Goal: Task Accomplishment & Management: Manage account settings

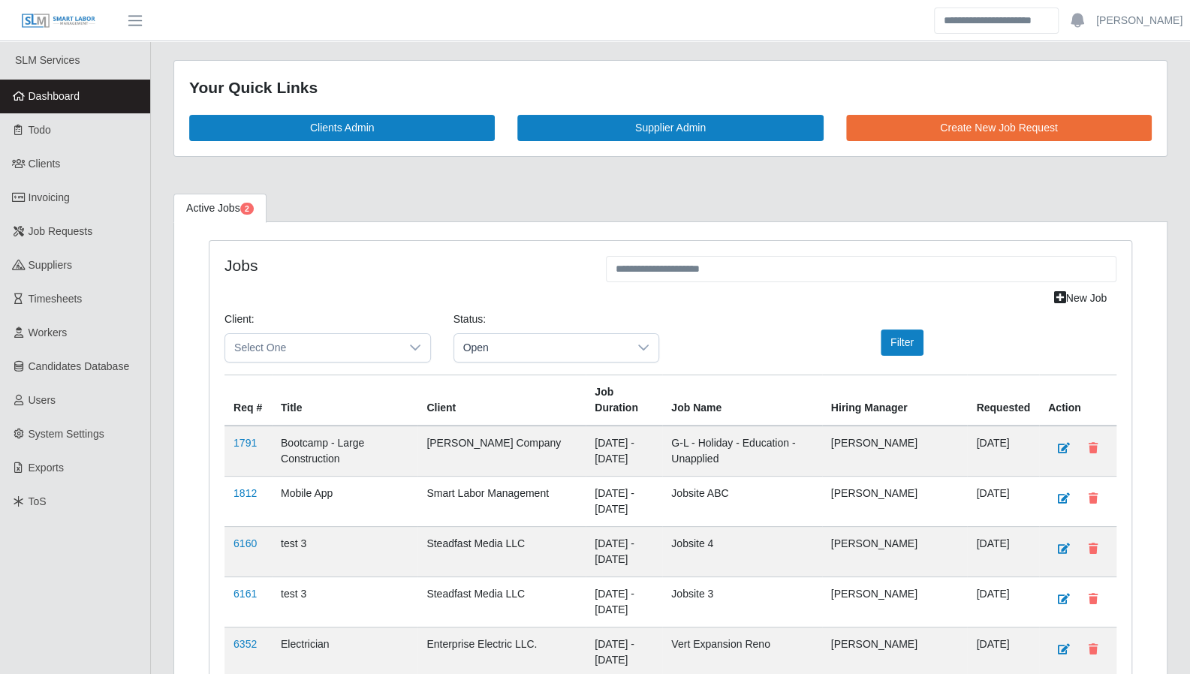
click at [50, 100] on span "Dashboard" at bounding box center [55, 96] width 52 height 12
click at [41, 137] on link "Todo" at bounding box center [75, 130] width 150 height 34
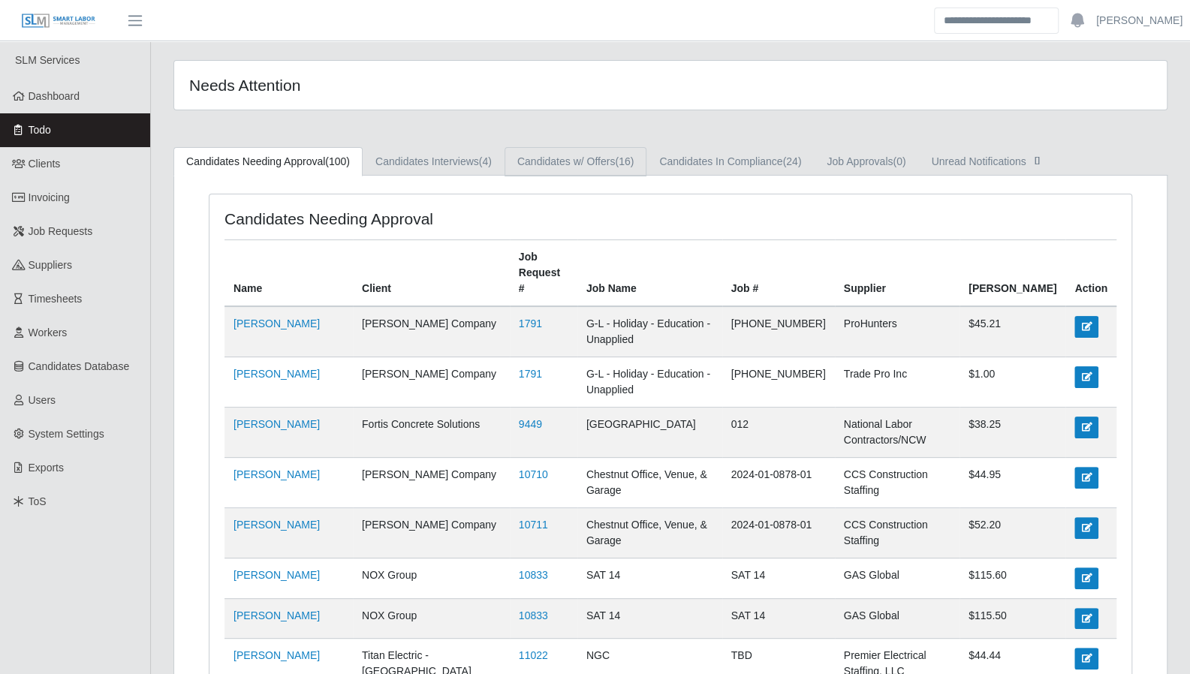
click at [611, 163] on link "Candidates w/ Offers (16)" at bounding box center [575, 161] width 142 height 29
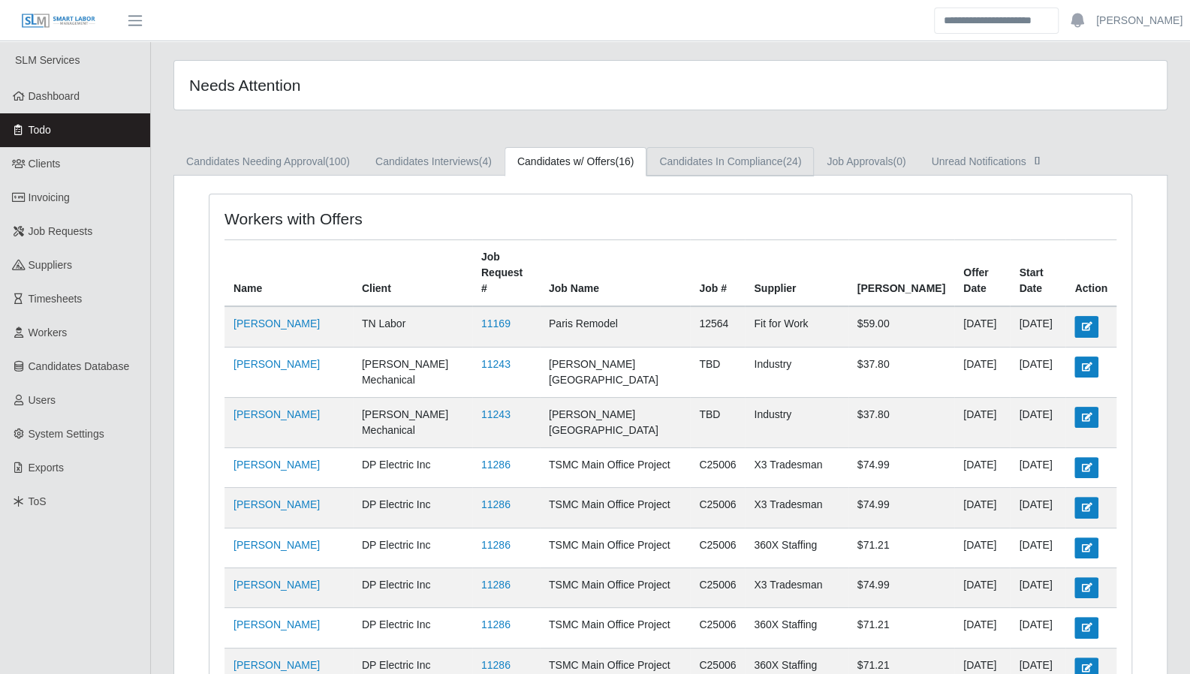
click at [746, 169] on link "Candidates In Compliance (24)" at bounding box center [729, 161] width 167 height 29
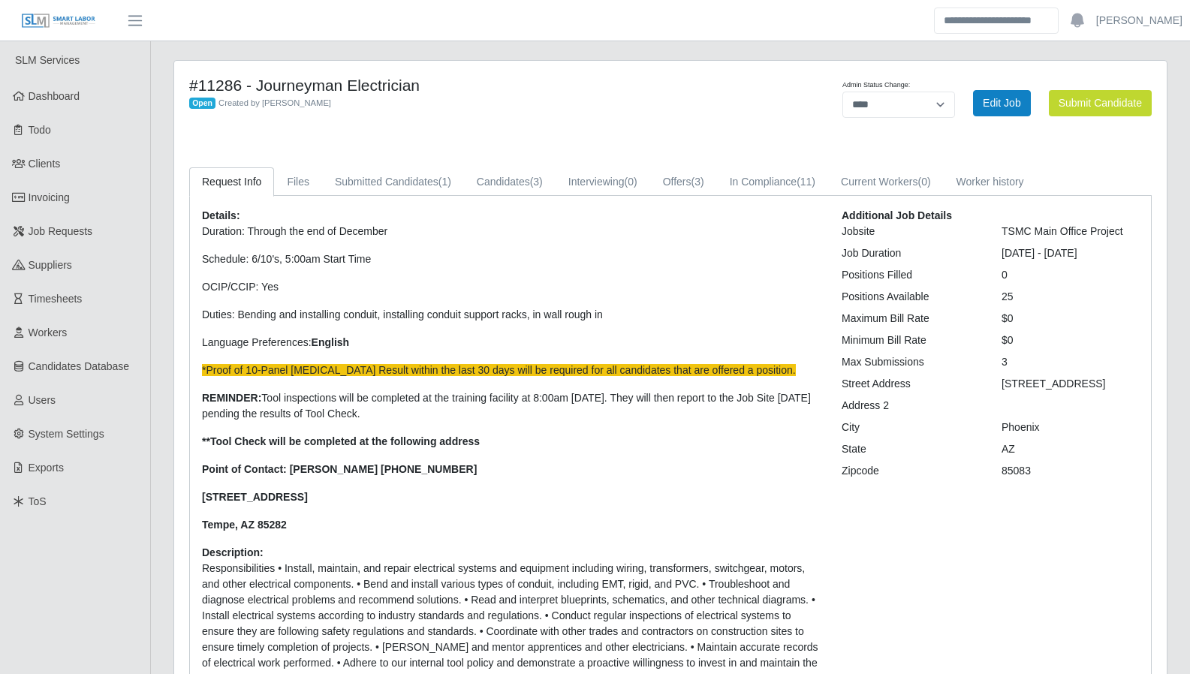
select select "****"
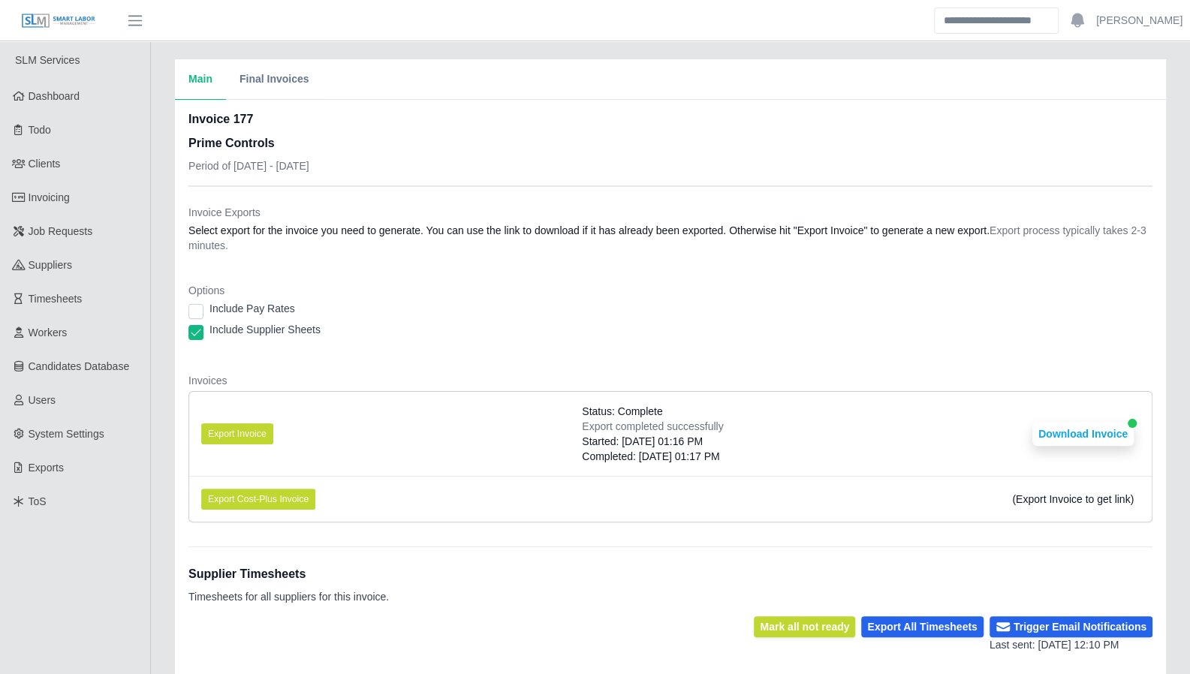
scroll to position [12, 0]
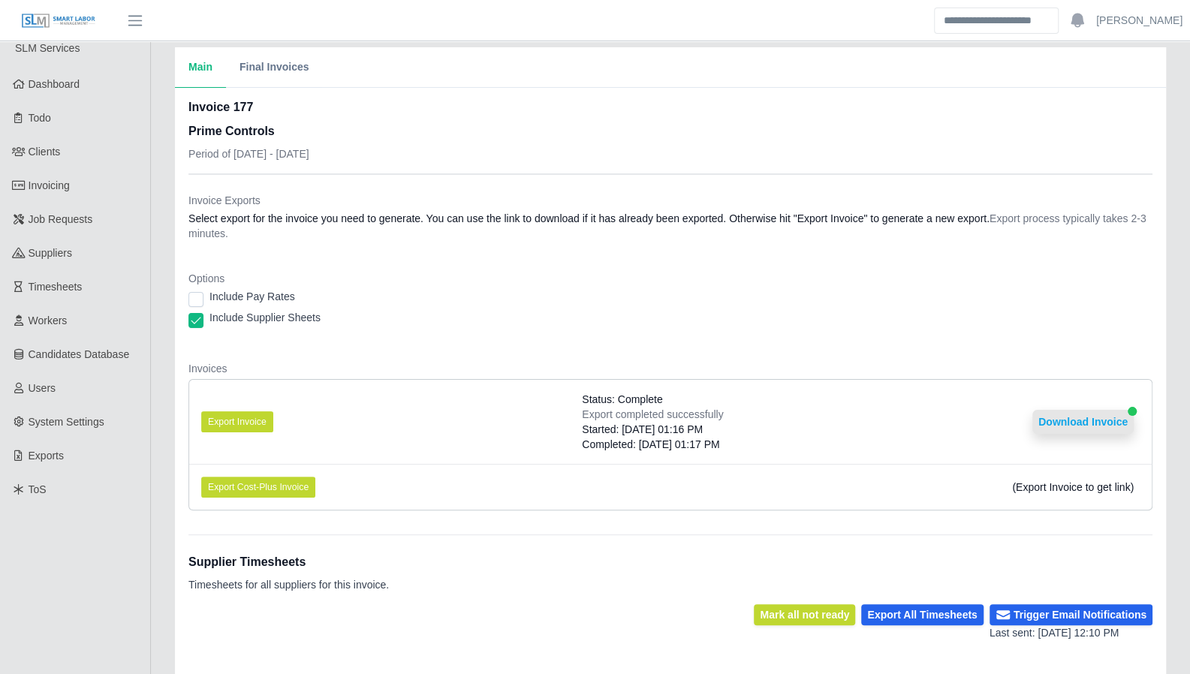
click at [1096, 424] on button "Download Invoice" at bounding box center [1082, 422] width 101 height 24
click at [87, 91] on link "Dashboard" at bounding box center [75, 85] width 150 height 34
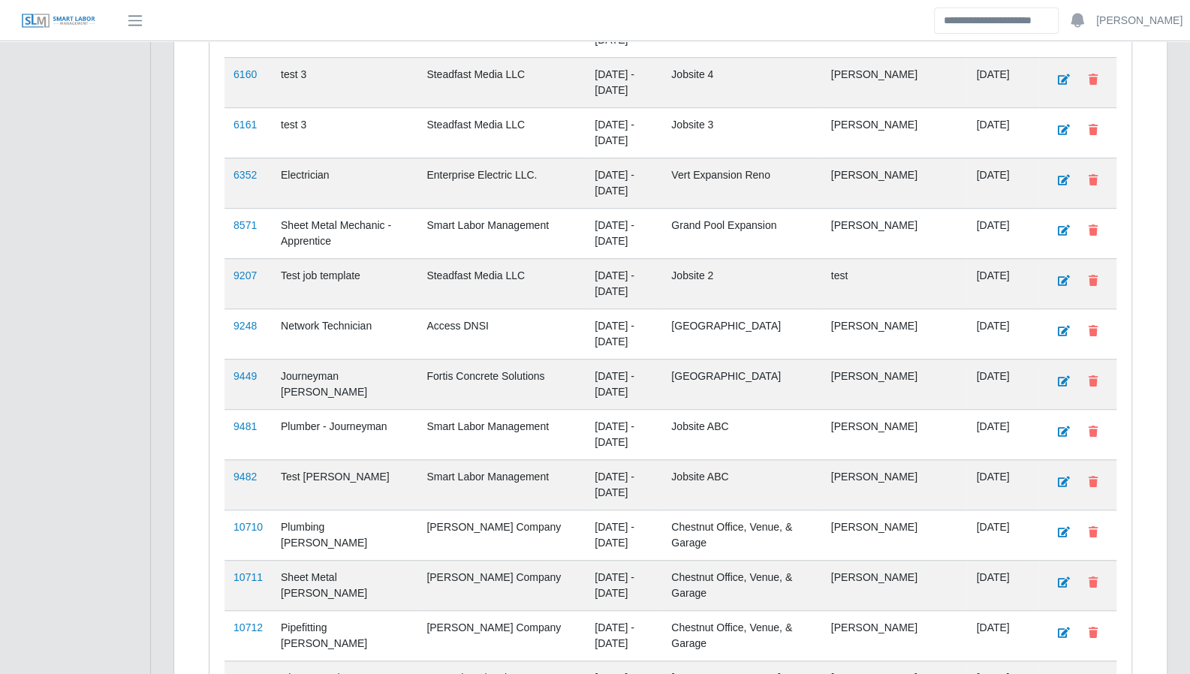
scroll to position [531, 0]
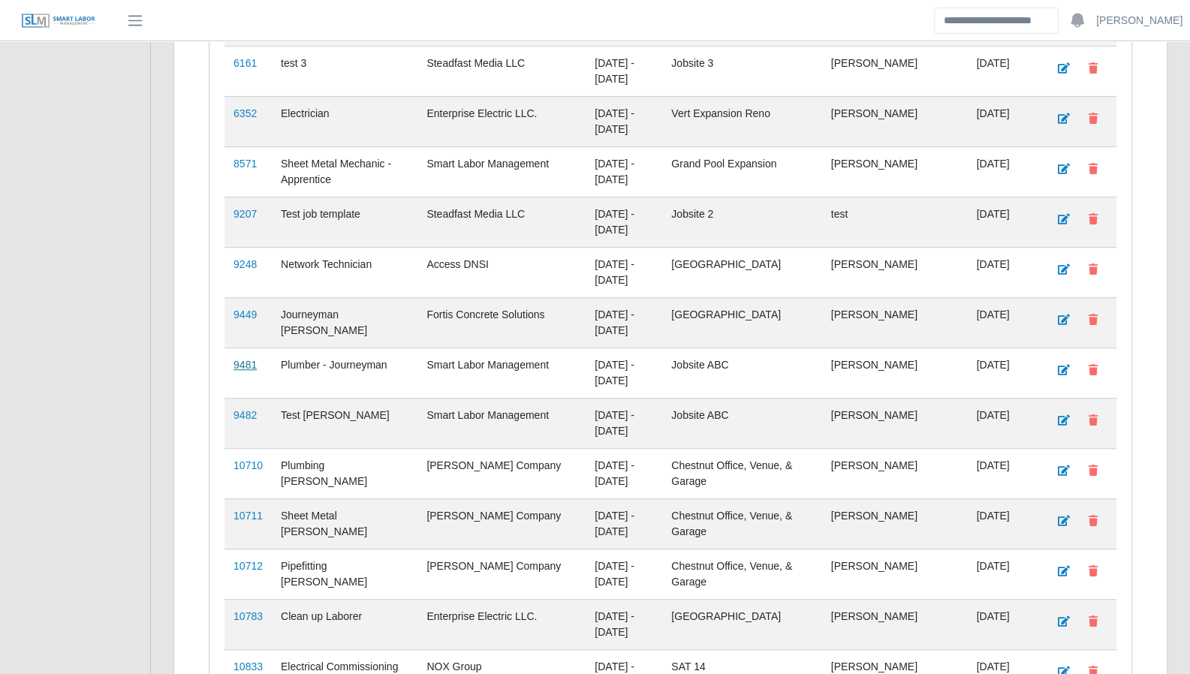
click at [251, 359] on link "9481" at bounding box center [244, 365] width 23 height 12
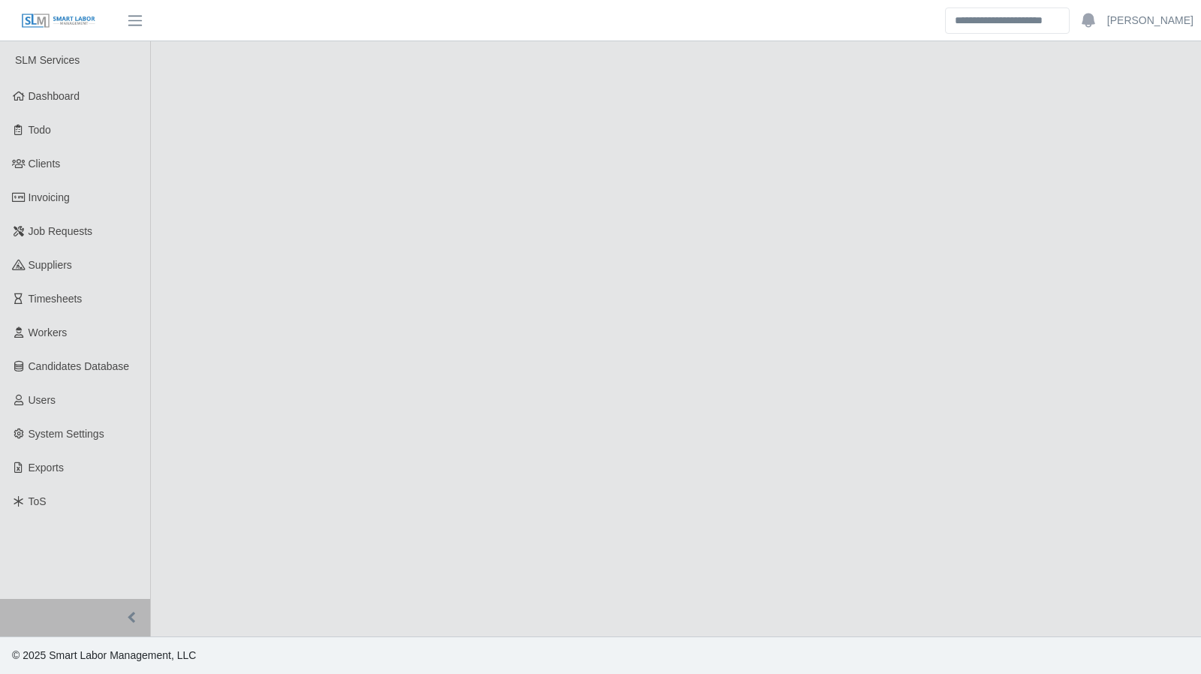
select select "****"
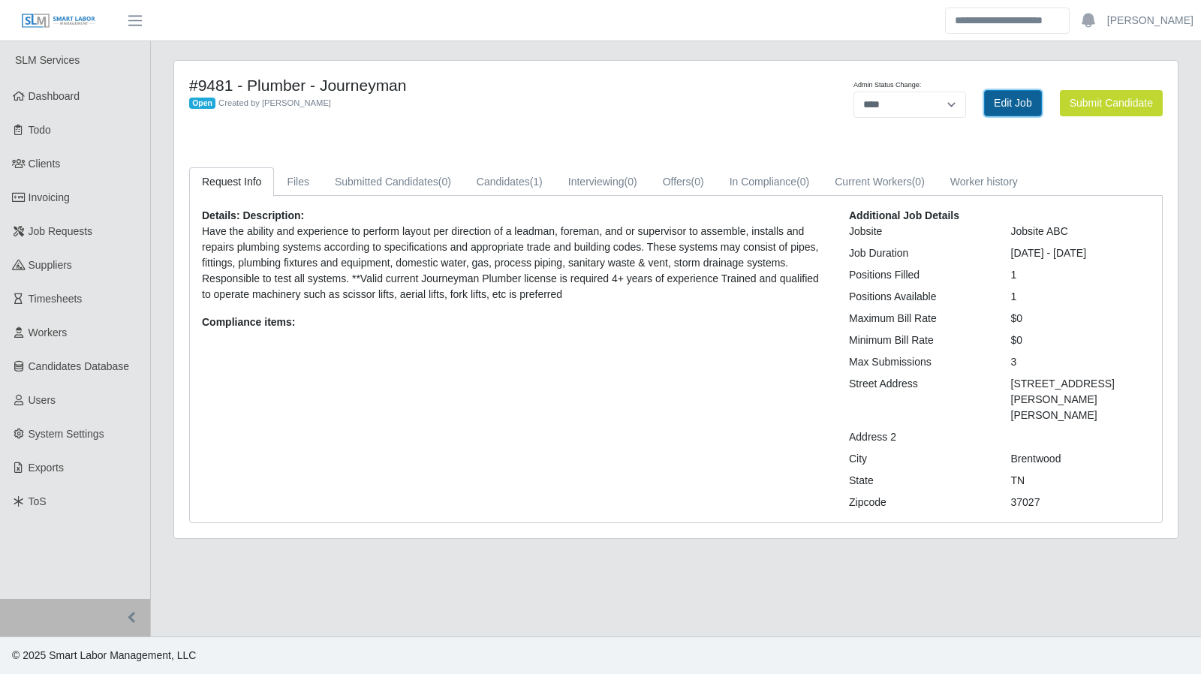
click at [1025, 95] on link "Edit Job" at bounding box center [1013, 103] width 58 height 26
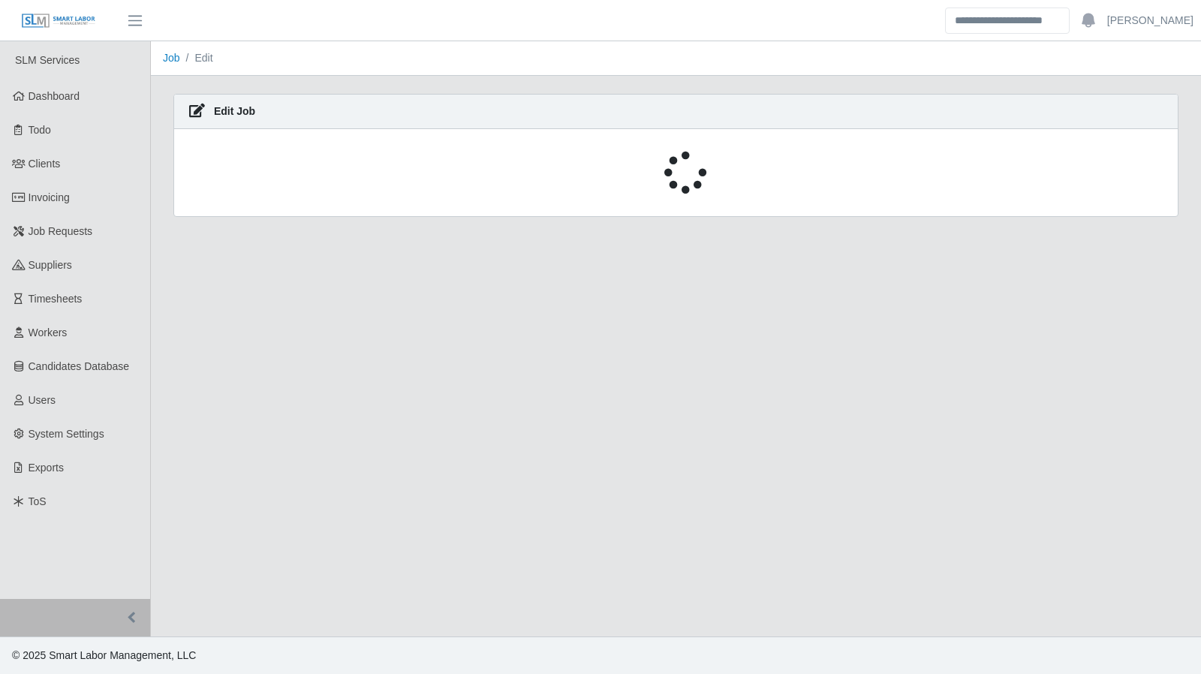
select select "****"
select select "**"
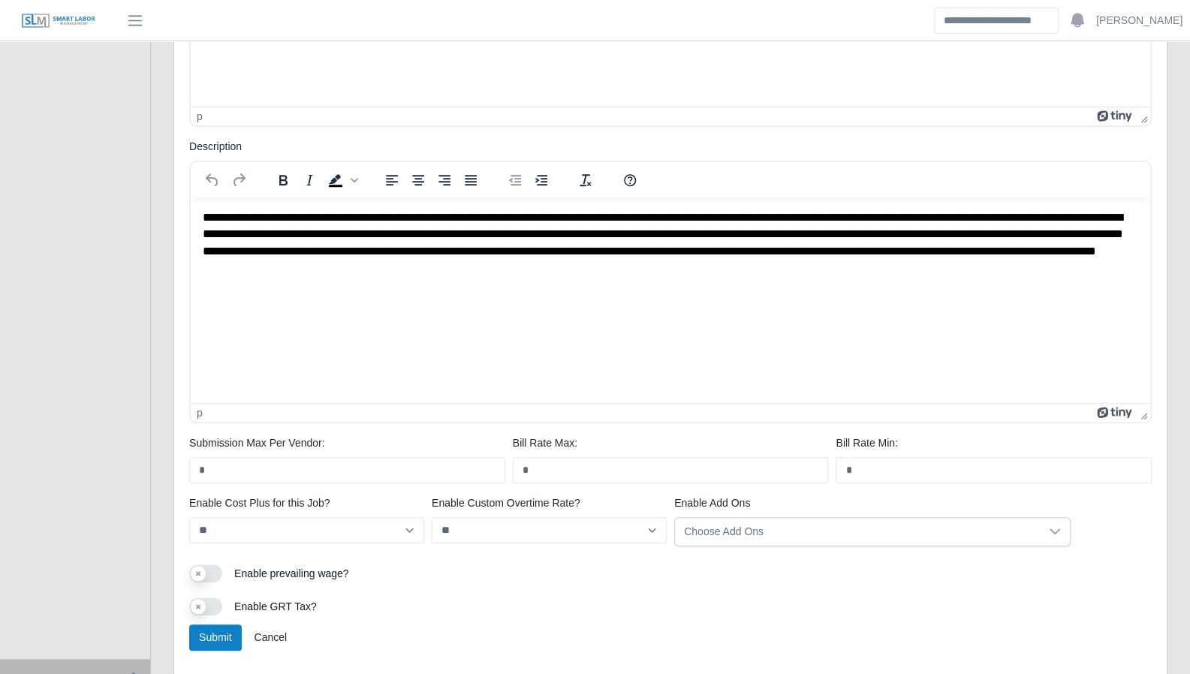
scroll to position [719, 0]
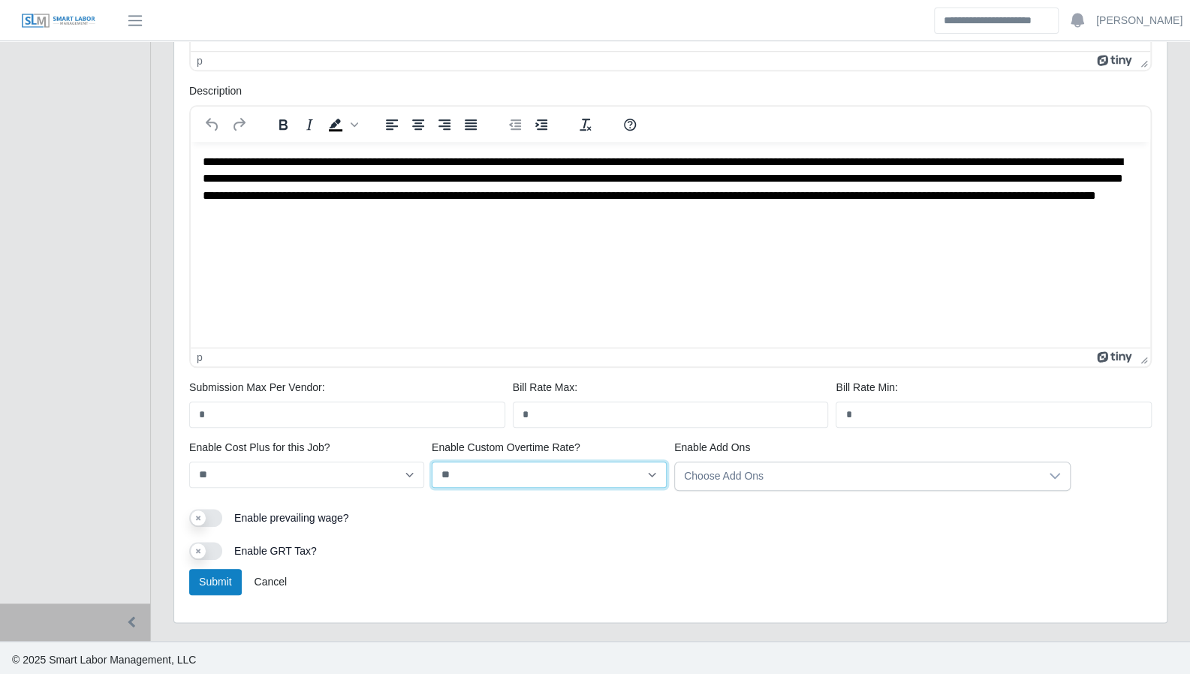
click at [651, 481] on select "*** **" at bounding box center [549, 475] width 235 height 26
select select "*"
click at [432, 462] on select "*** **" at bounding box center [549, 475] width 235 height 26
click at [261, 581] on link "Cancel" at bounding box center [270, 582] width 53 height 26
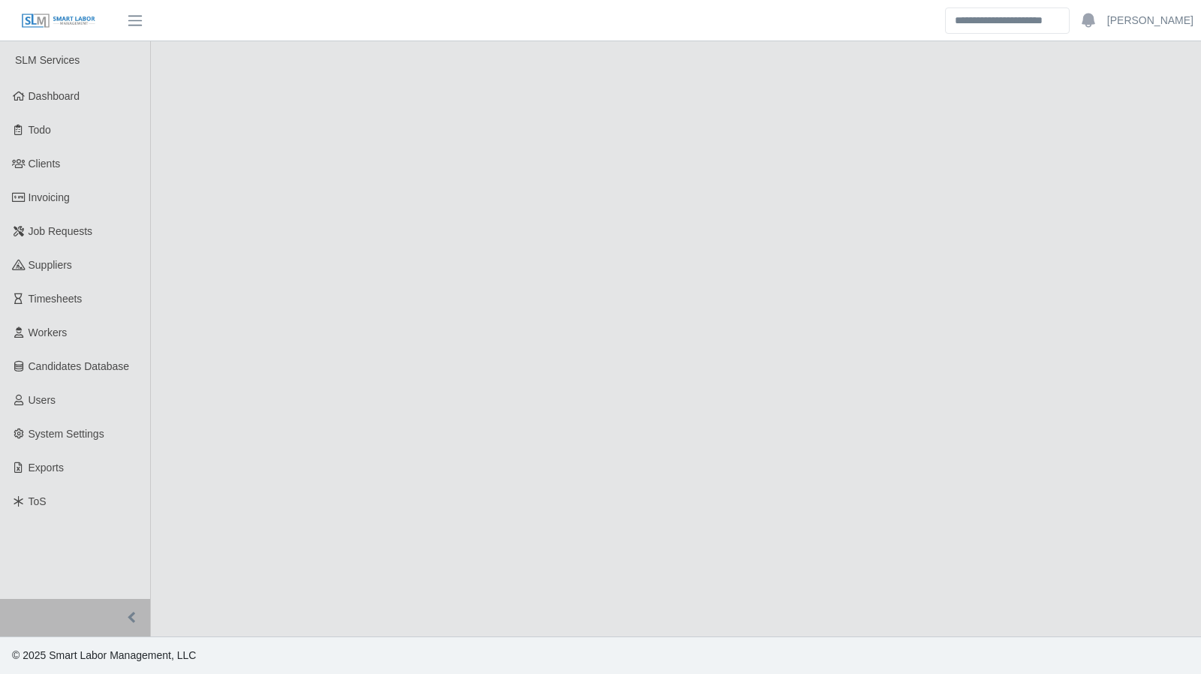
select select "****"
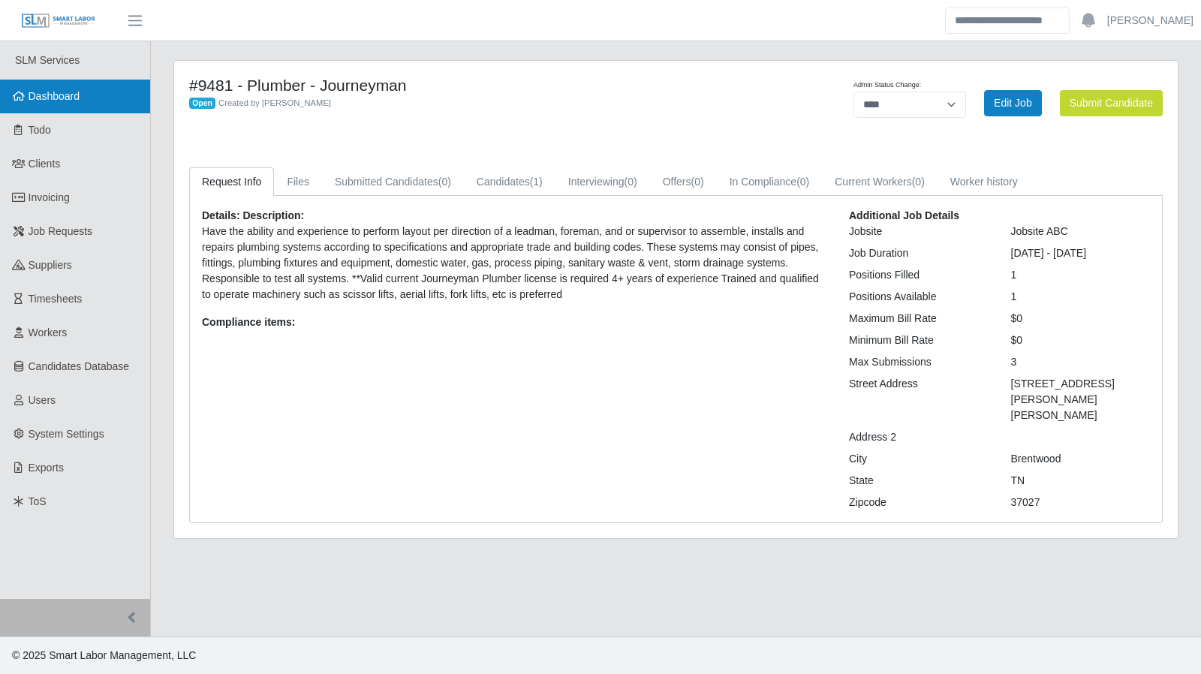
click at [60, 97] on span "Dashboard" at bounding box center [55, 96] width 52 height 12
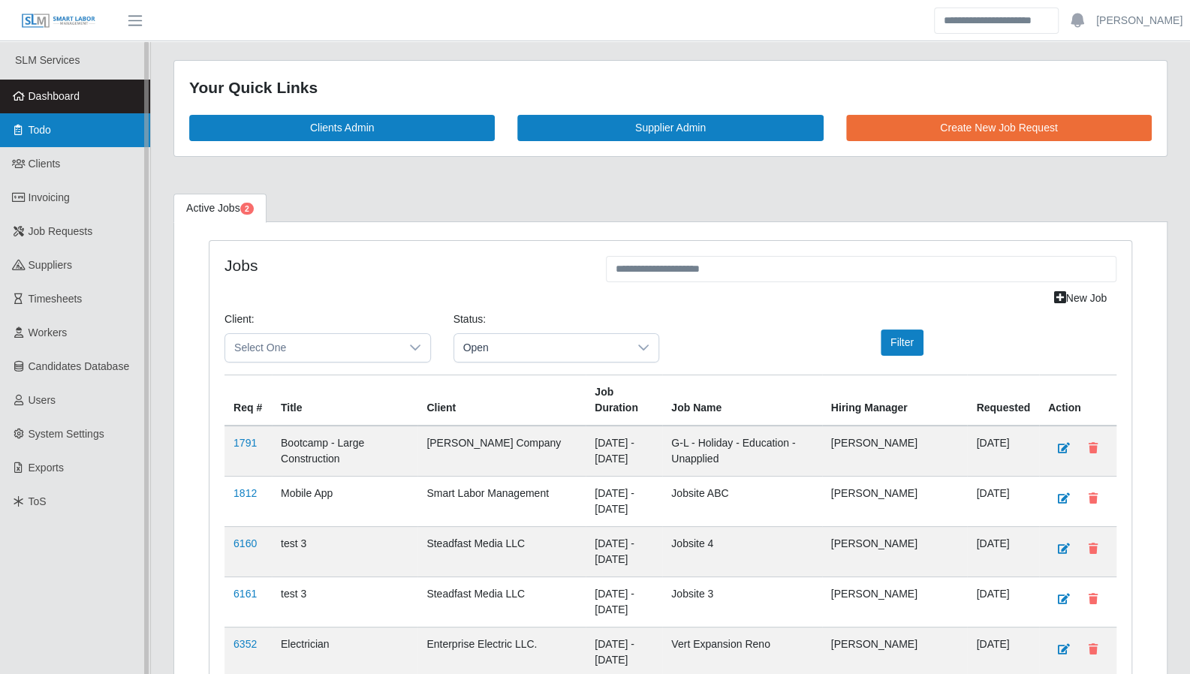
click at [29, 127] on span "Todo" at bounding box center [40, 130] width 23 height 12
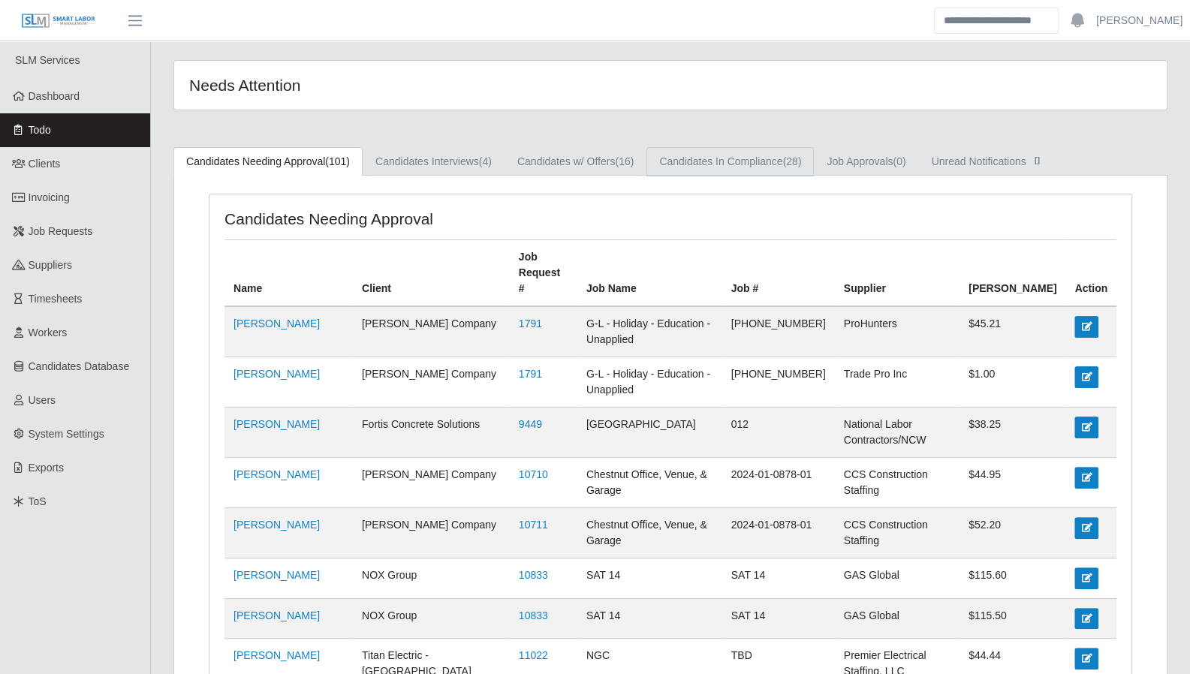
click at [688, 166] on link "Candidates In Compliance (28)" at bounding box center [729, 161] width 167 height 29
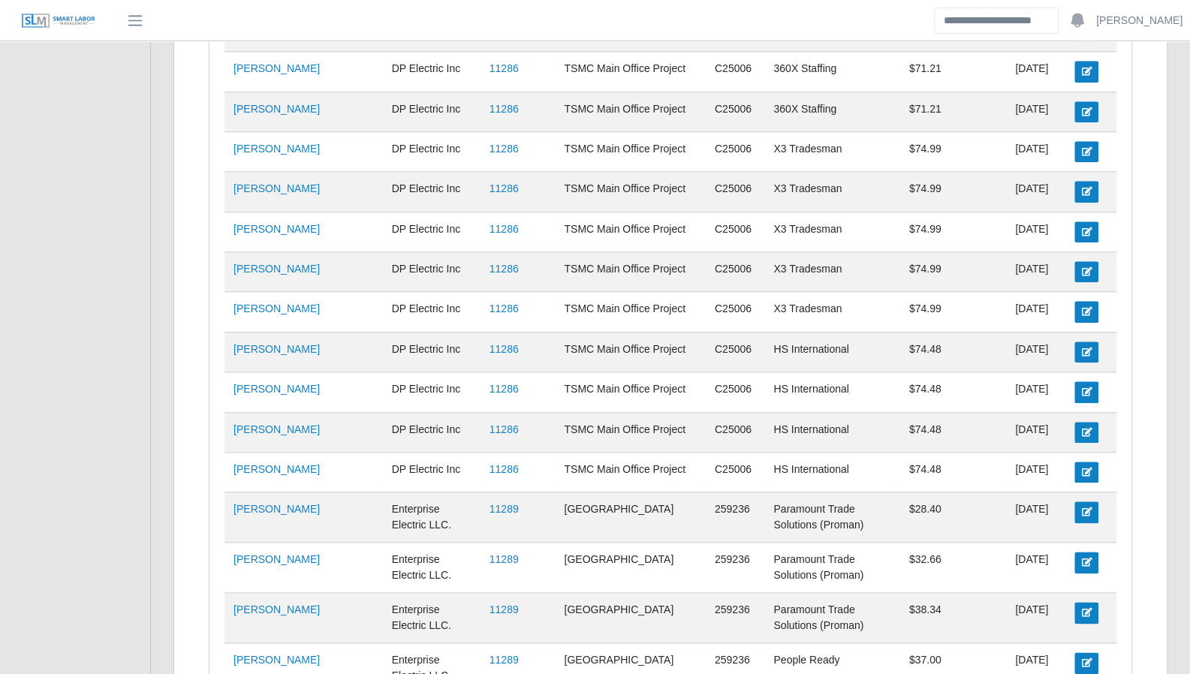
scroll to position [925, 0]
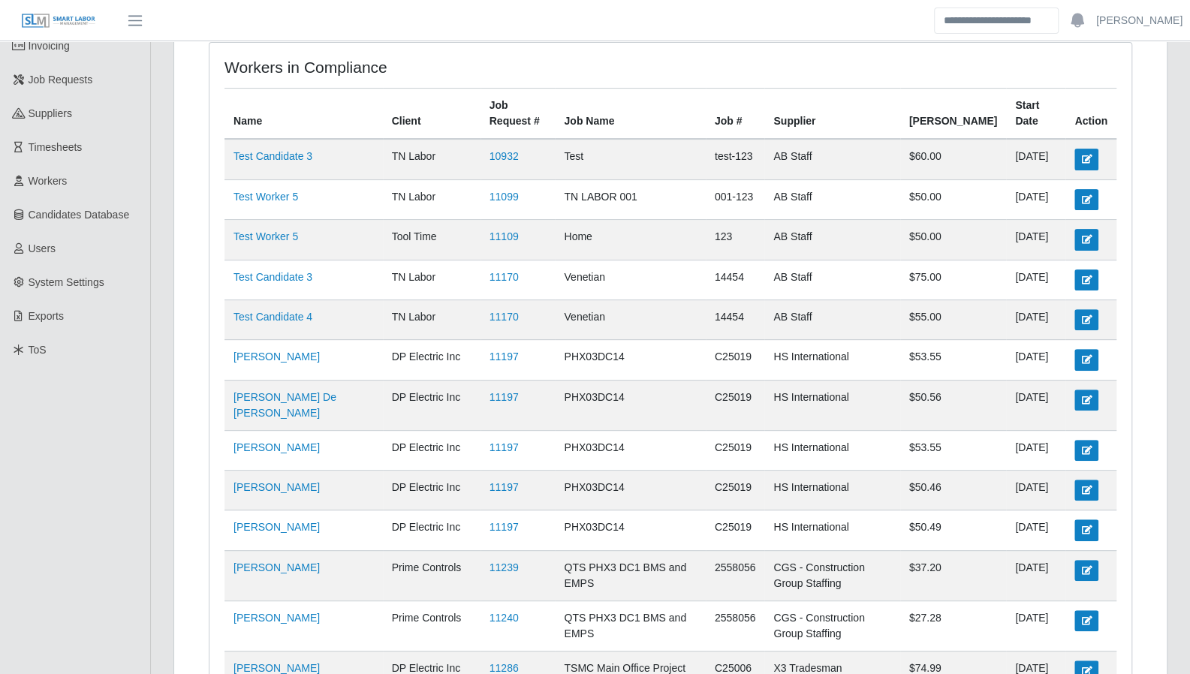
scroll to position [0, 0]
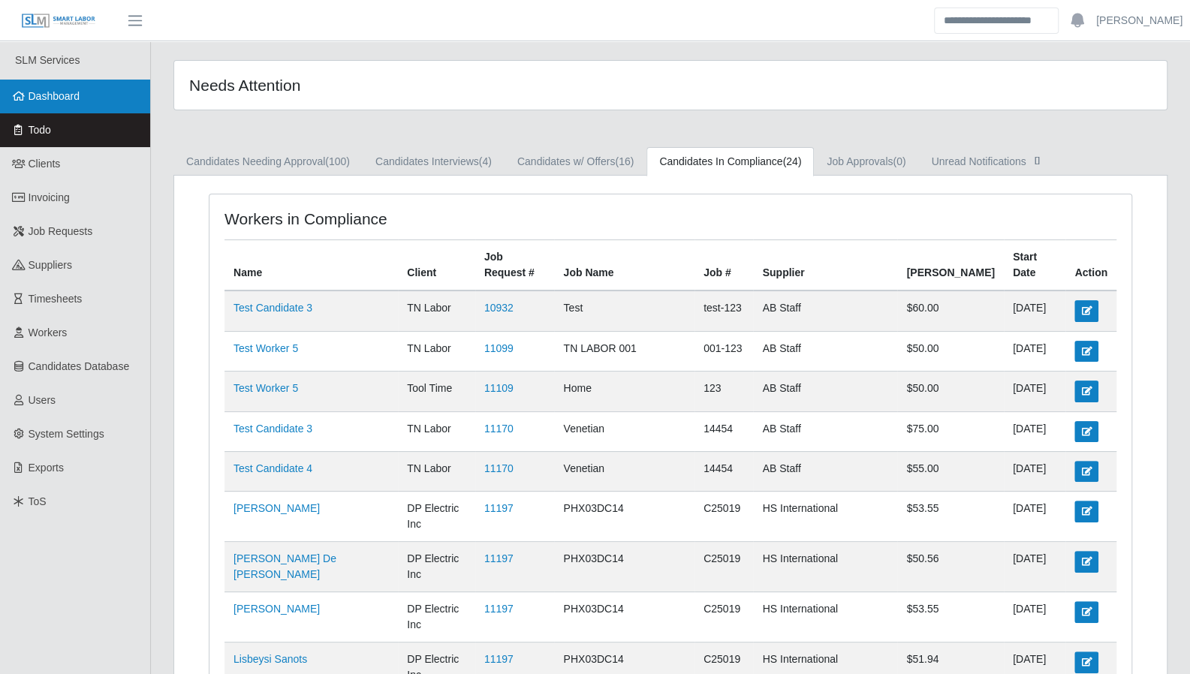
click at [71, 97] on span "Dashboard" at bounding box center [55, 96] width 52 height 12
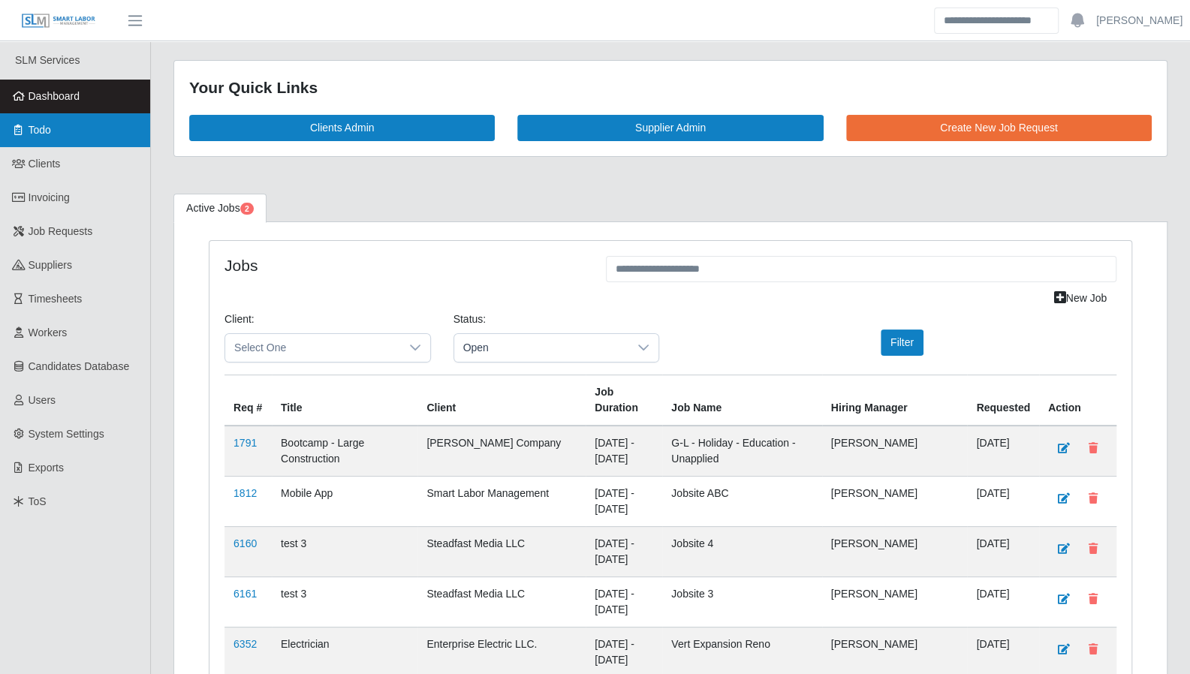
click at [93, 140] on link "Todo" at bounding box center [75, 130] width 150 height 34
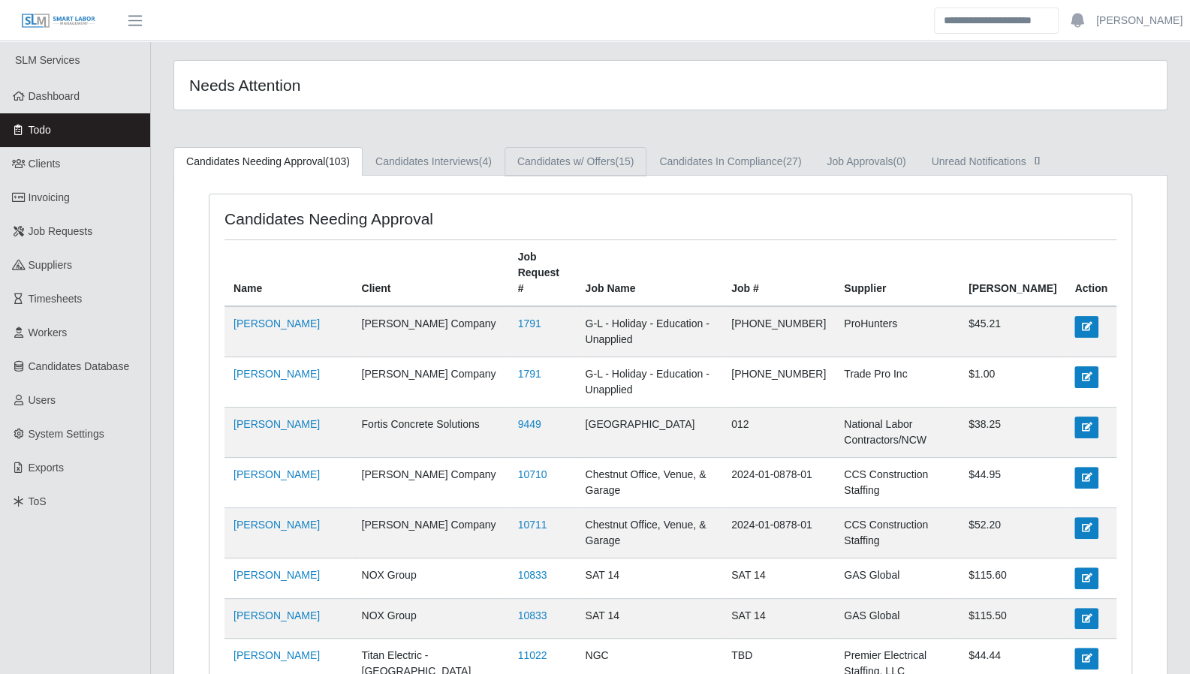
click at [584, 164] on link "Candidates w/ Offers (15)" at bounding box center [575, 161] width 142 height 29
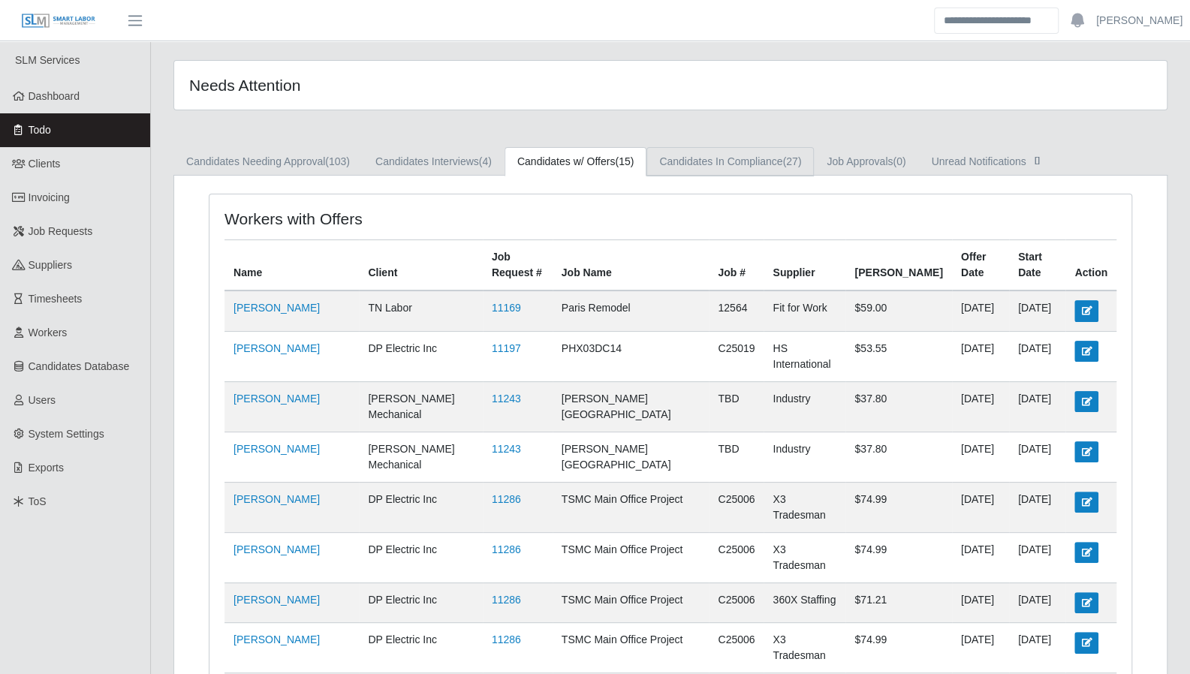
click at [708, 165] on link "Candidates In Compliance (27)" at bounding box center [729, 161] width 167 height 29
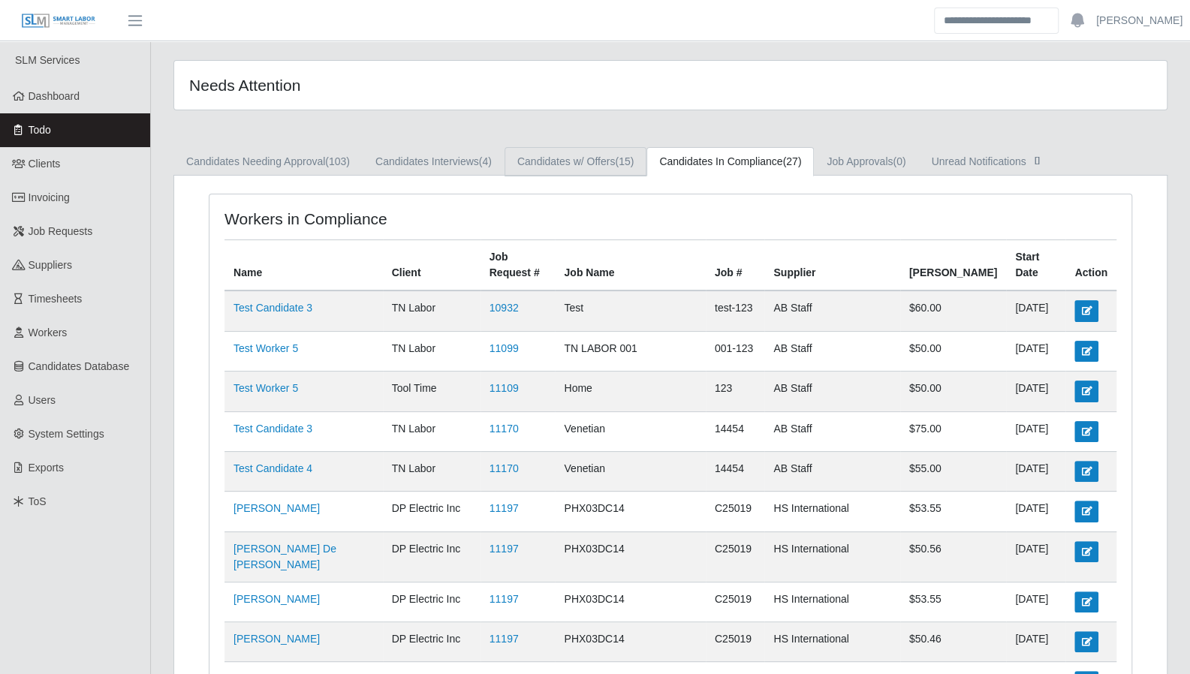
click at [614, 169] on link "Candidates w/ Offers (15)" at bounding box center [575, 161] width 142 height 29
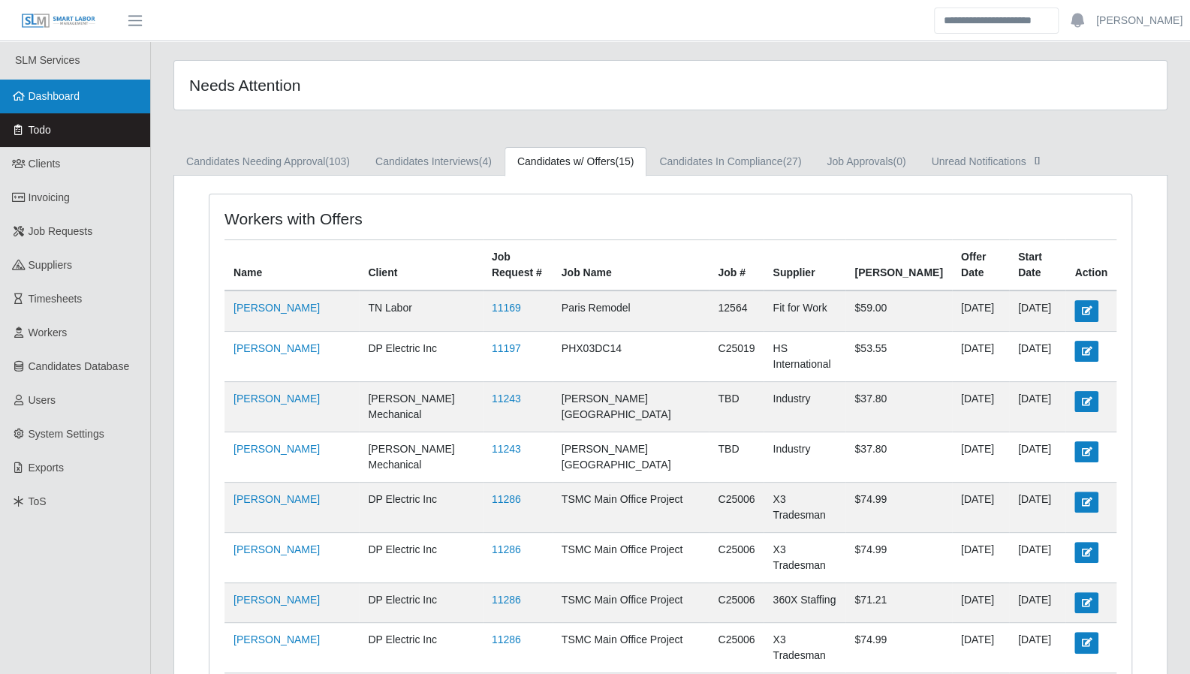
click at [68, 109] on link "Dashboard" at bounding box center [75, 97] width 150 height 34
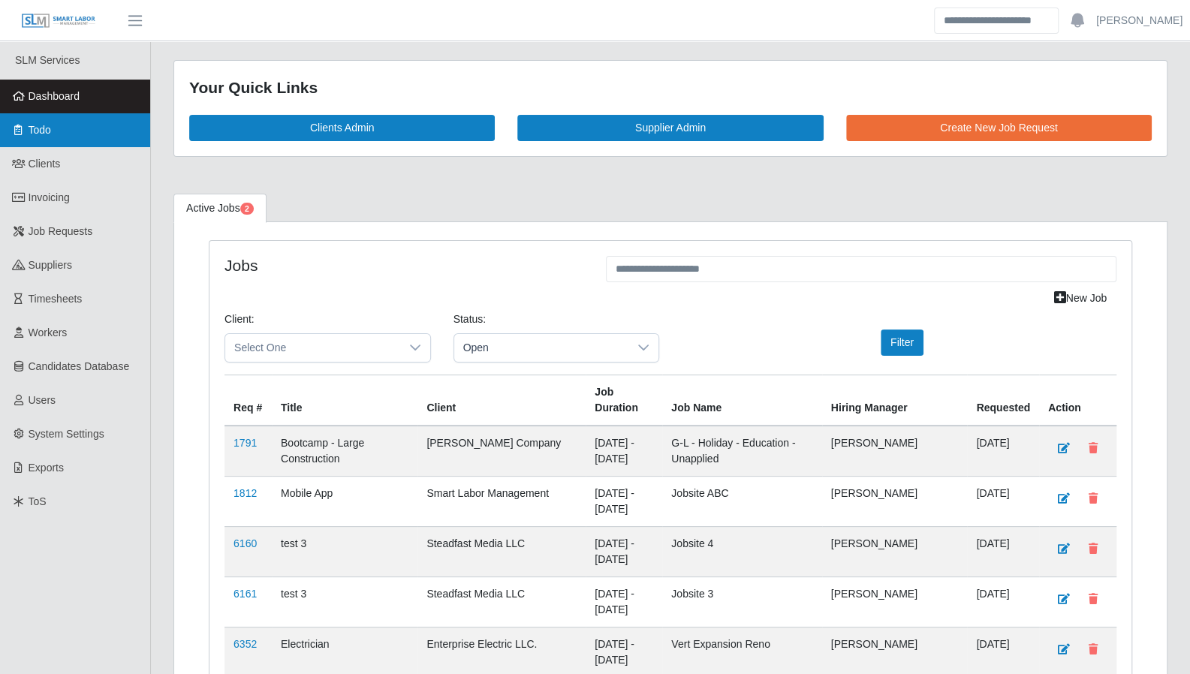
click at [18, 137] on link "Todo" at bounding box center [75, 130] width 150 height 34
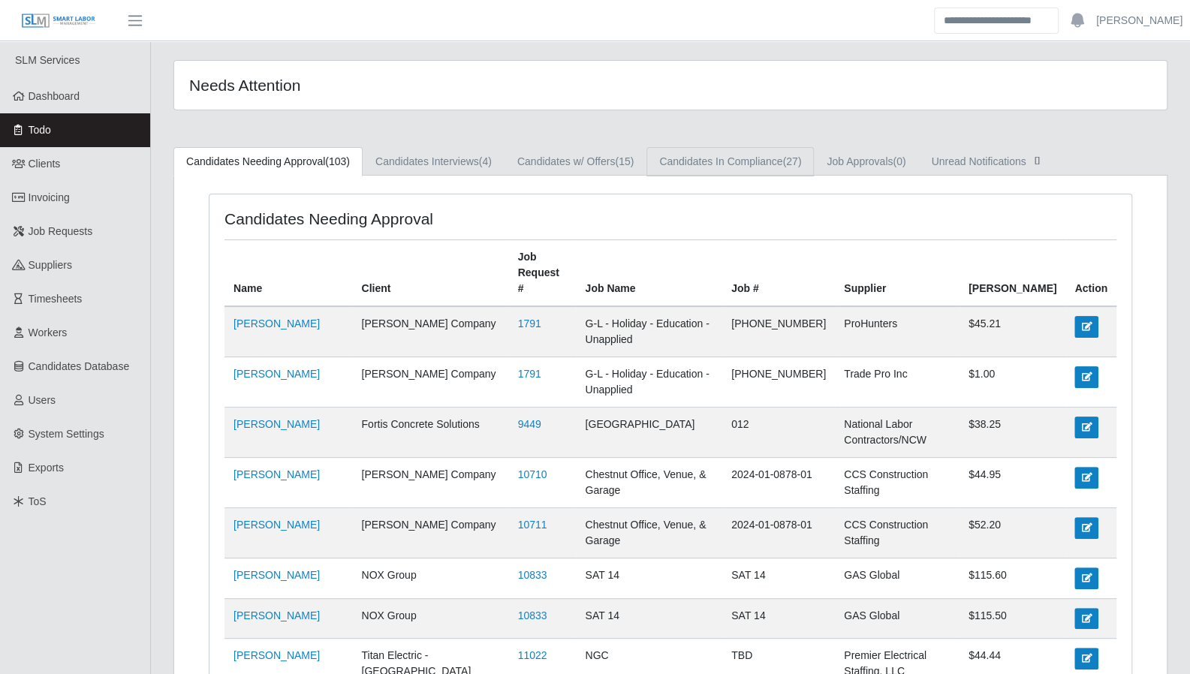
click at [726, 164] on link "Candidates In Compliance (27)" at bounding box center [729, 161] width 167 height 29
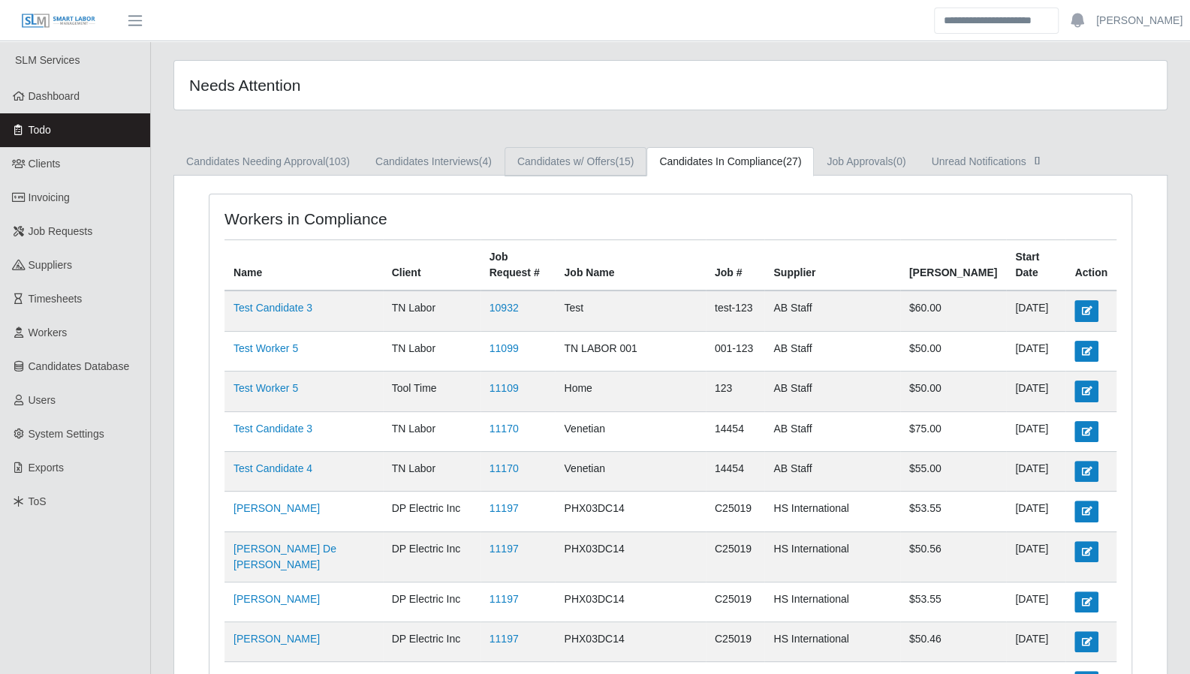
click at [587, 173] on link "Candidates w/ Offers (15)" at bounding box center [575, 161] width 142 height 29
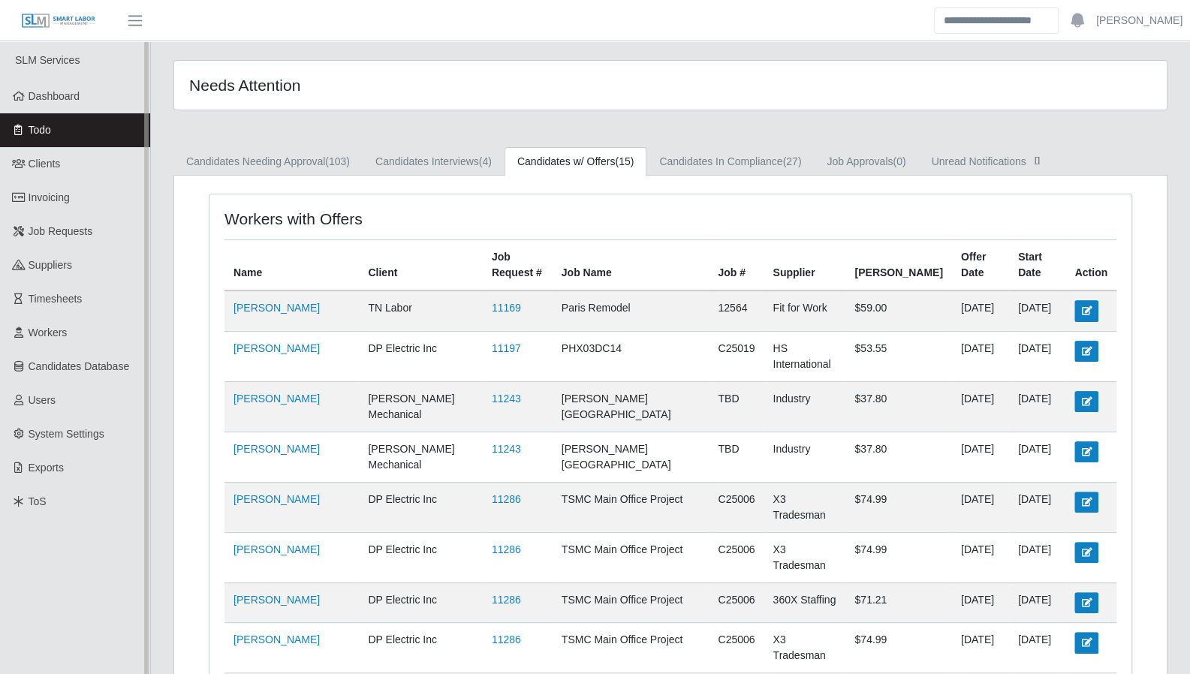
click at [83, 137] on link "Todo" at bounding box center [75, 130] width 150 height 34
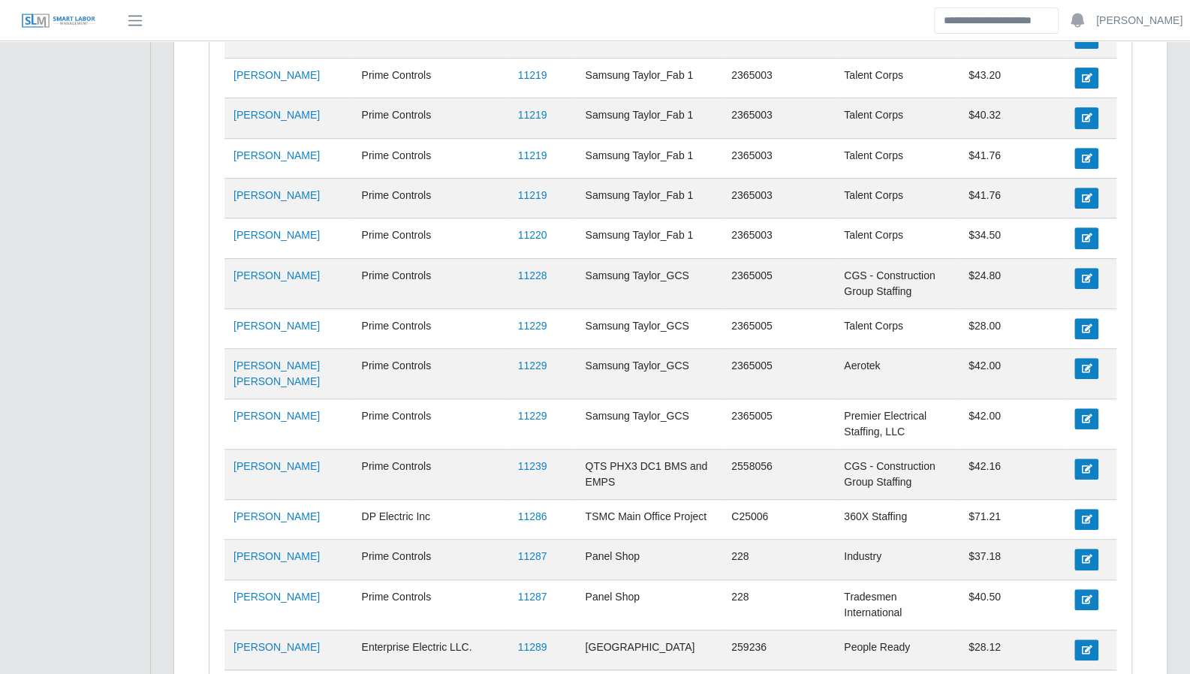
scroll to position [4023, 0]
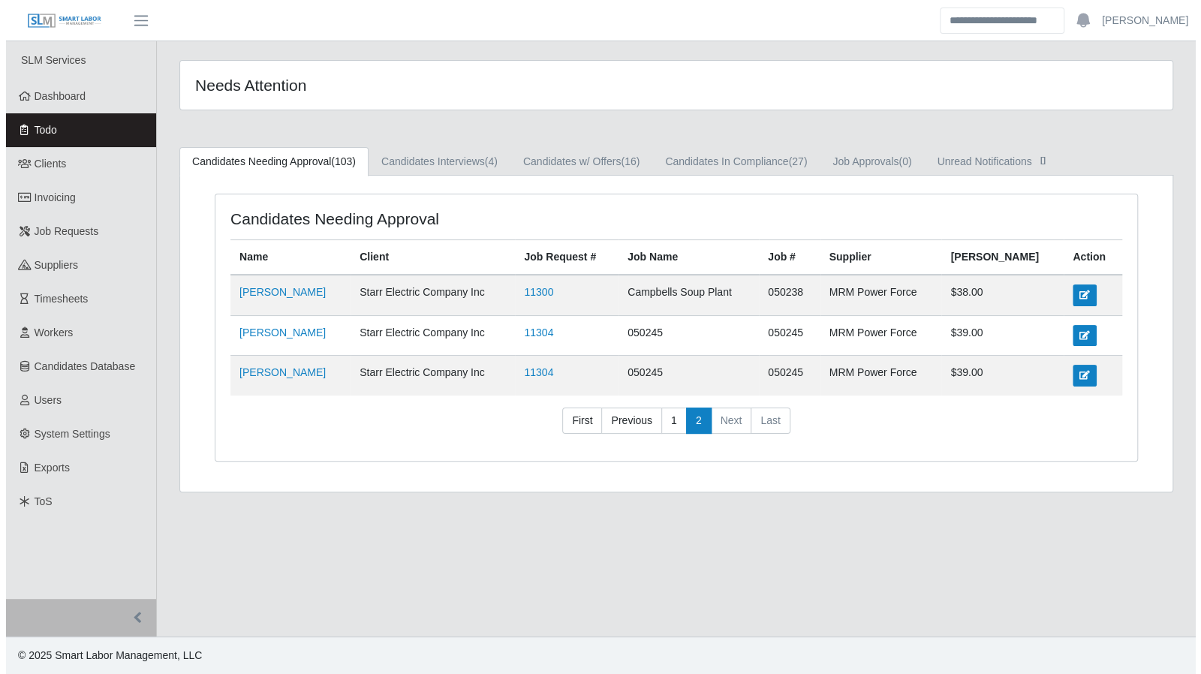
scroll to position [0, 0]
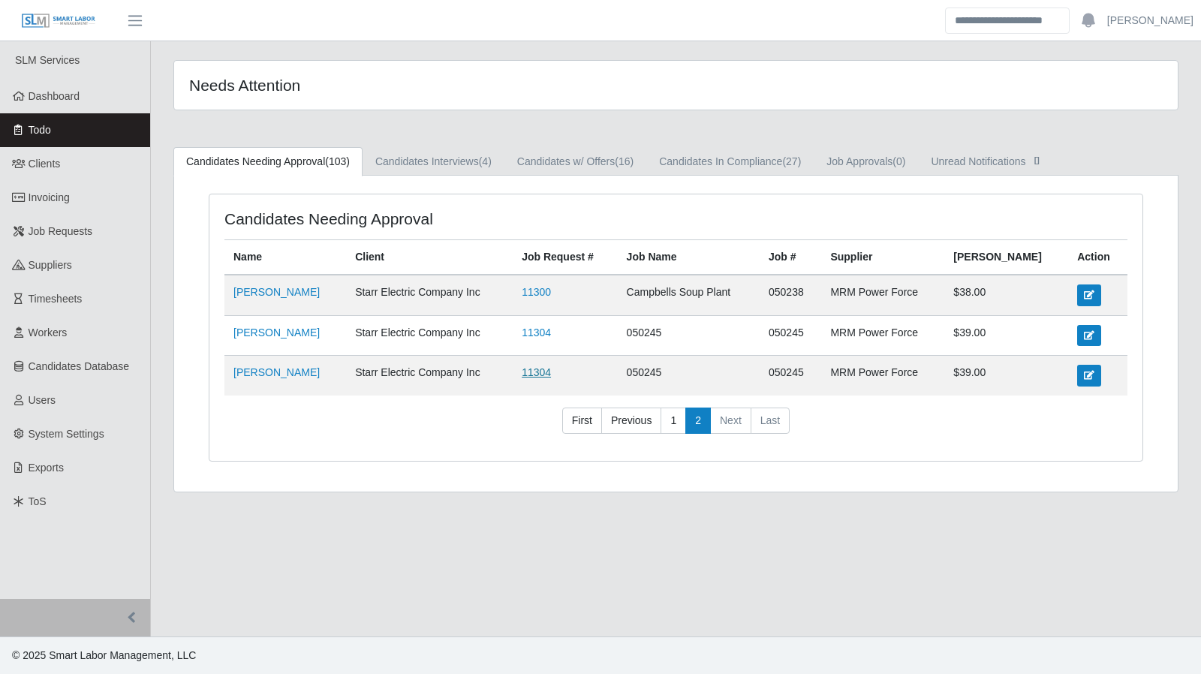
click at [548, 366] on link "11304" at bounding box center [536, 372] width 29 height 12
click at [64, 101] on span "Dashboard" at bounding box center [55, 96] width 52 height 12
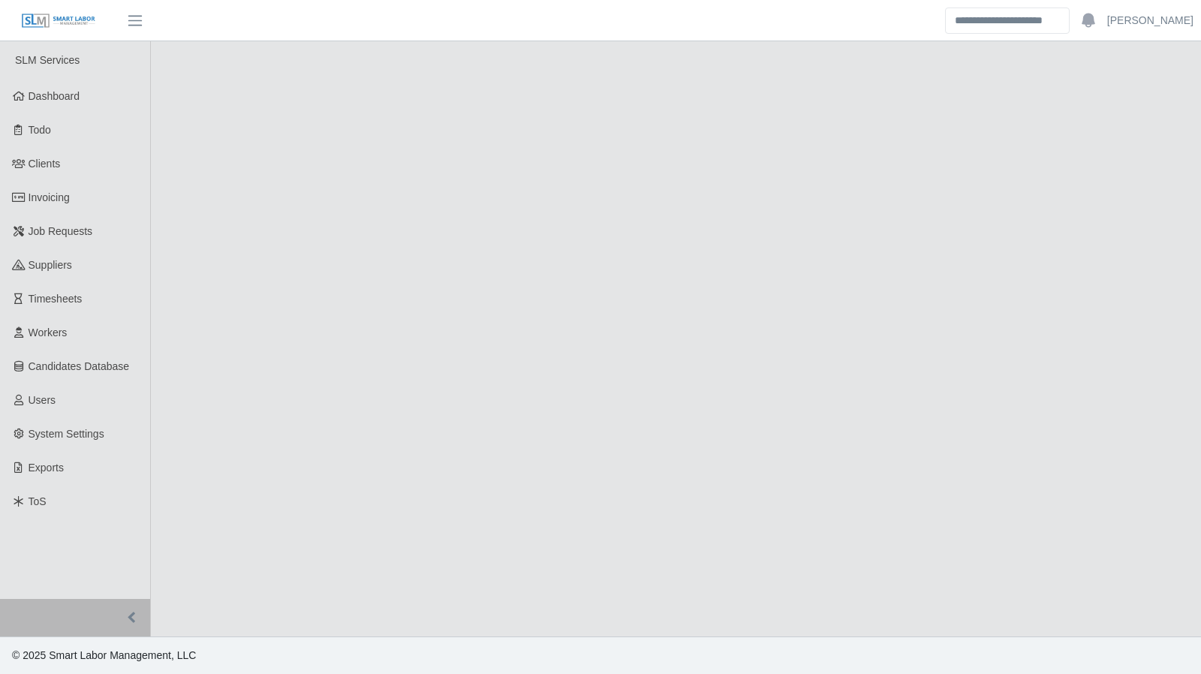
select select "****"
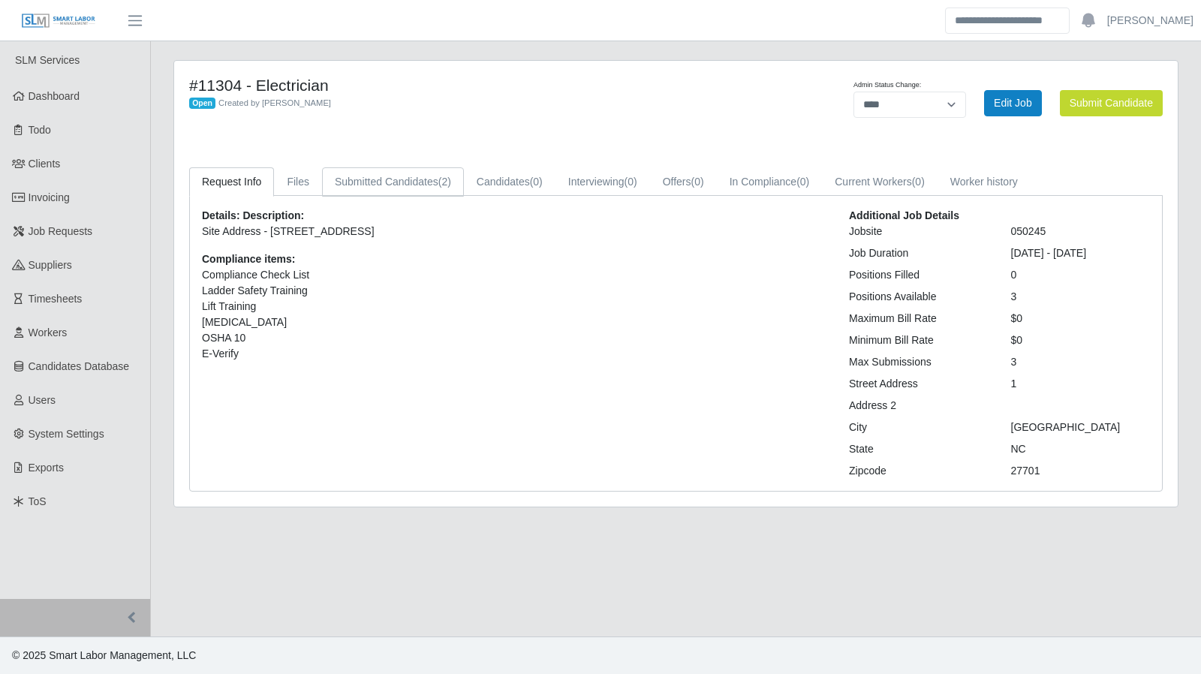
click at [407, 189] on link "Submitted Candidates (2)" at bounding box center [393, 181] width 142 height 29
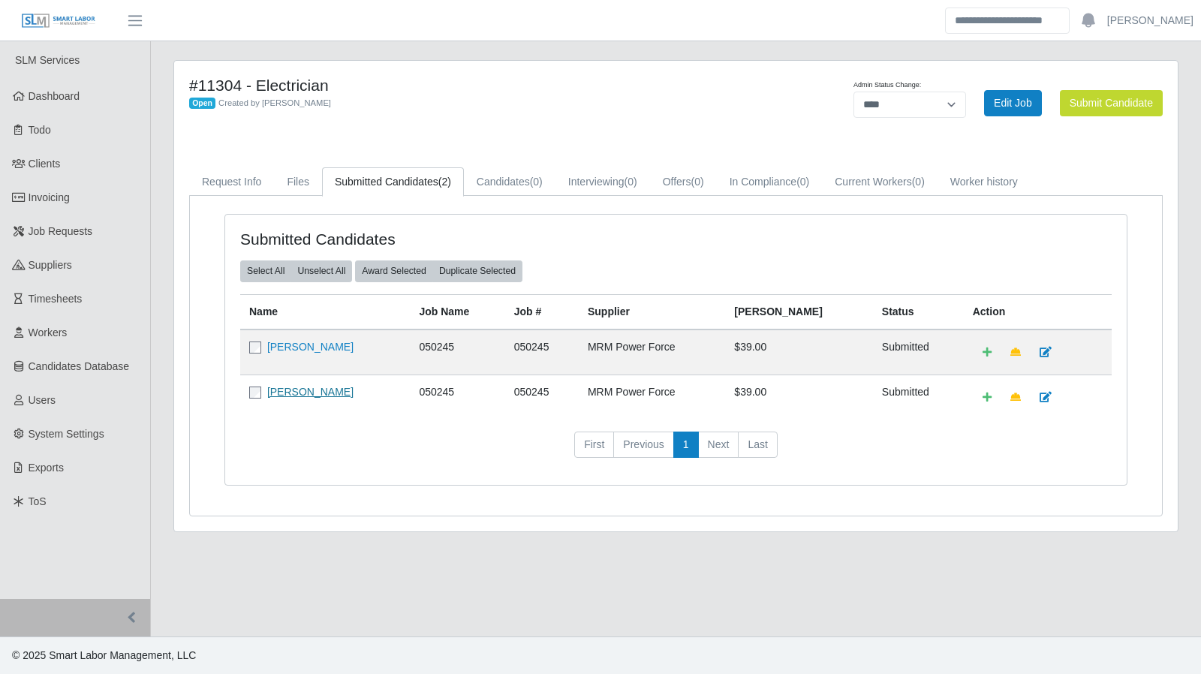
click at [286, 390] on link "[PERSON_NAME]" at bounding box center [310, 392] width 86 height 12
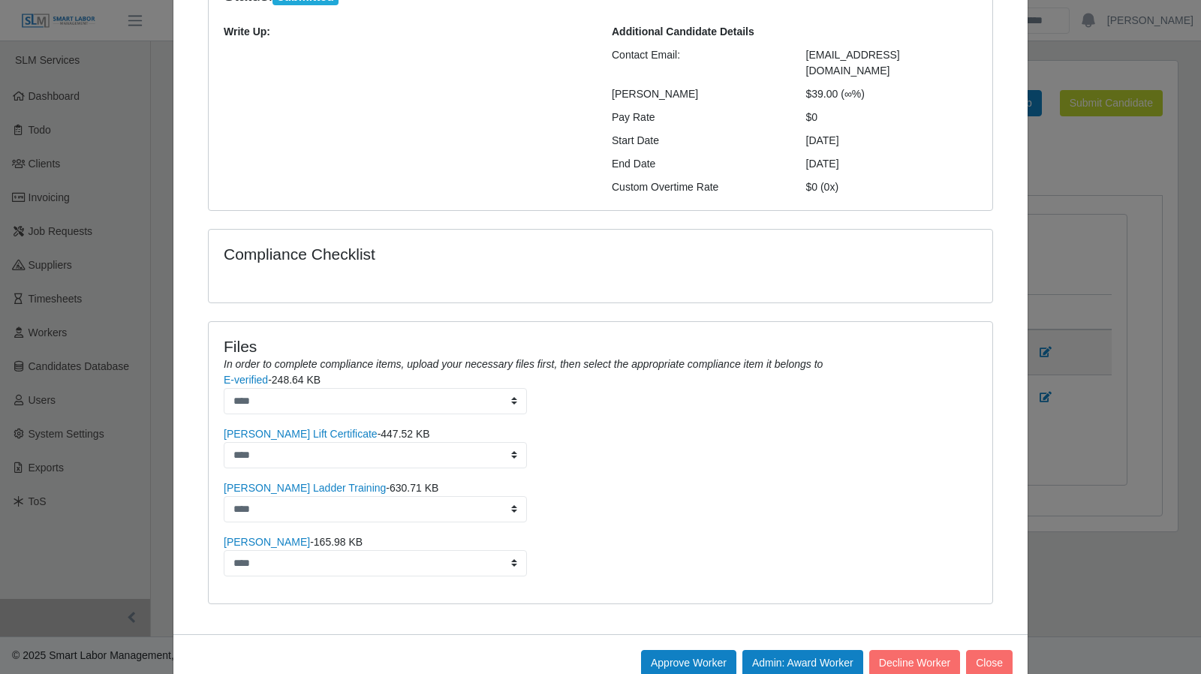
scroll to position [179, 0]
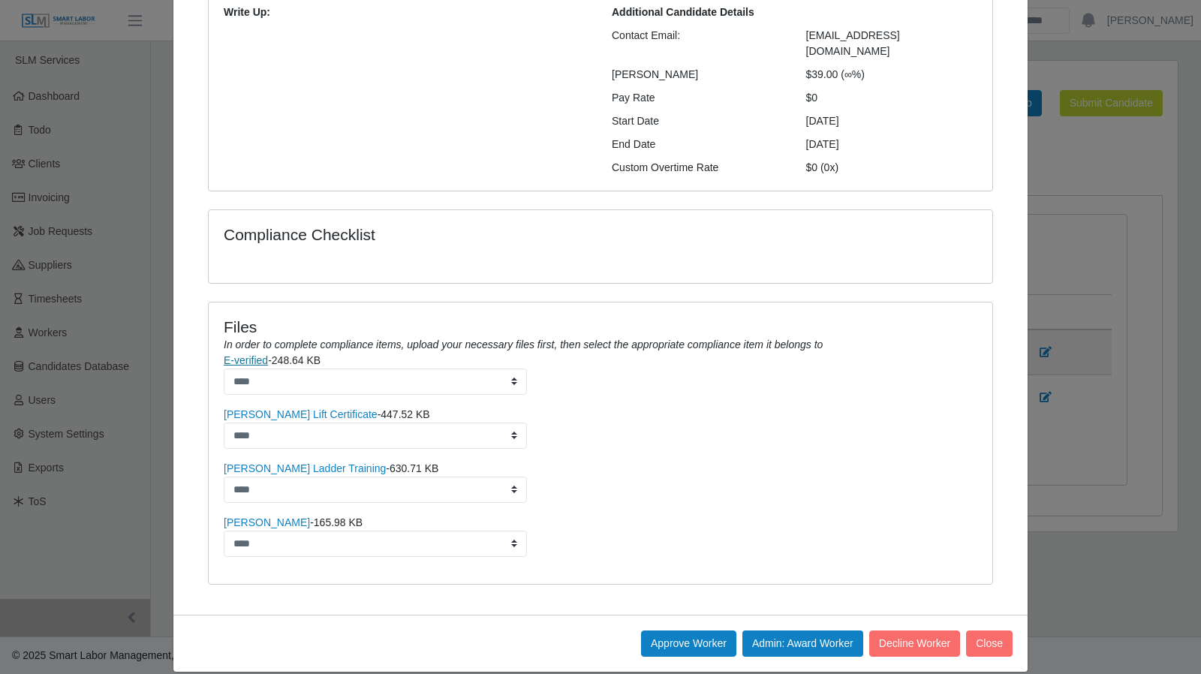
click at [239, 354] on link "E-verified" at bounding box center [246, 360] width 44 height 12
click at [985, 630] on button "Close" at bounding box center [989, 643] width 47 height 26
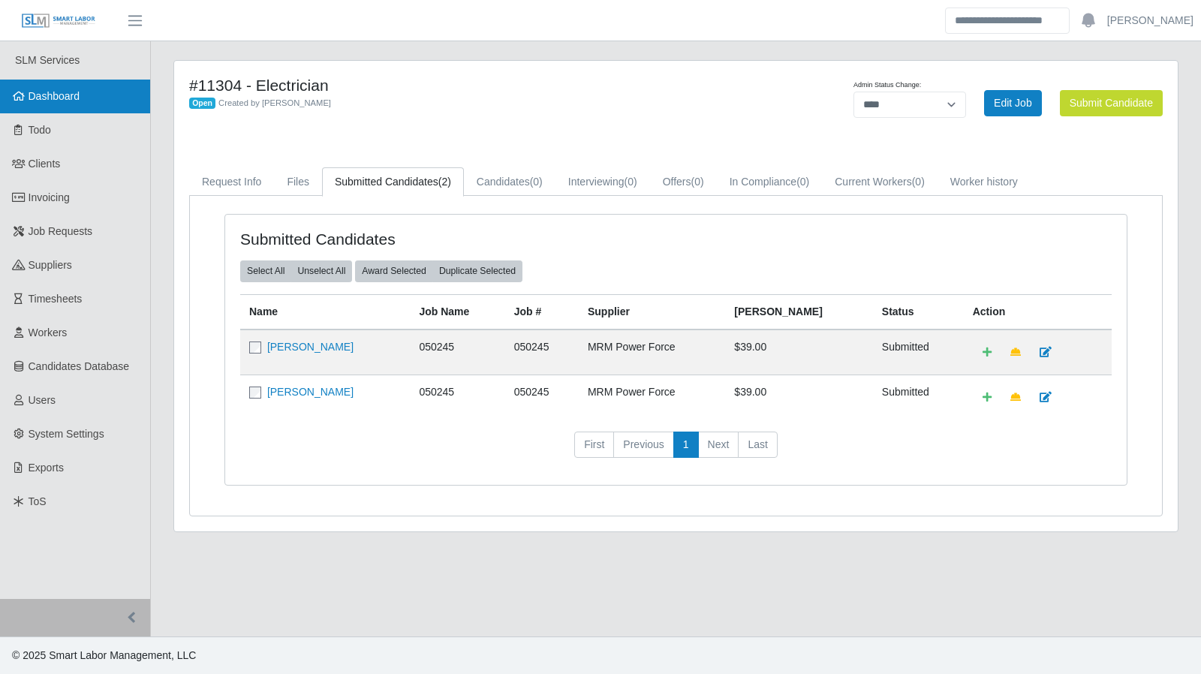
click at [47, 105] on link "Dashboard" at bounding box center [75, 97] width 150 height 34
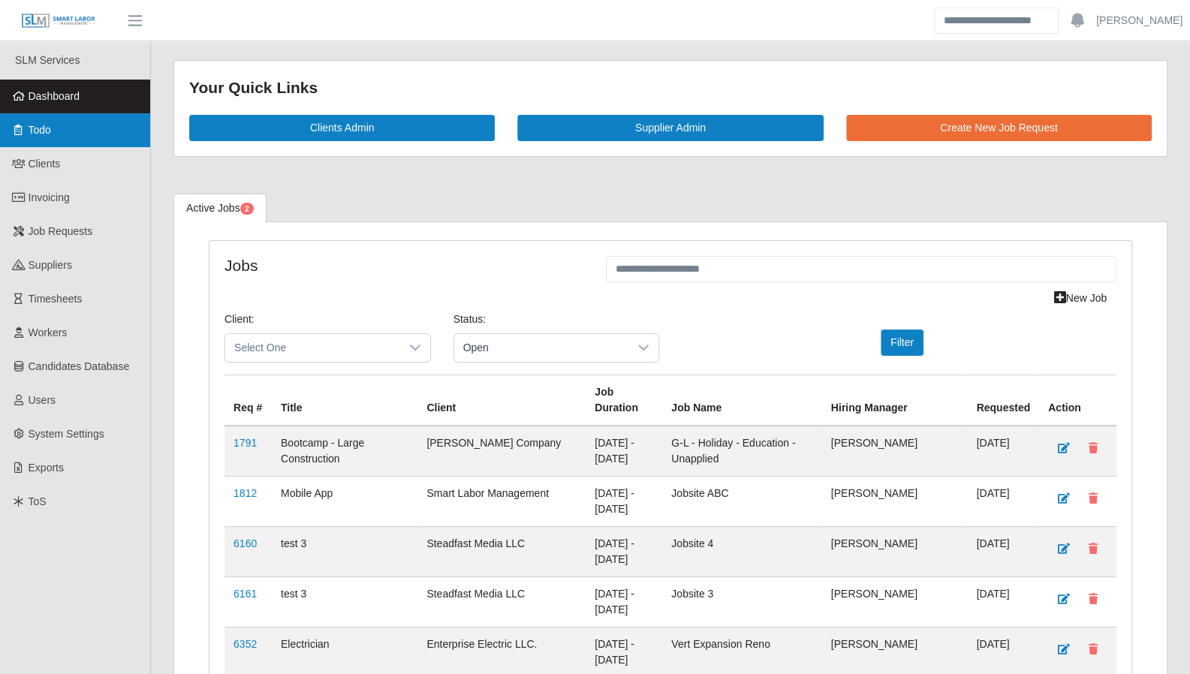
click at [42, 125] on span "Todo" at bounding box center [40, 130] width 23 height 12
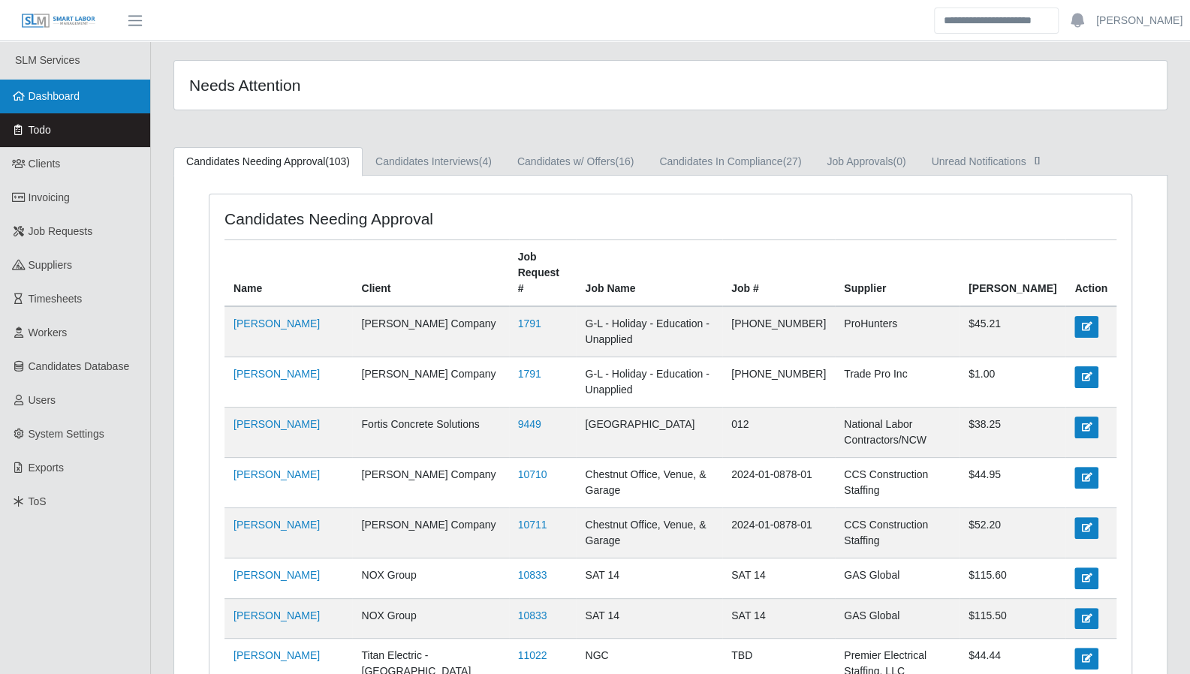
click at [54, 94] on span "Dashboard" at bounding box center [55, 96] width 52 height 12
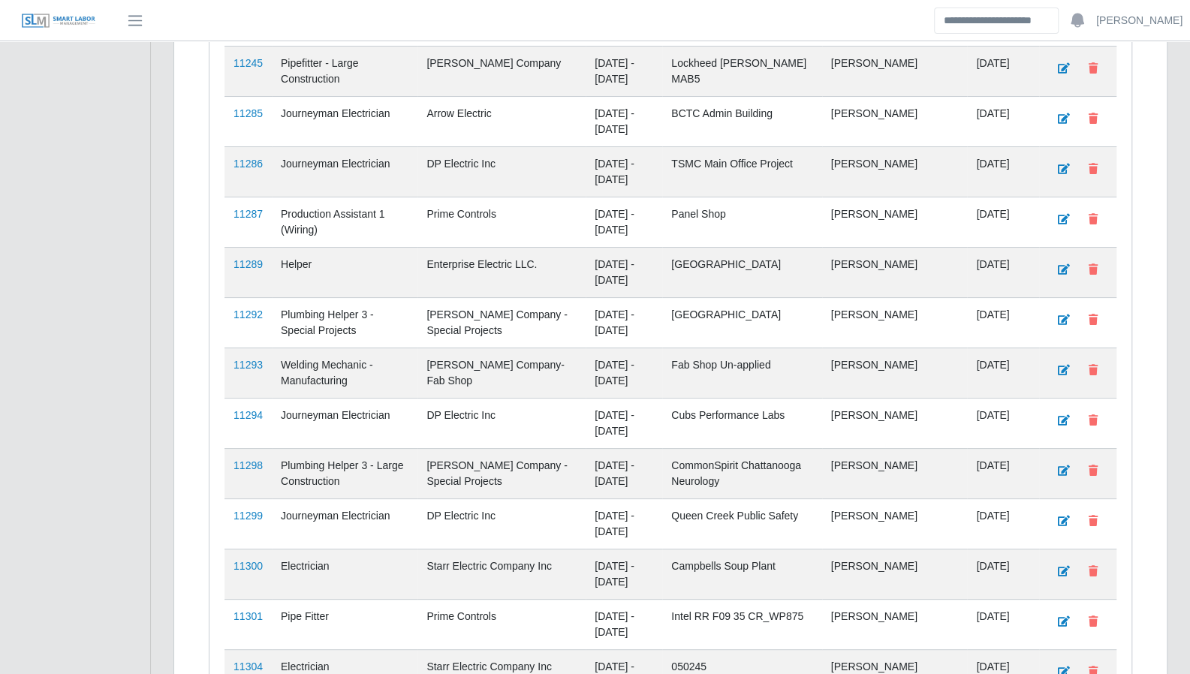
scroll to position [3818, 0]
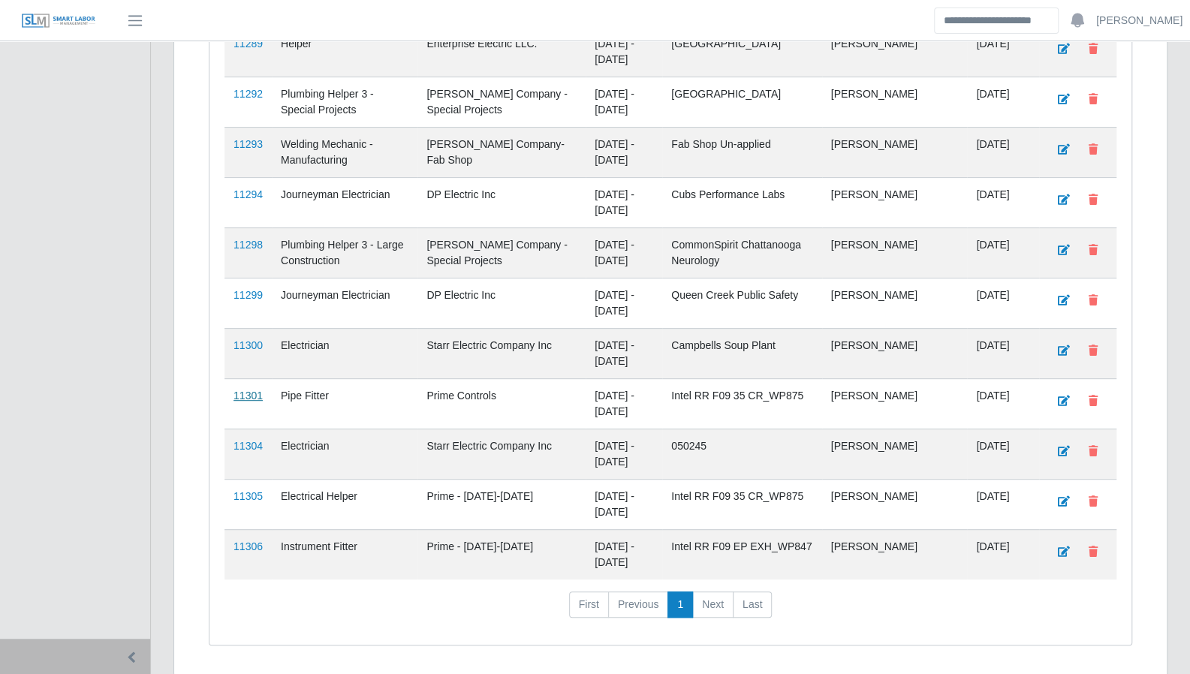
click at [257, 390] on link "11301" at bounding box center [247, 396] width 29 height 12
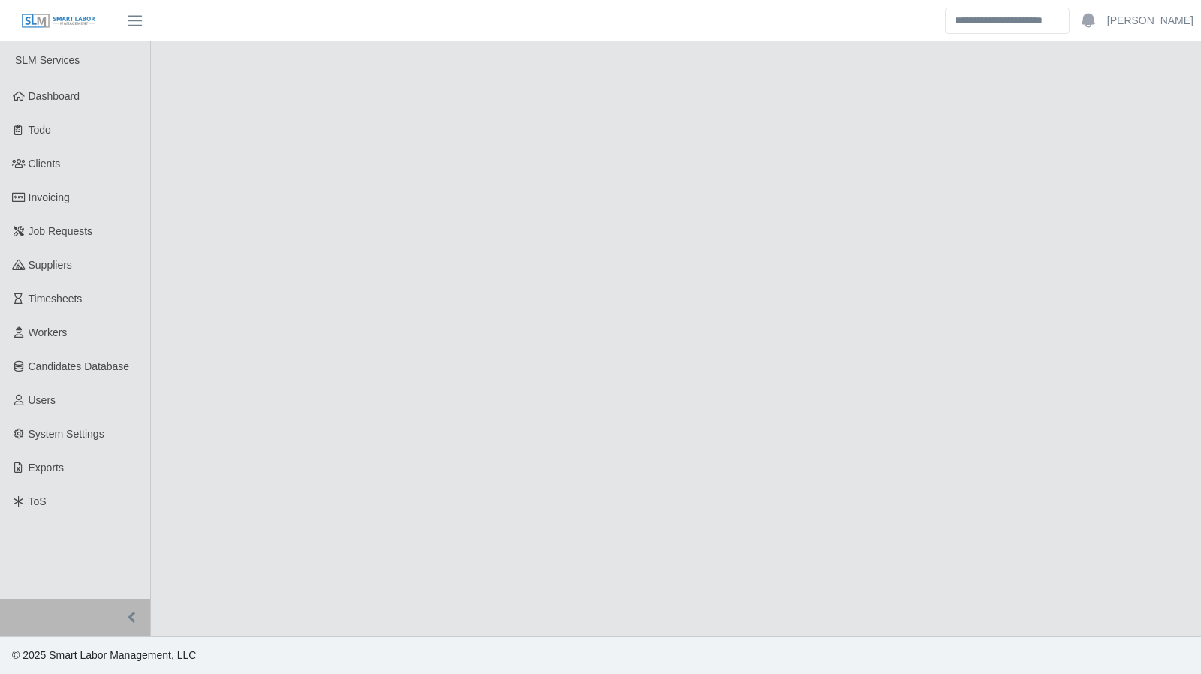
select select "****"
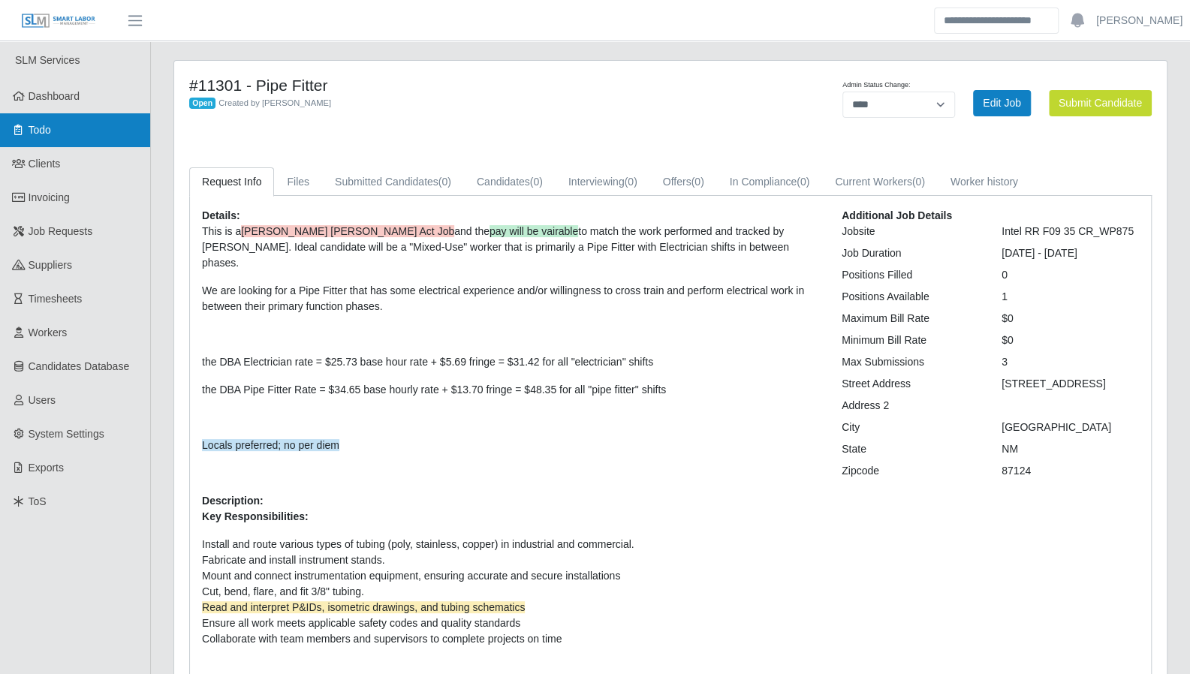
click at [55, 128] on link "Todo" at bounding box center [75, 130] width 150 height 34
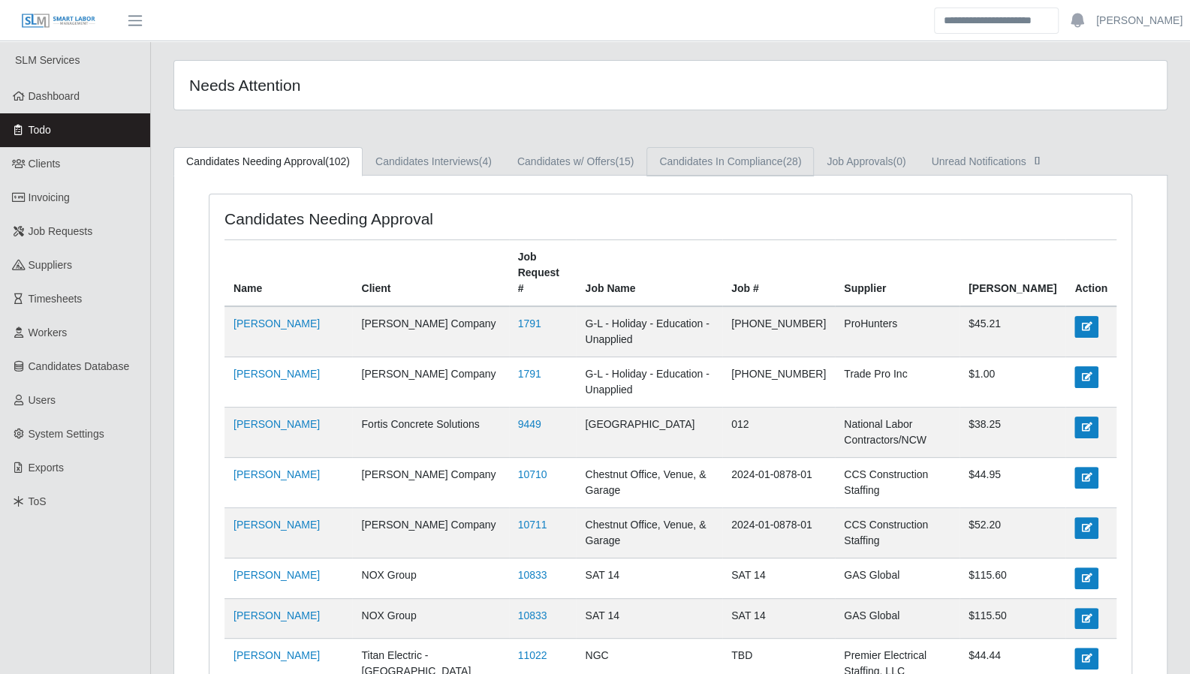
click at [740, 166] on link "Candidates In Compliance (28)" at bounding box center [729, 161] width 167 height 29
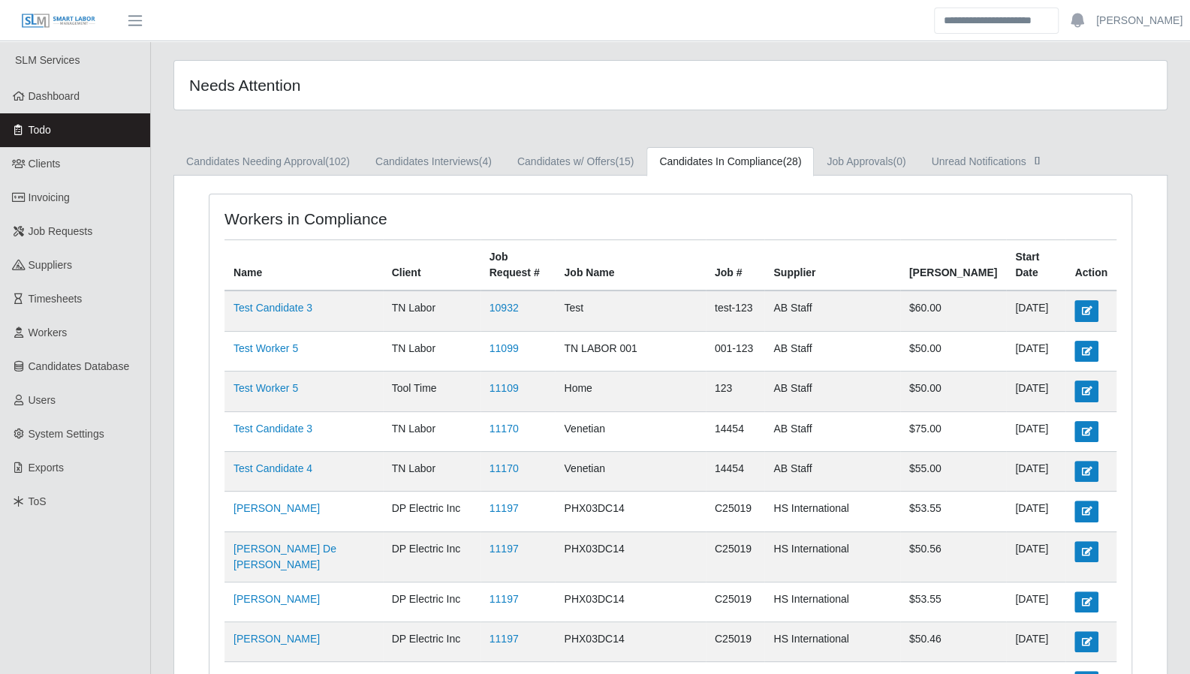
drag, startPoint x: 41, startPoint y: 98, endPoint x: 279, endPoint y: 97, distance: 238.7
click at [41, 98] on span "Dashboard" at bounding box center [55, 96] width 52 height 12
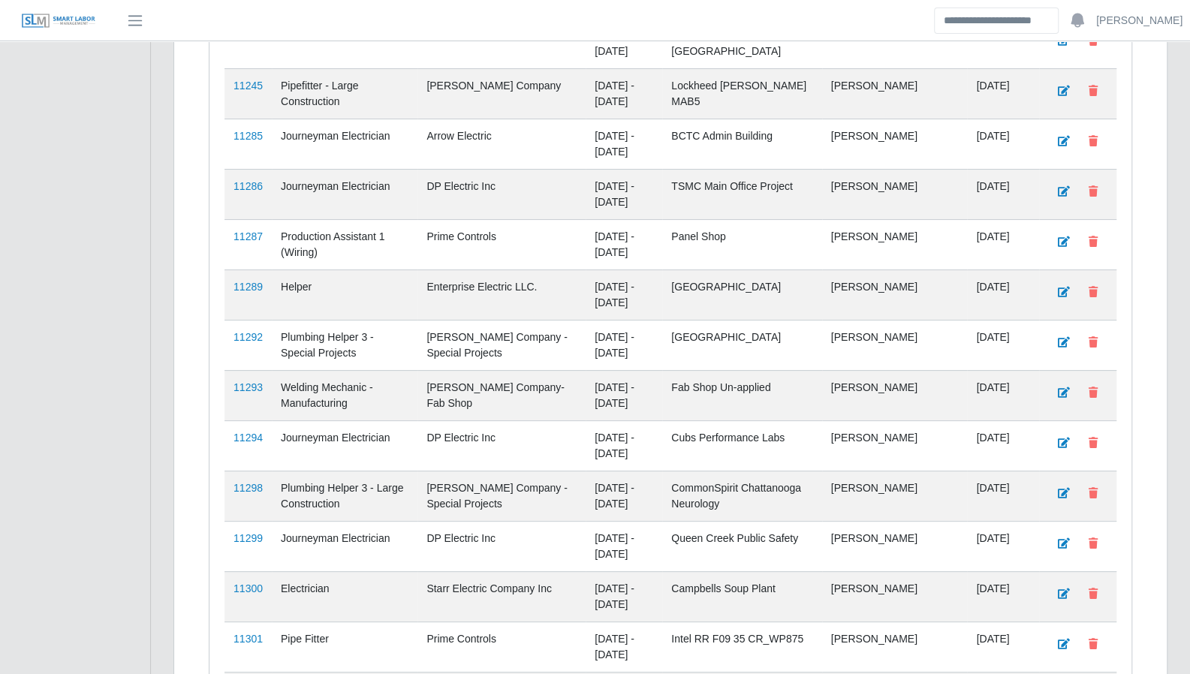
scroll to position [3540, 0]
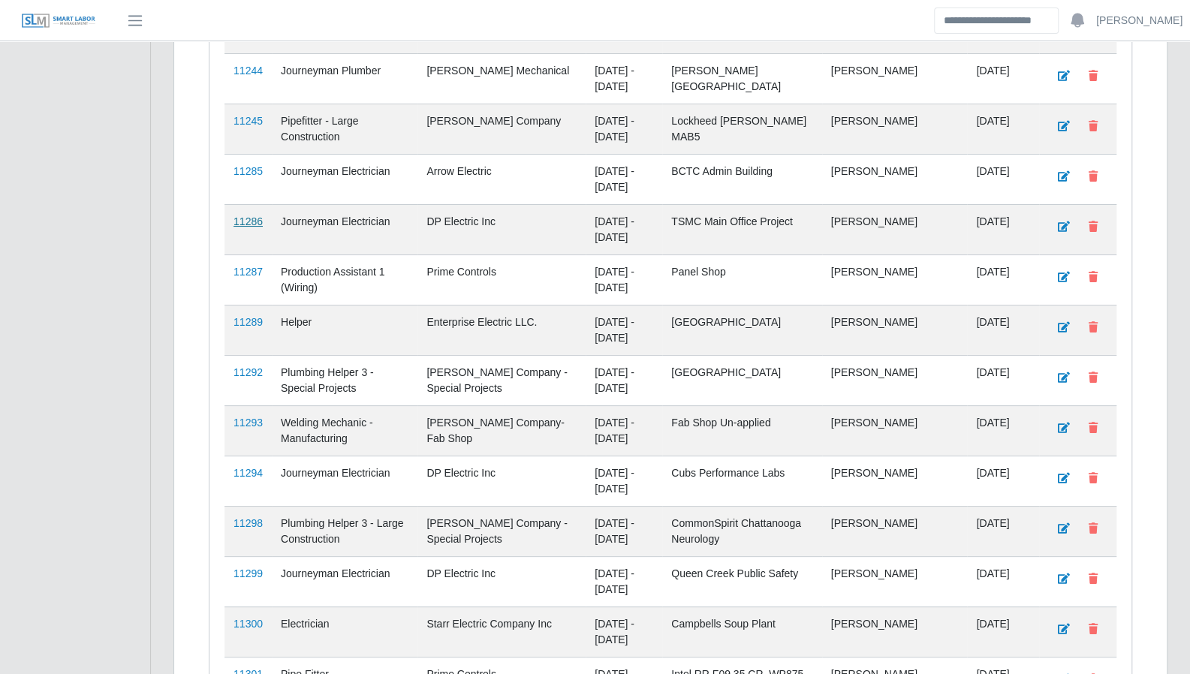
click at [247, 215] on link "11286" at bounding box center [247, 221] width 29 height 12
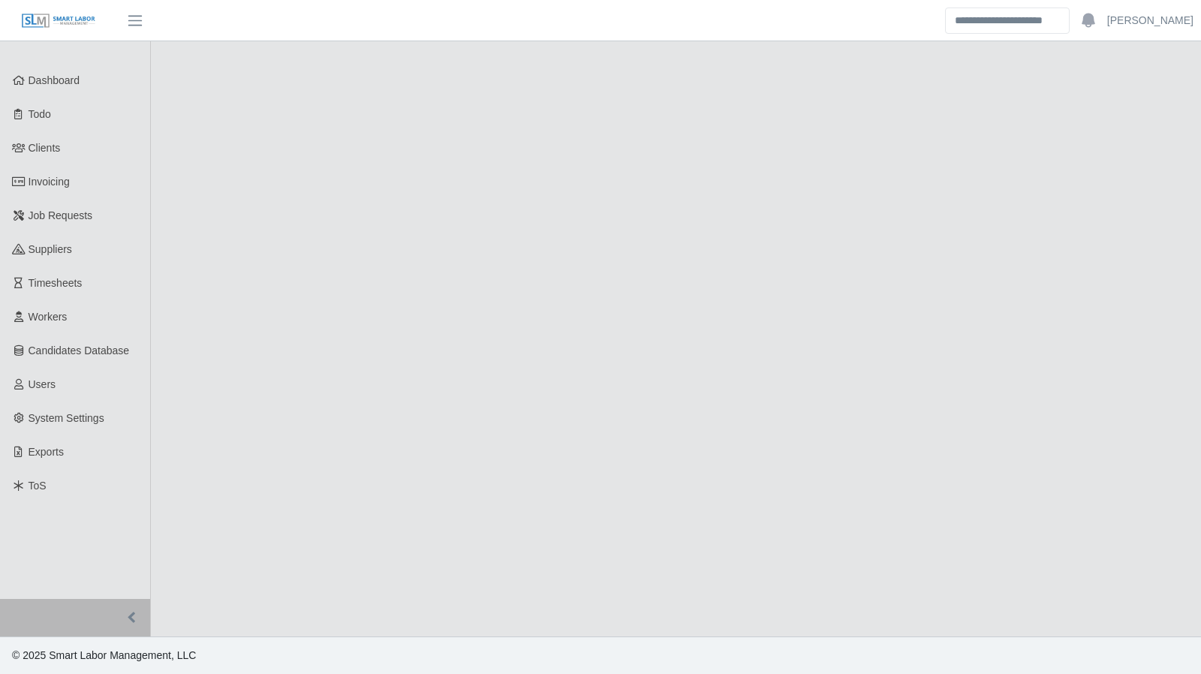
select select "****"
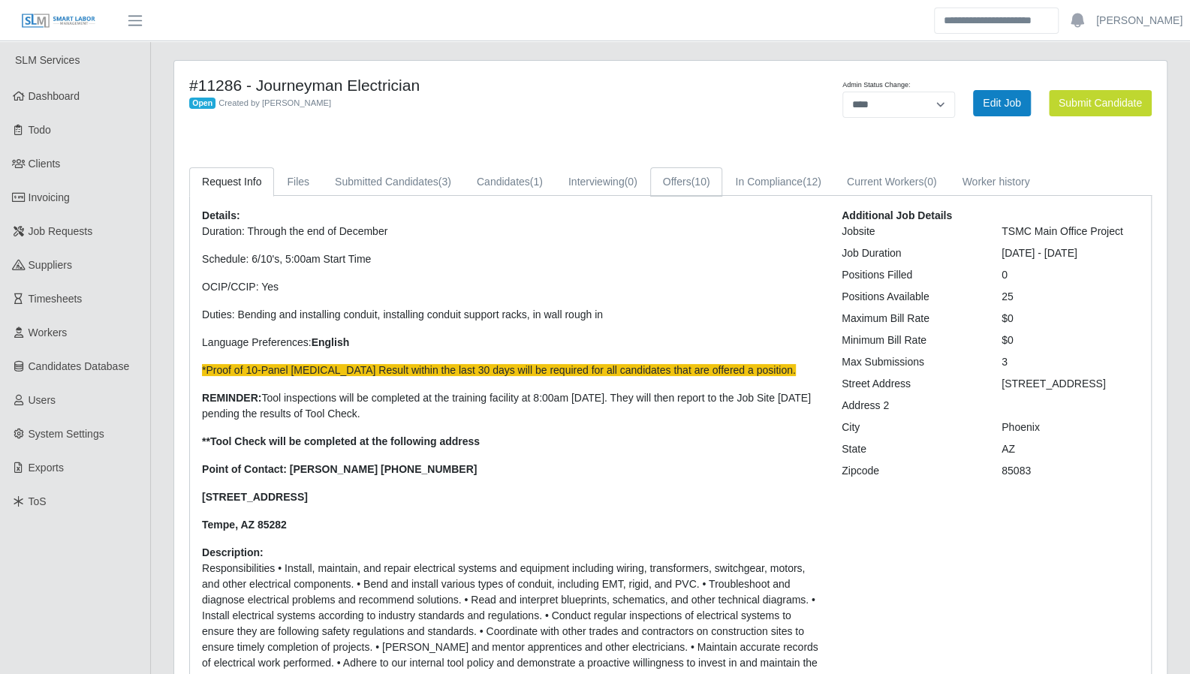
click at [683, 188] on link "Offers (10)" at bounding box center [686, 181] width 73 height 29
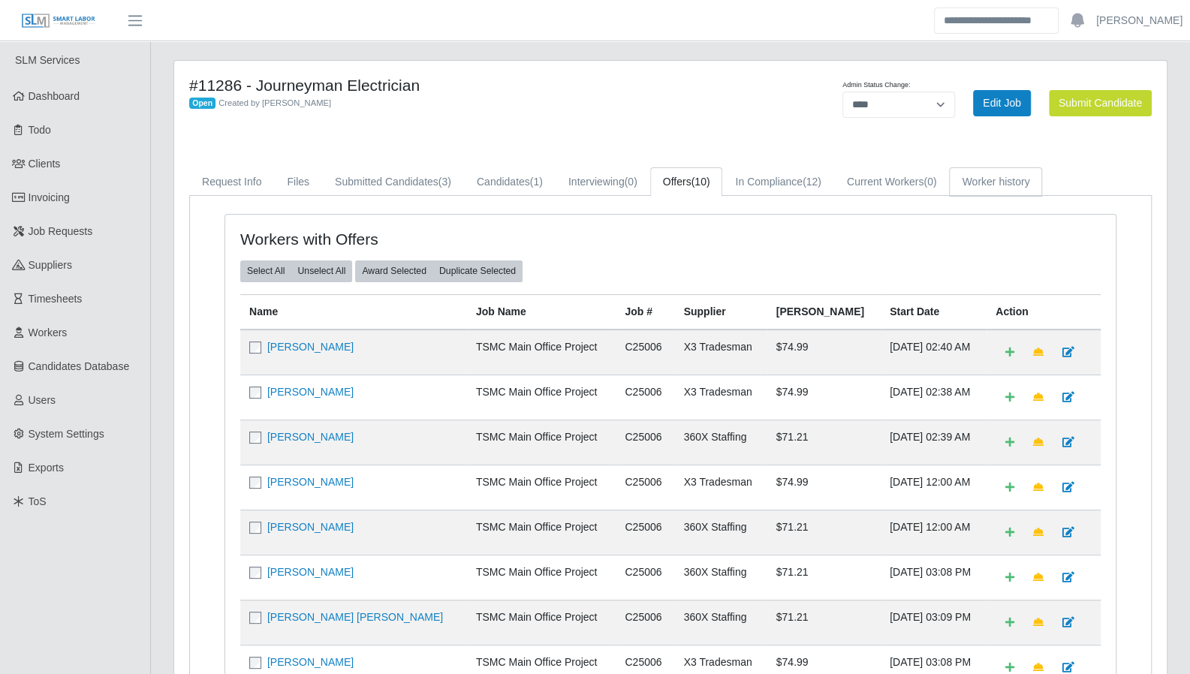
click at [998, 183] on link "Worker history" at bounding box center [995, 181] width 93 height 29
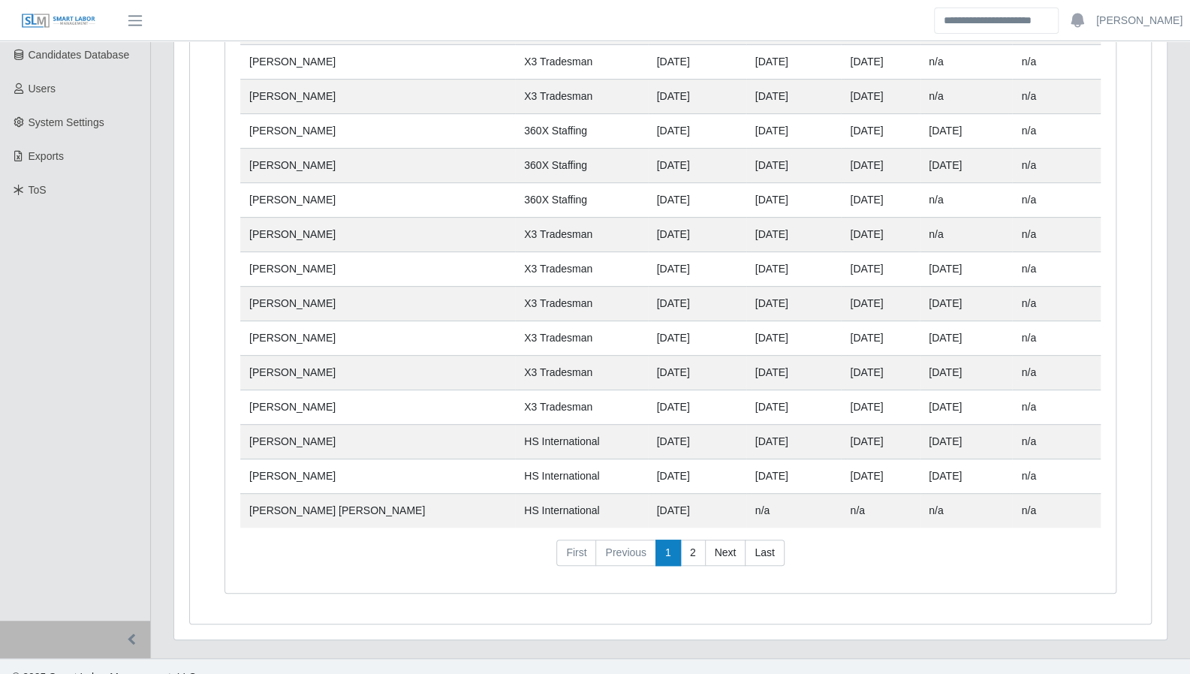
scroll to position [326, 0]
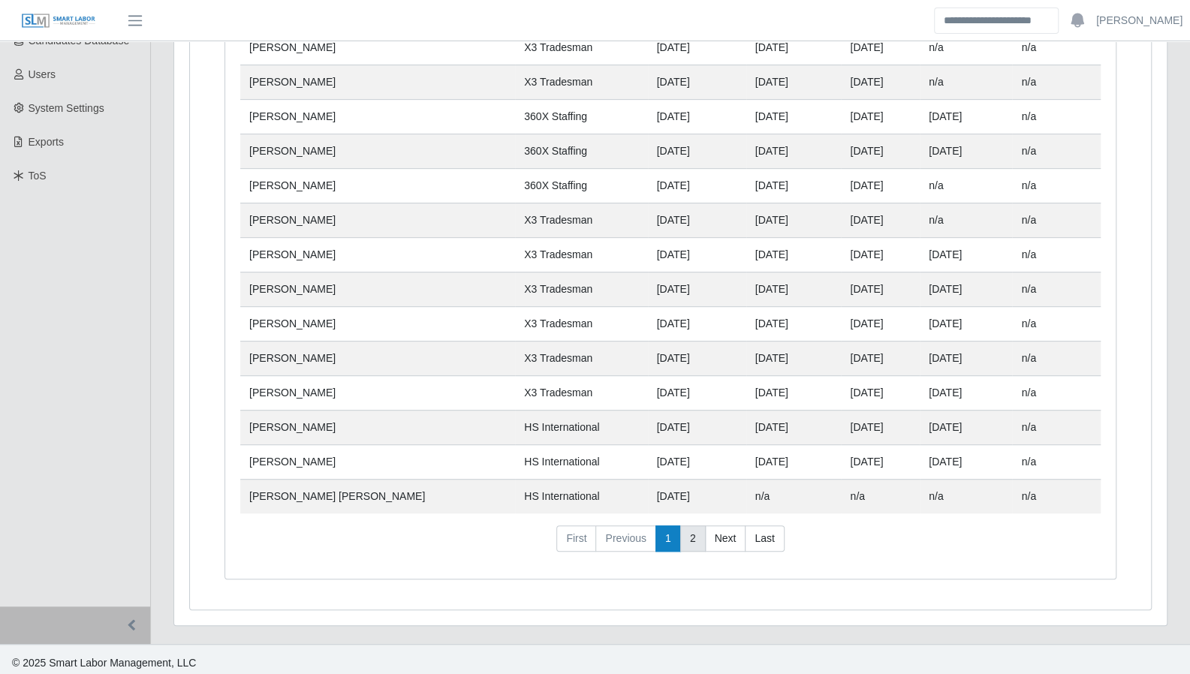
click at [693, 534] on link "2" at bounding box center [693, 538] width 26 height 27
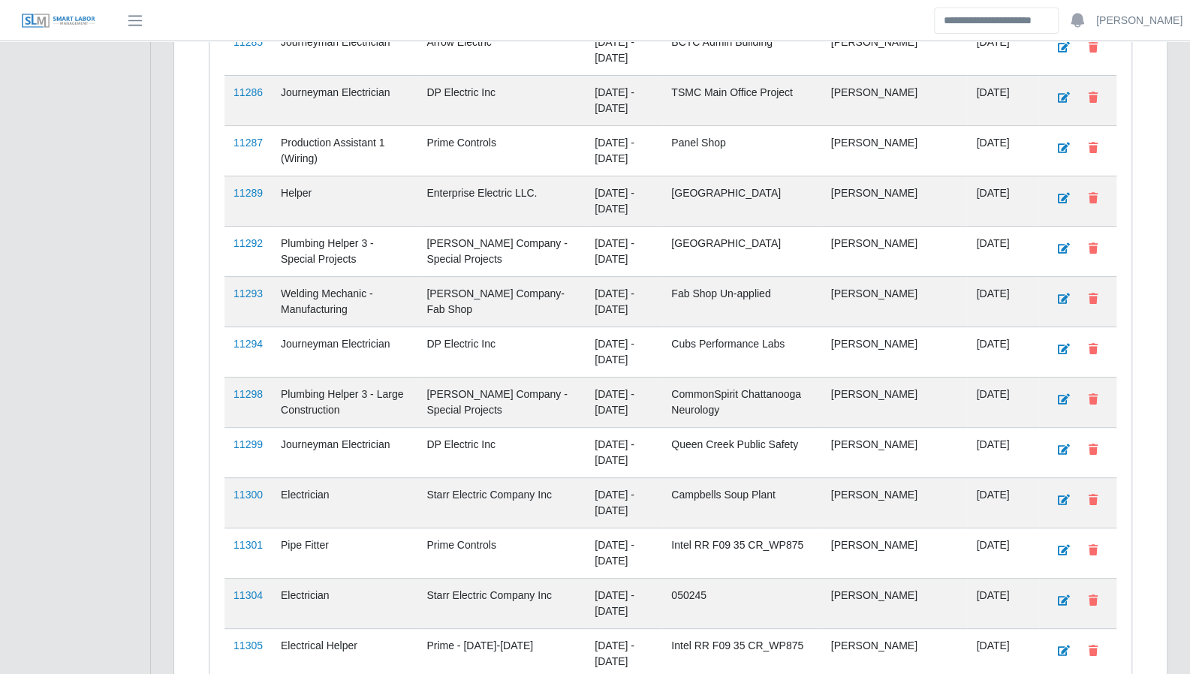
scroll to position [3698, 0]
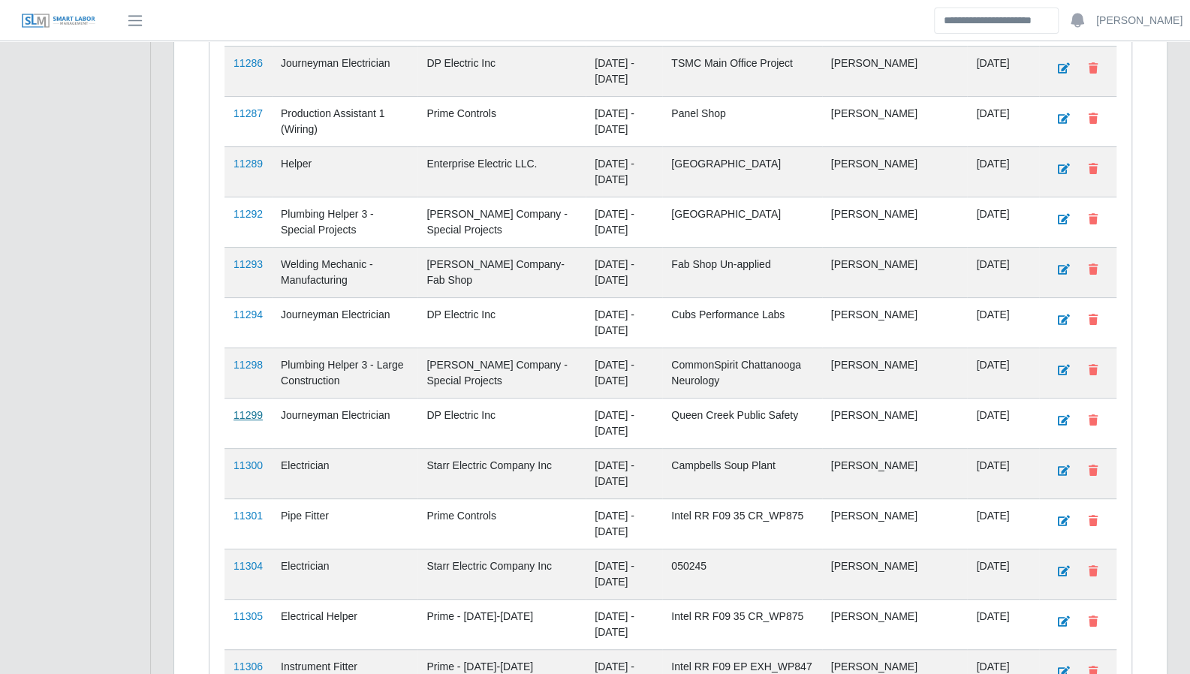
click at [239, 409] on link "11299" at bounding box center [247, 415] width 29 height 12
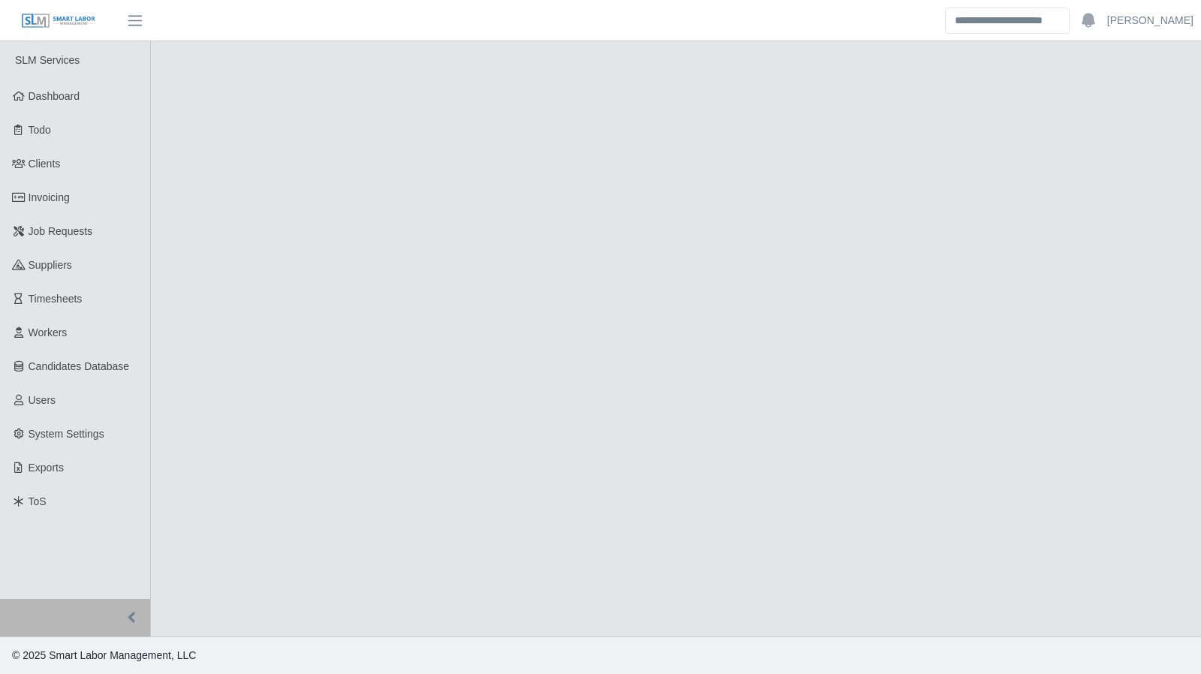
select select "****"
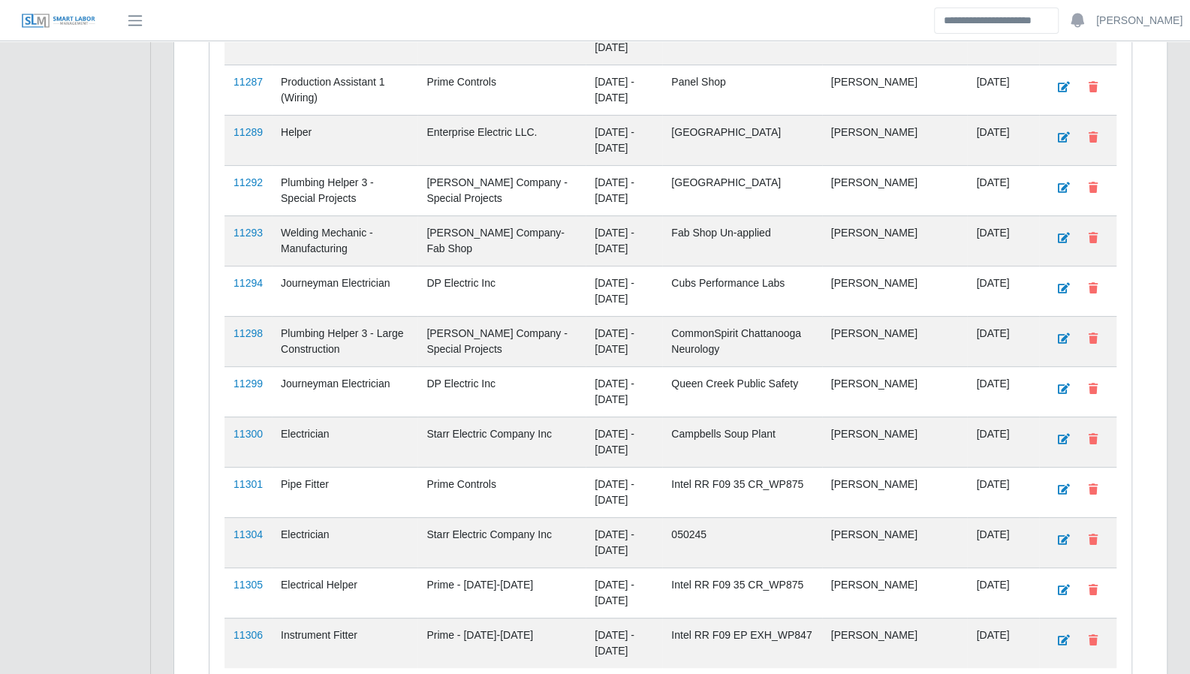
scroll to position [3692, 0]
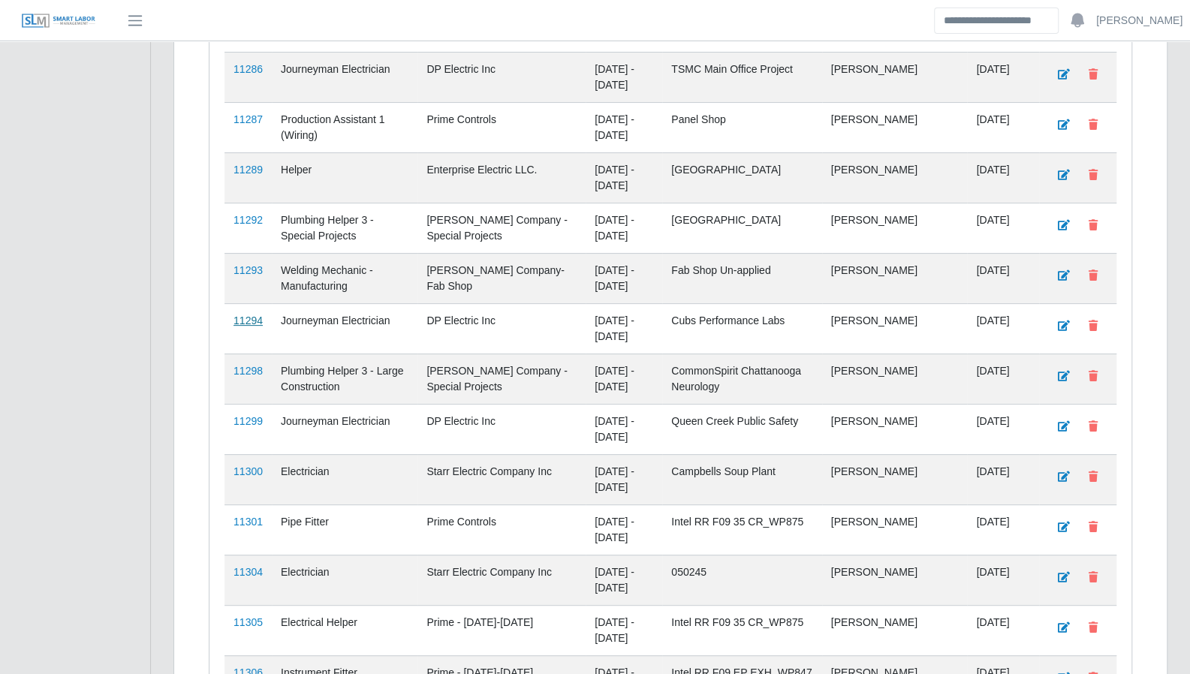
click at [246, 314] on link "11294" at bounding box center [247, 320] width 29 height 12
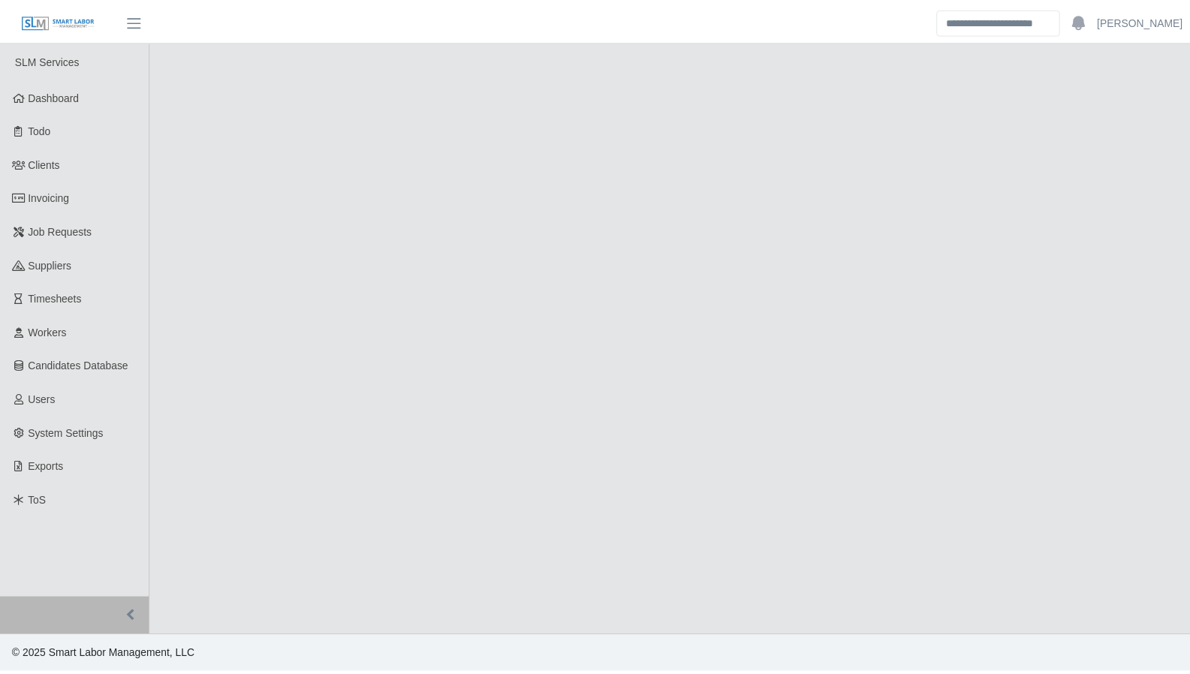
select select "****"
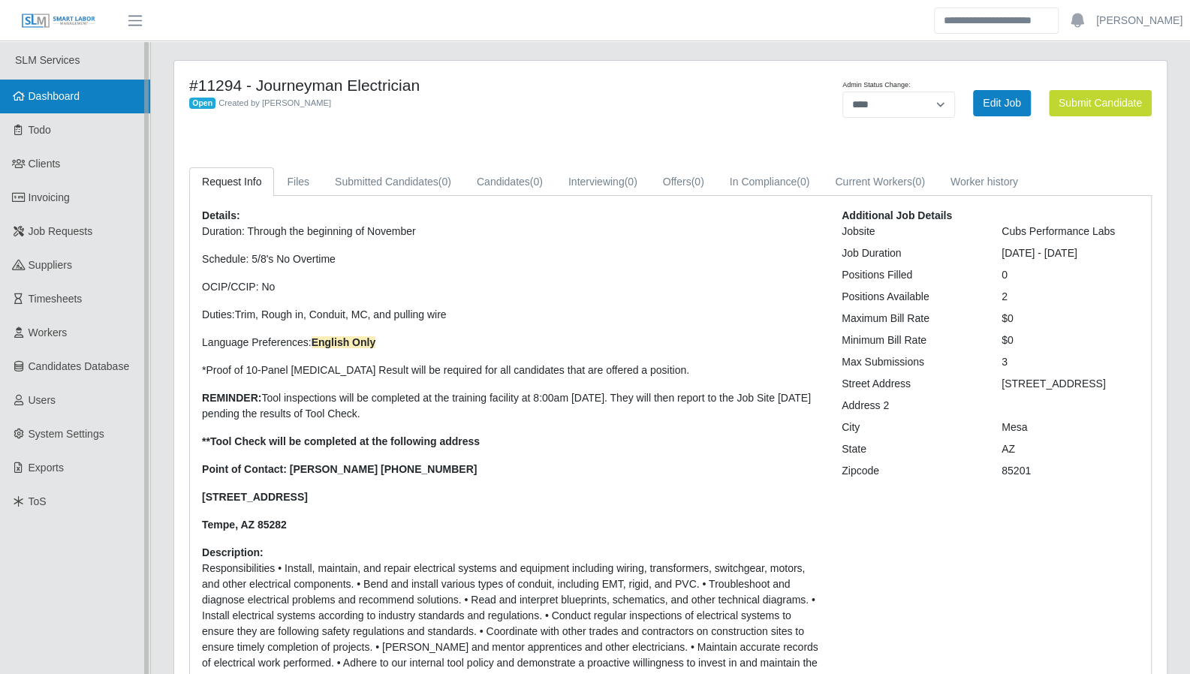
click at [32, 99] on span "Dashboard" at bounding box center [55, 96] width 52 height 12
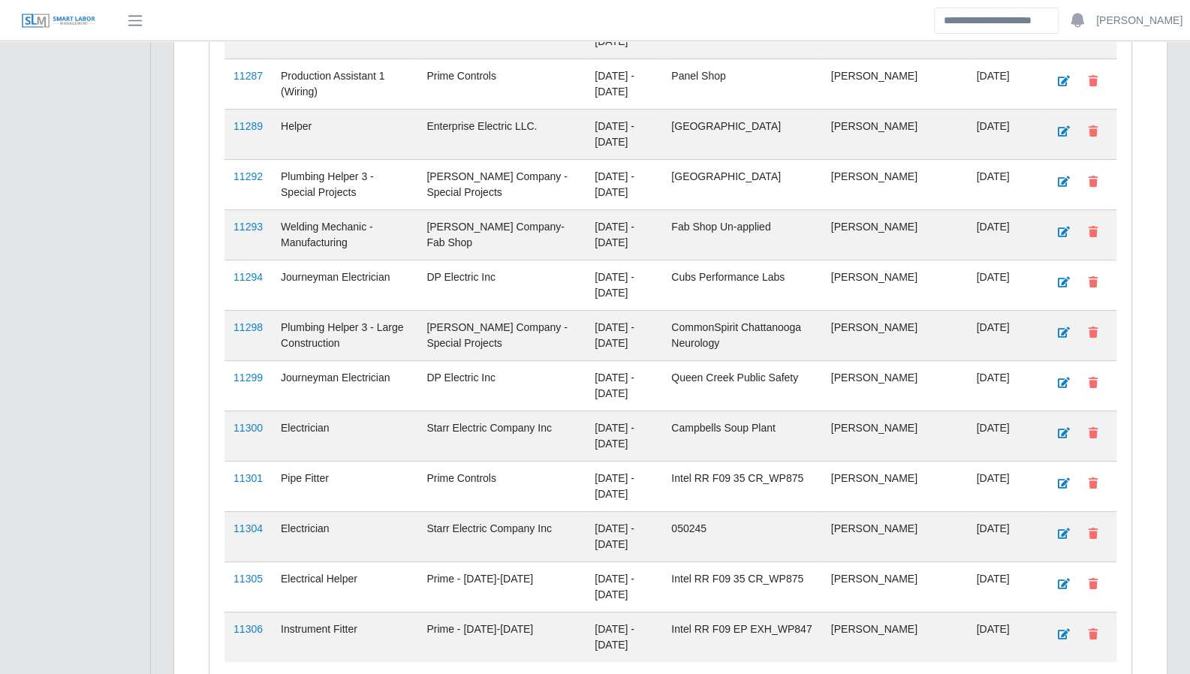
scroll to position [3818, 0]
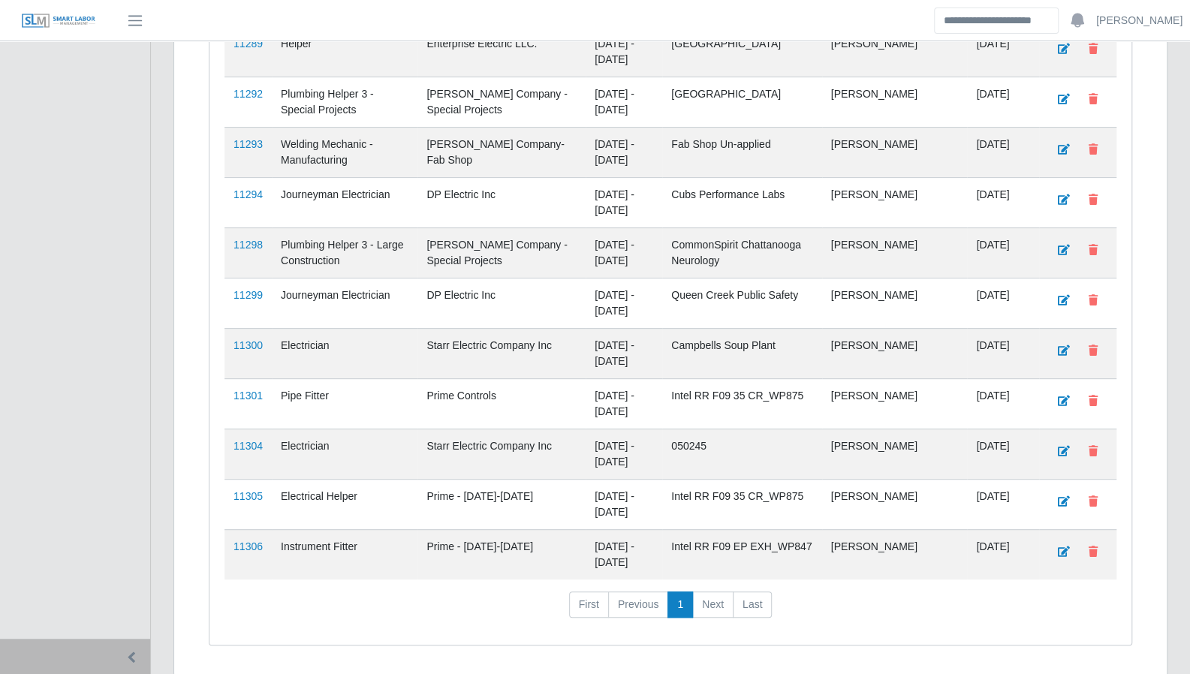
drag, startPoint x: 883, startPoint y: 600, endPoint x: 840, endPoint y: 522, distance: 89.7
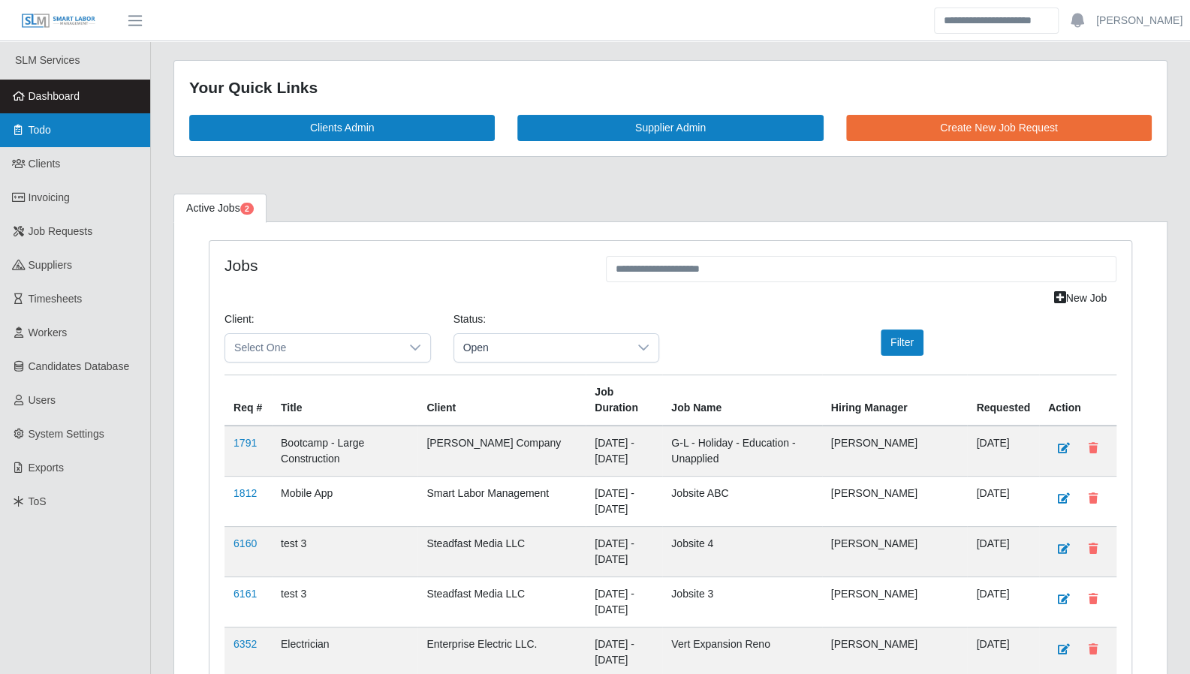
click at [61, 134] on link "Todo" at bounding box center [75, 130] width 150 height 34
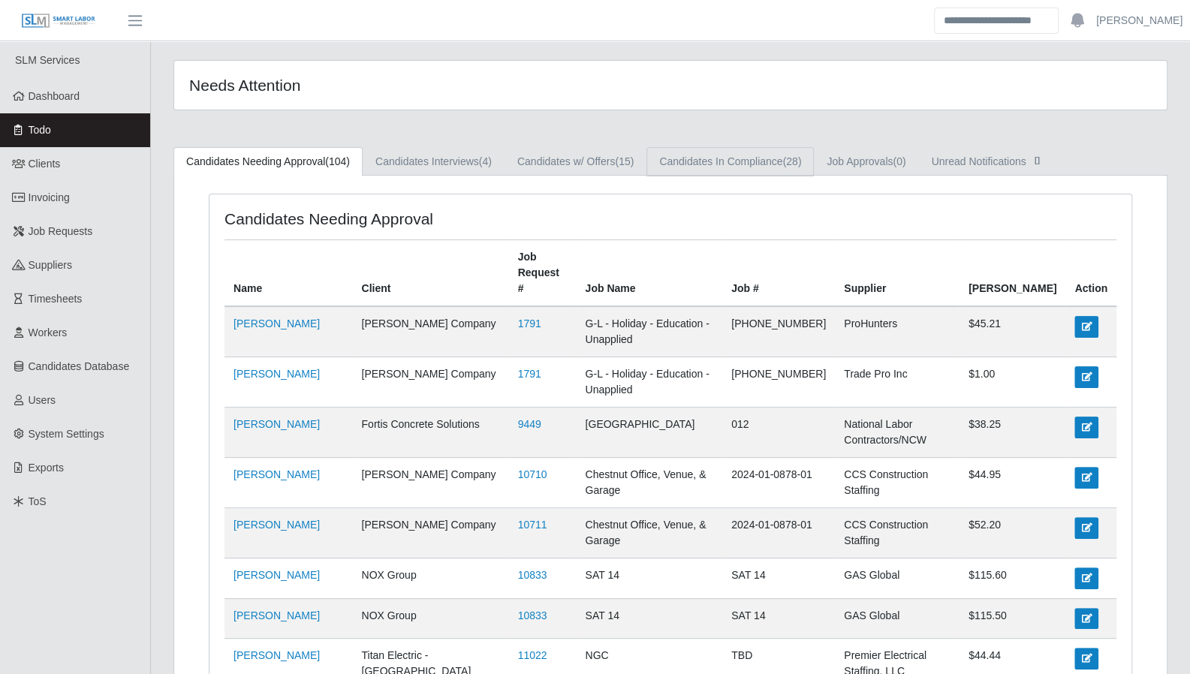
click at [728, 160] on link "Candidates In Compliance (28)" at bounding box center [729, 161] width 167 height 29
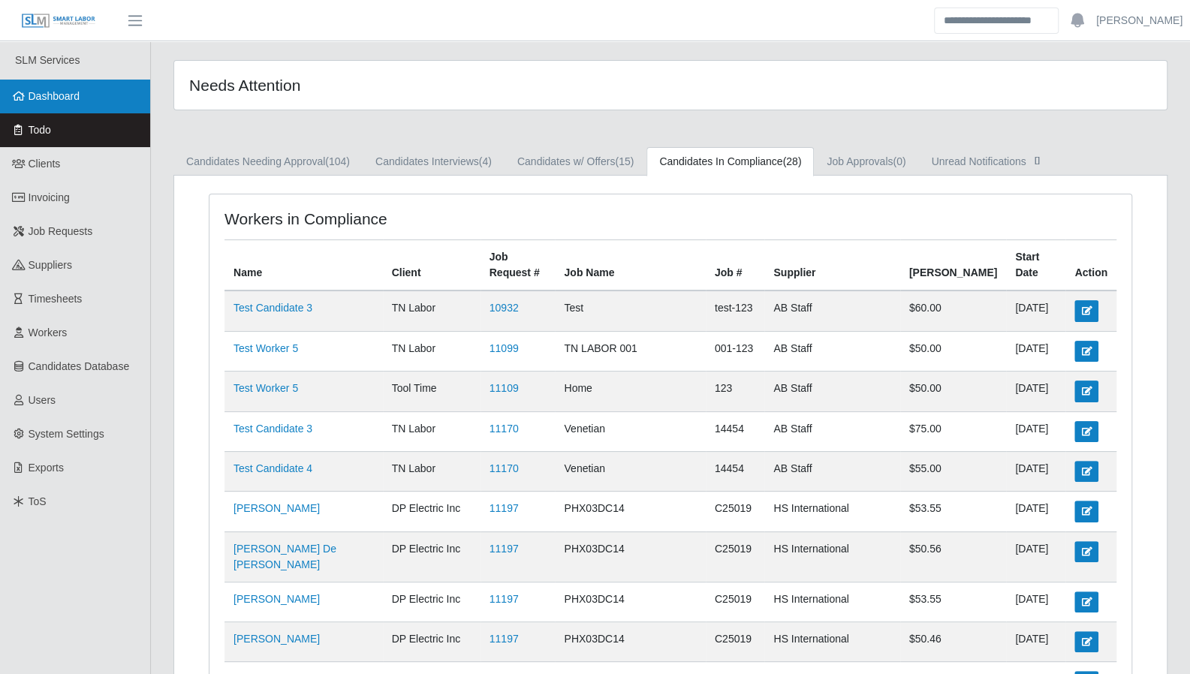
click at [49, 98] on span "Dashboard" at bounding box center [55, 96] width 52 height 12
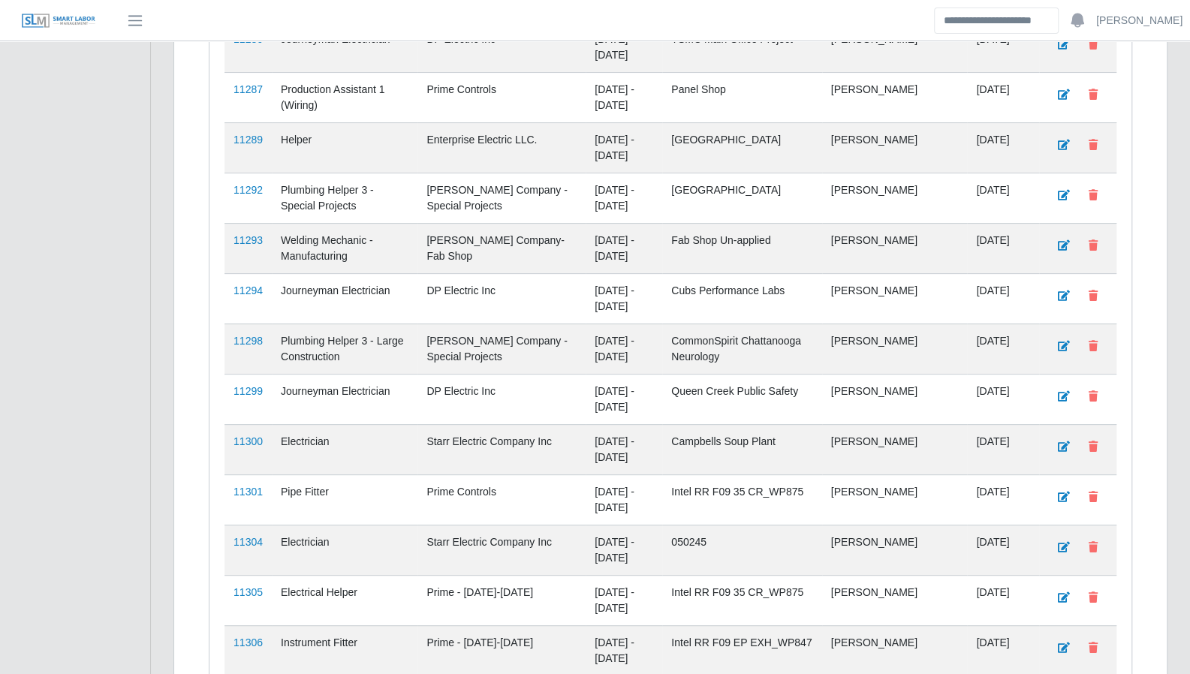
scroll to position [3818, 0]
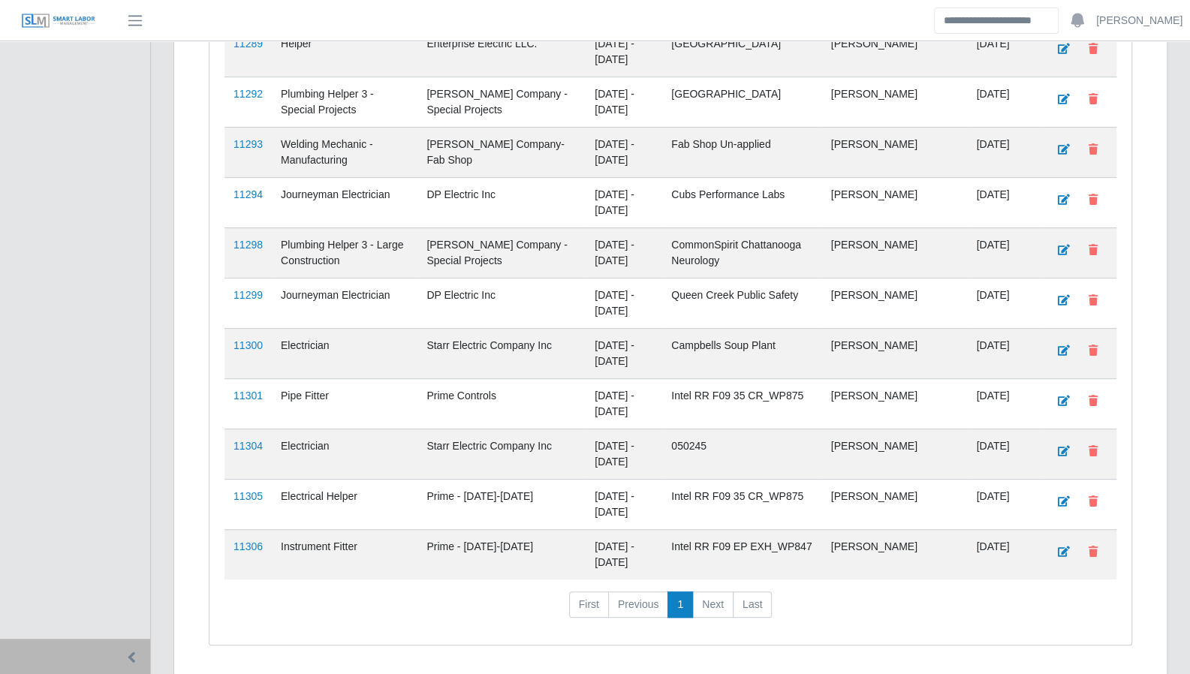
drag, startPoint x: 1152, startPoint y: 383, endPoint x: 1010, endPoint y: 388, distance: 141.9
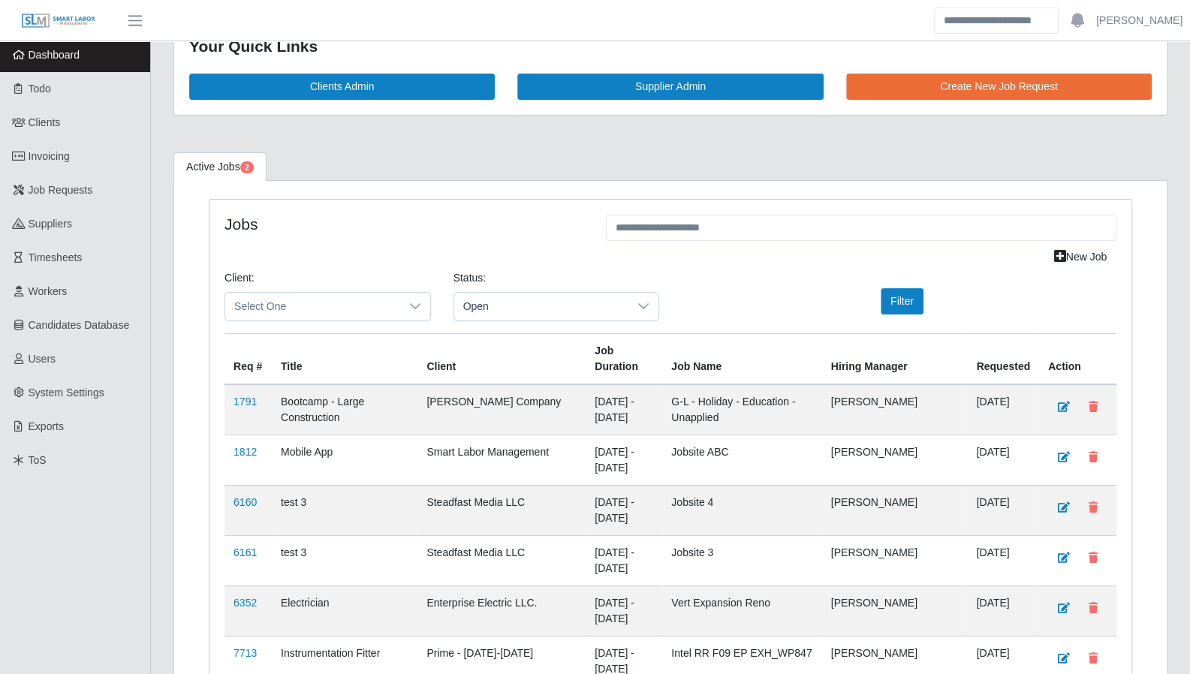
scroll to position [0, 0]
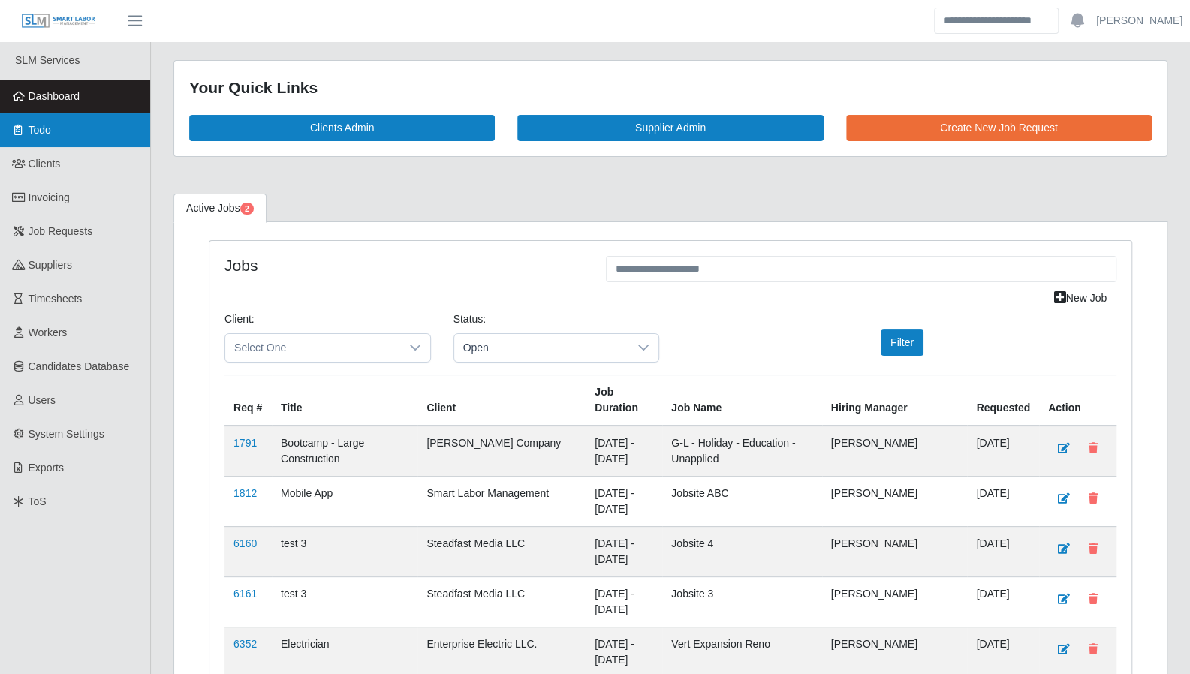
click at [60, 135] on link "Todo" at bounding box center [75, 130] width 150 height 34
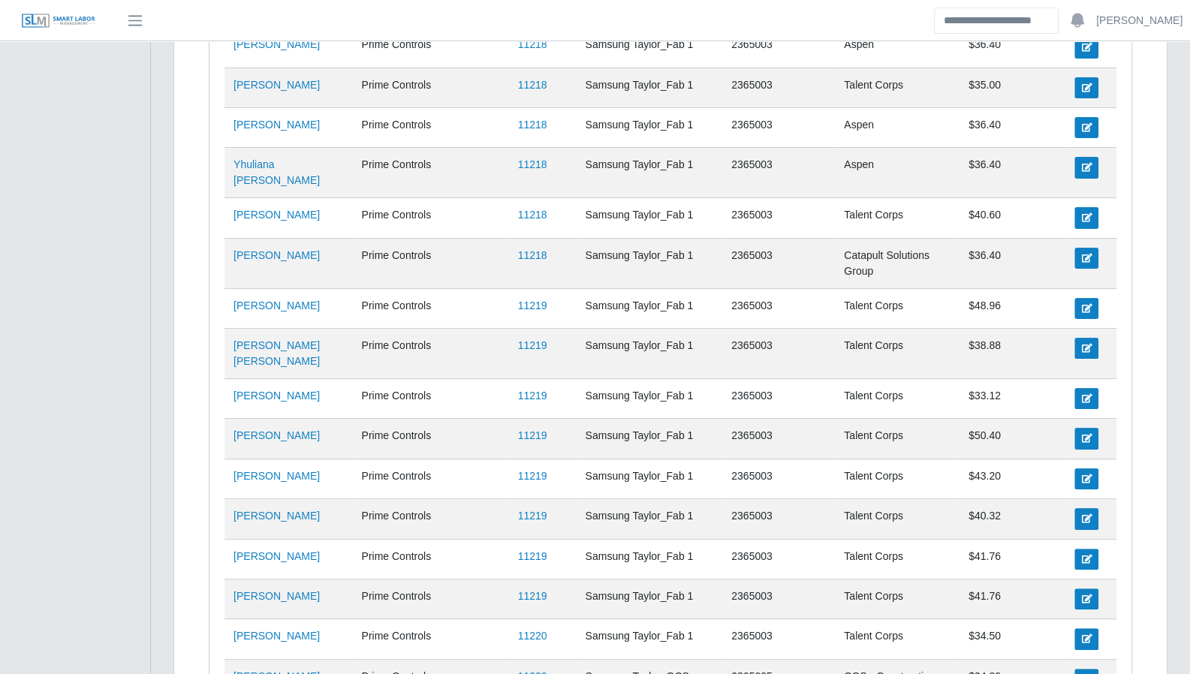
scroll to position [4033, 0]
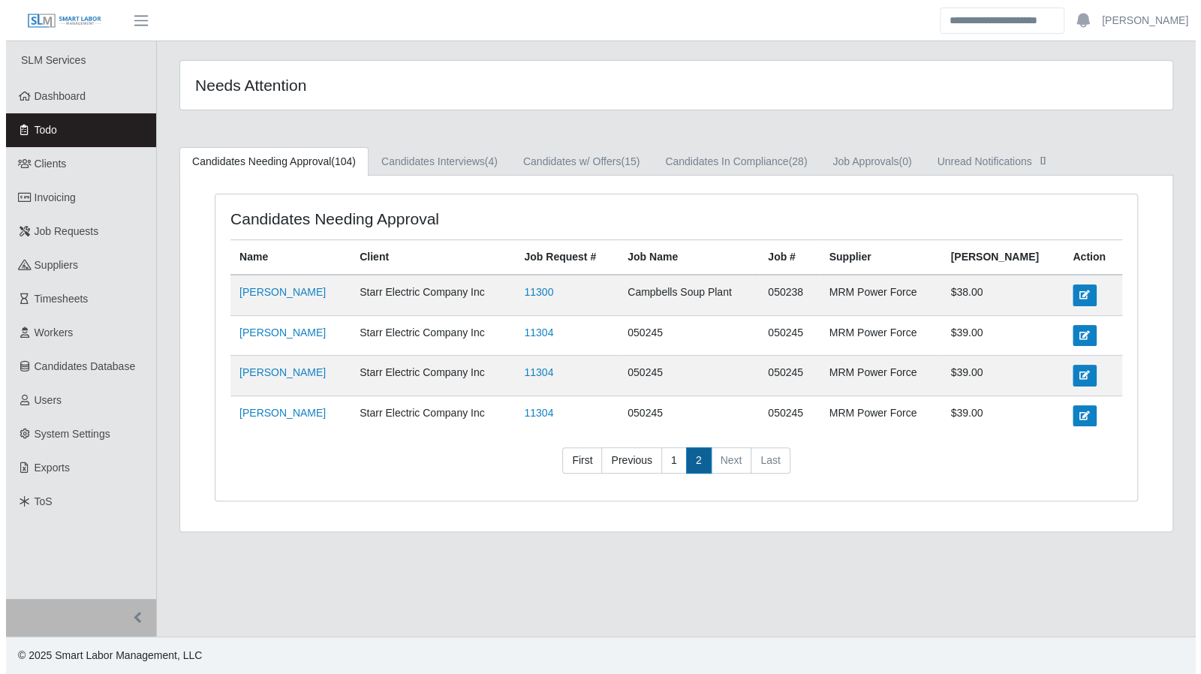
scroll to position [0, 0]
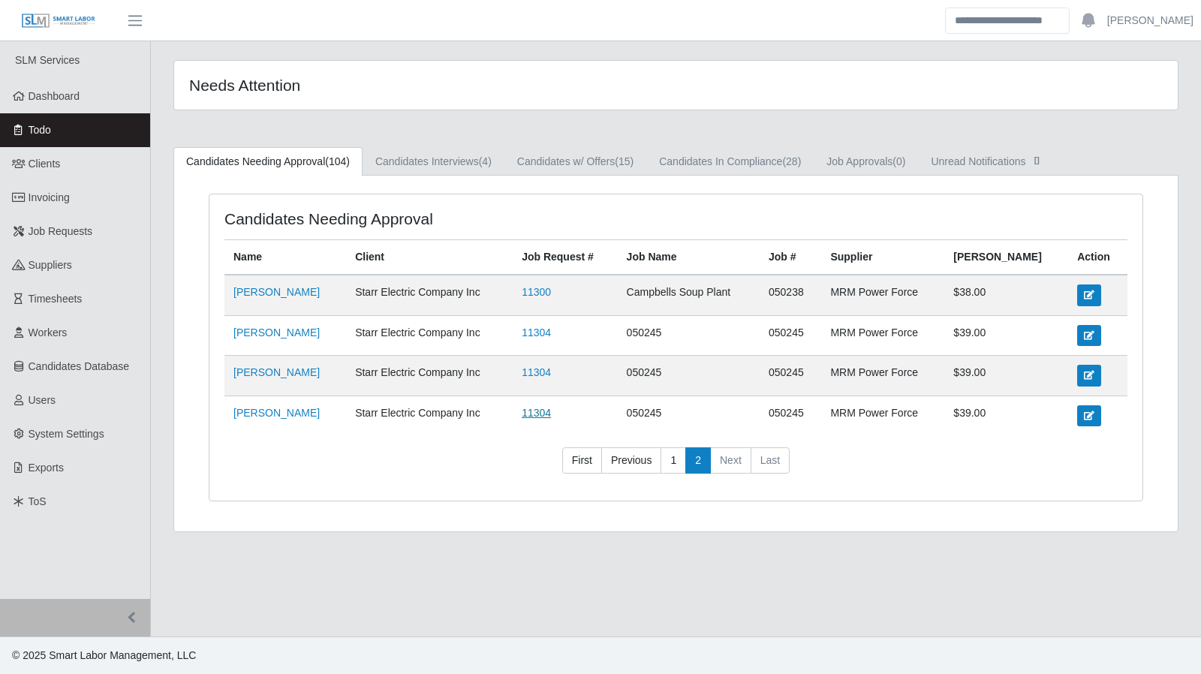
click at [551, 408] on link "11304" at bounding box center [536, 413] width 29 height 12
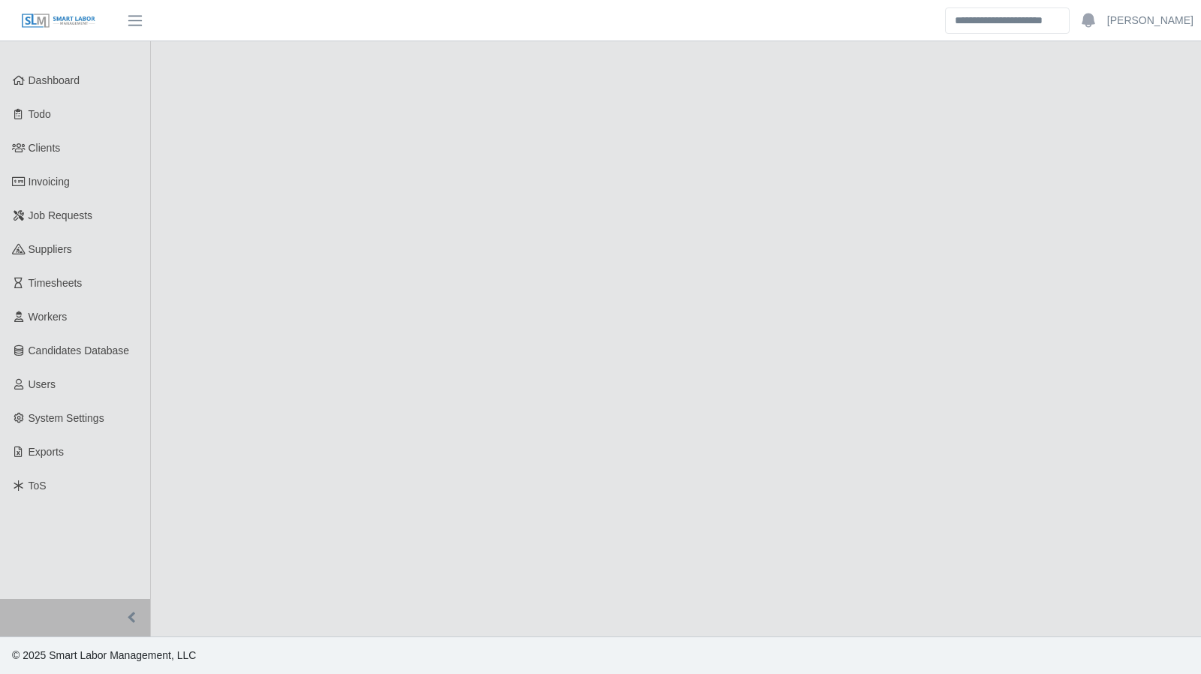
select select "****"
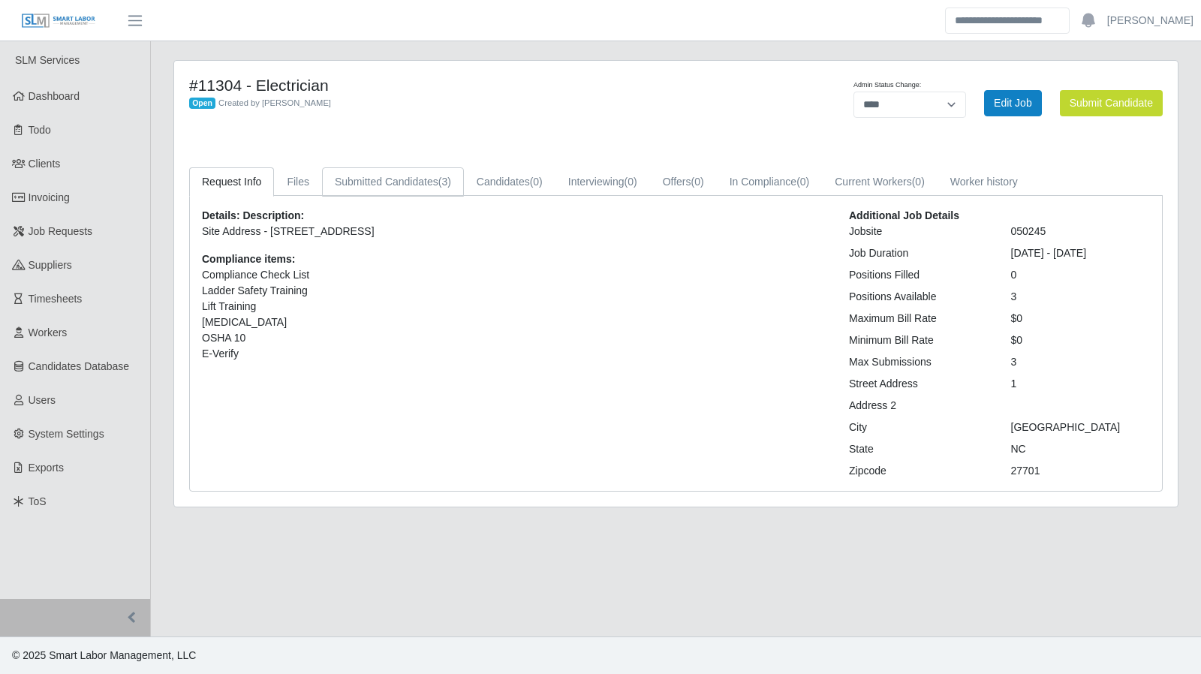
click at [405, 187] on link "Submitted Candidates (3)" at bounding box center [393, 181] width 142 height 29
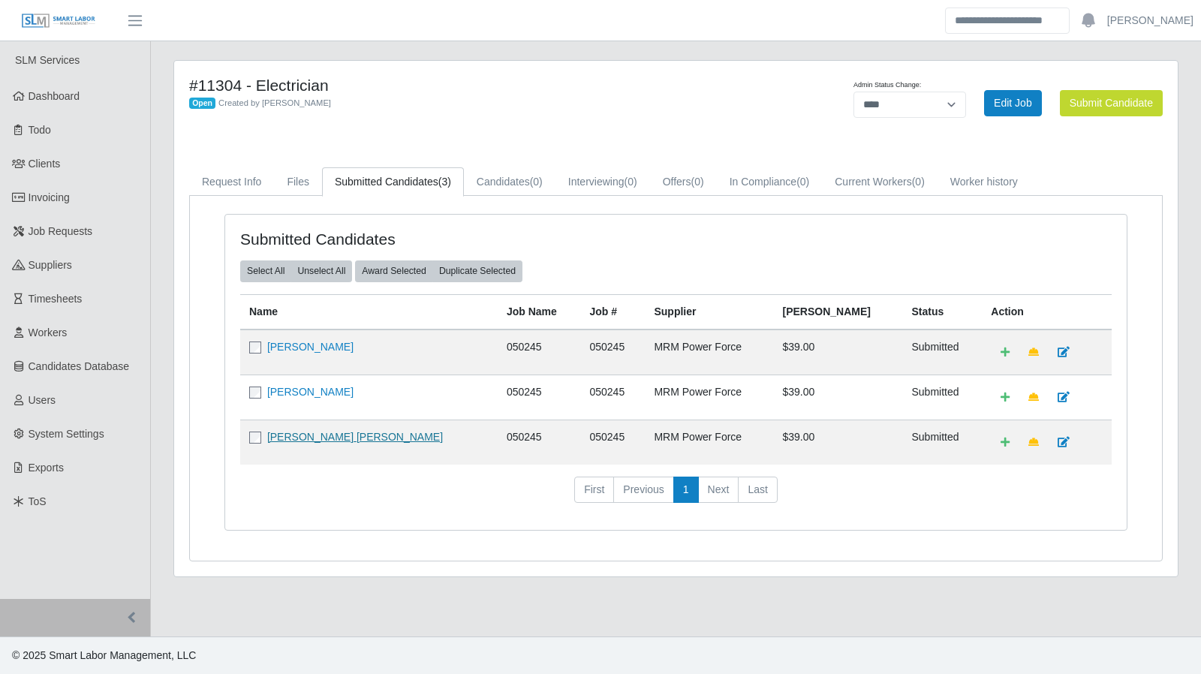
click at [337, 437] on link "[PERSON_NAME] [PERSON_NAME]" at bounding box center [355, 437] width 176 height 12
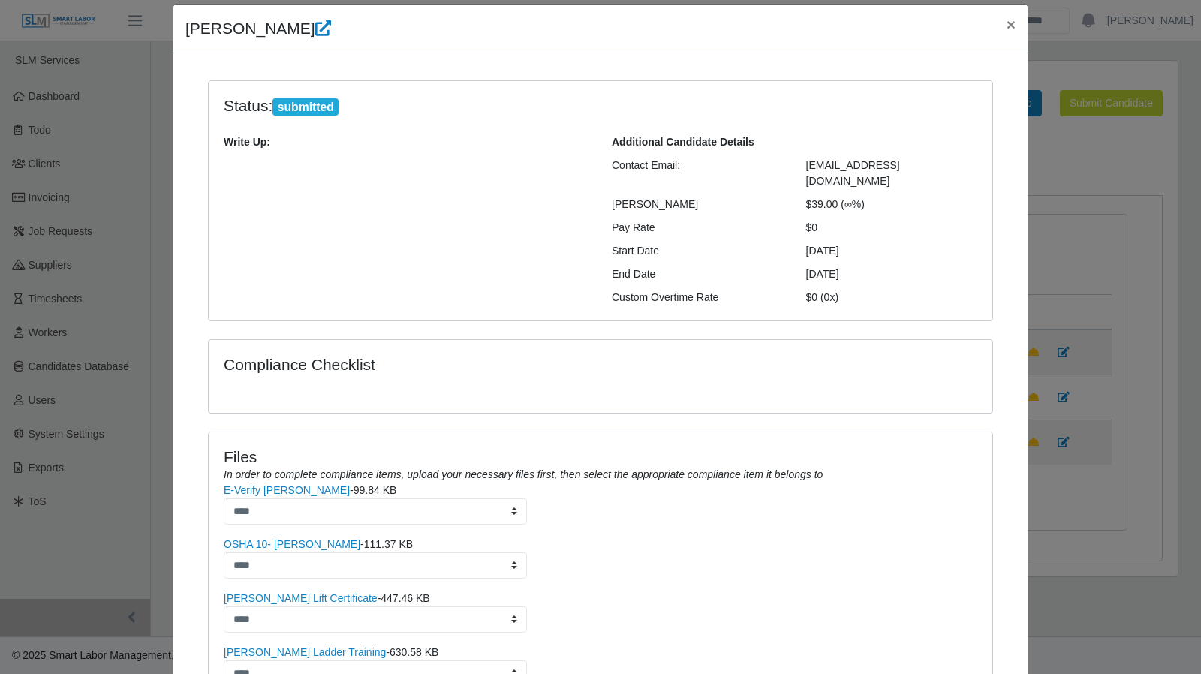
scroll to position [233, 0]
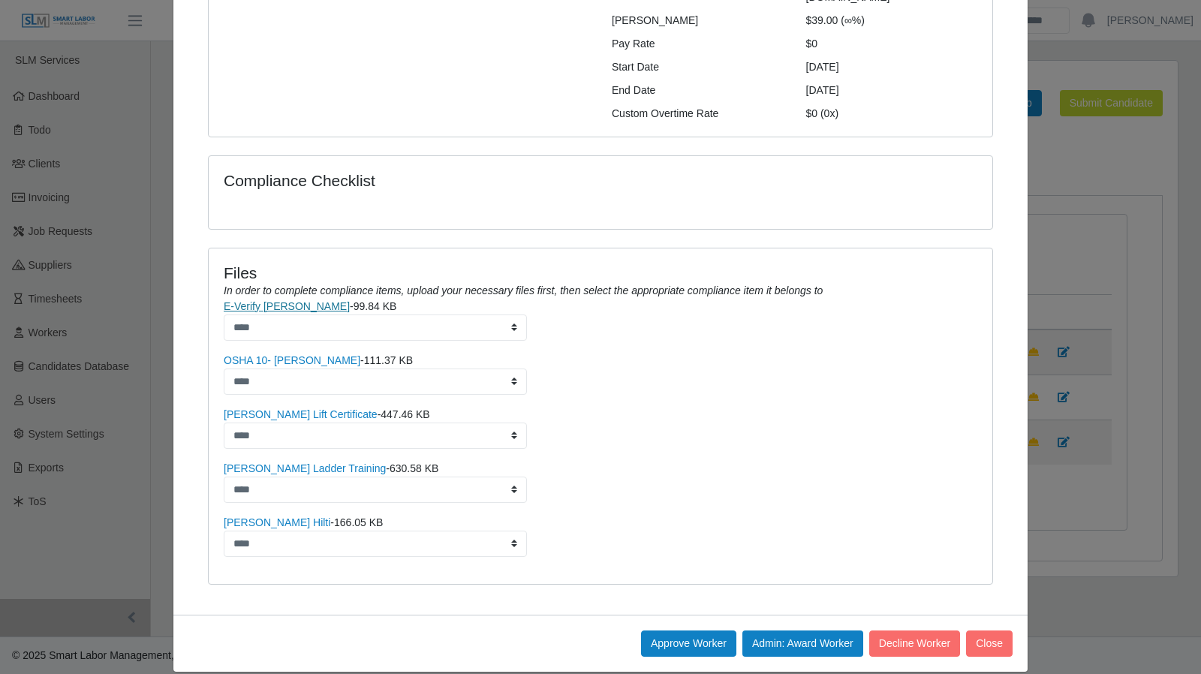
click at [308, 300] on link "E-Verify [PERSON_NAME]" at bounding box center [287, 306] width 126 height 12
click at [966, 630] on button "Close" at bounding box center [989, 643] width 47 height 26
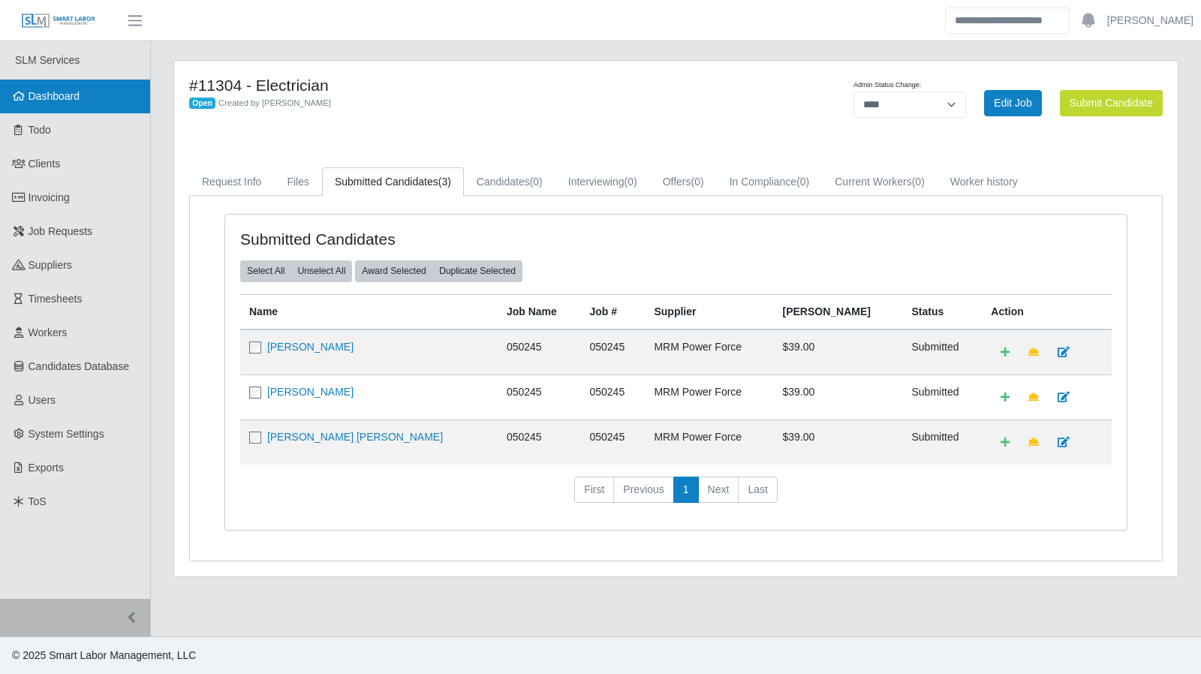
drag, startPoint x: 67, startPoint y: 95, endPoint x: 57, endPoint y: 94, distance: 9.9
click at [67, 95] on span "Dashboard" at bounding box center [55, 96] width 52 height 12
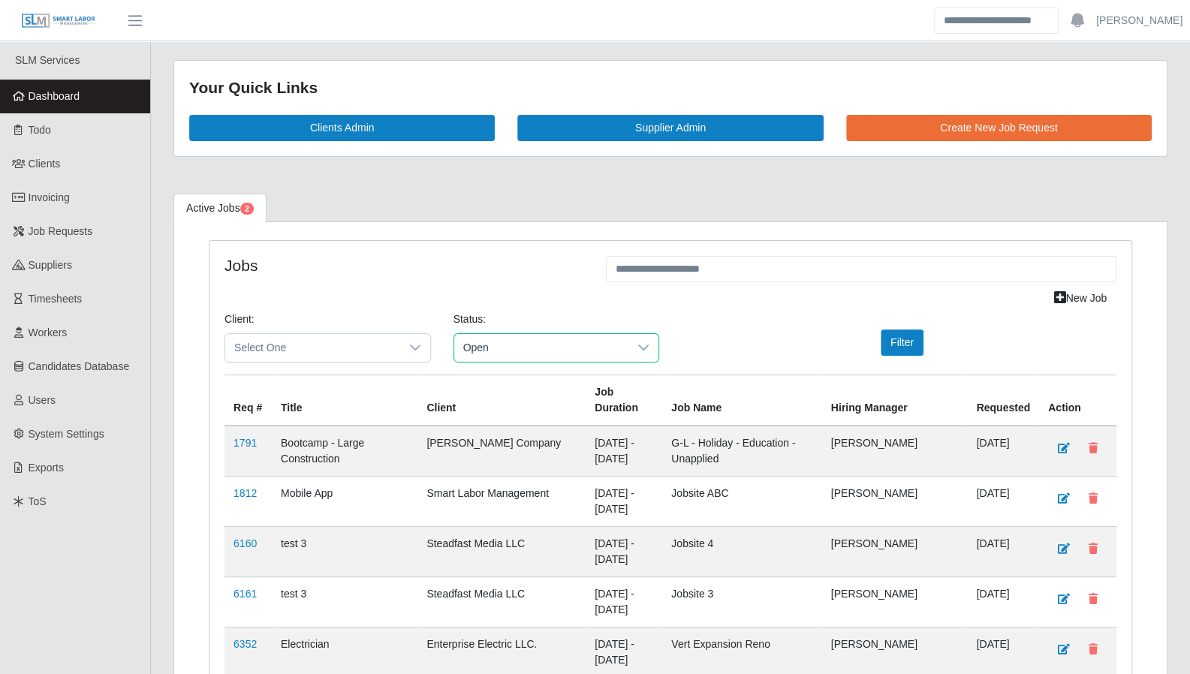
click at [546, 344] on span "Open" at bounding box center [541, 348] width 175 height 28
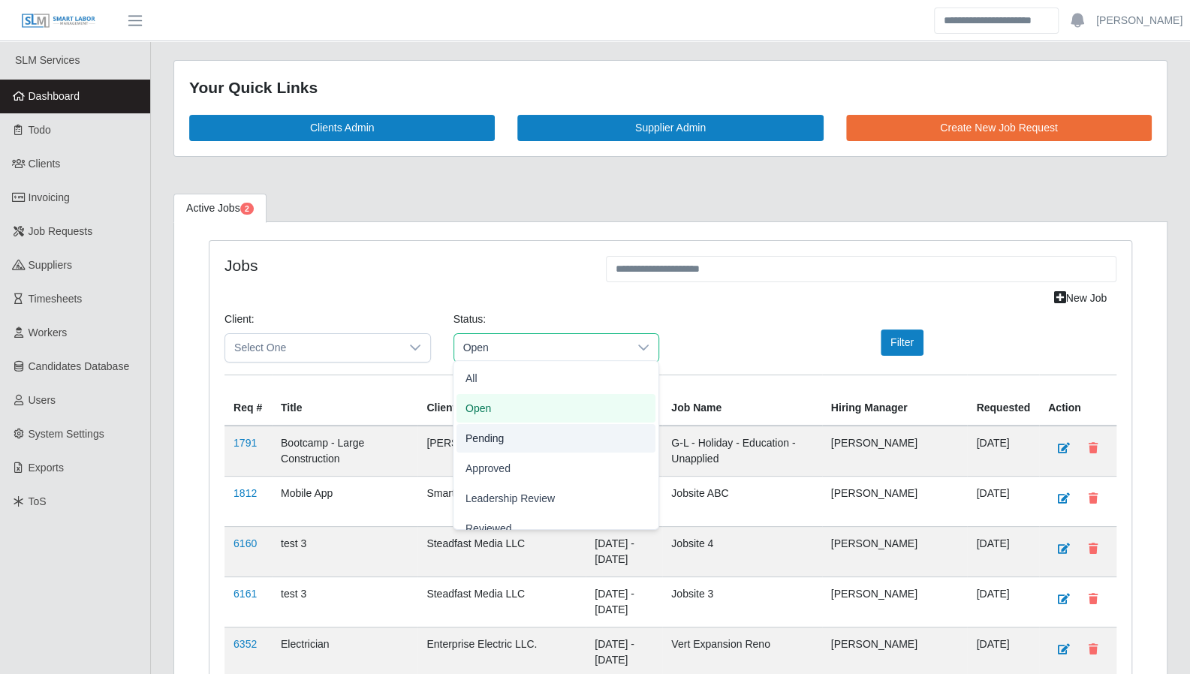
click at [510, 430] on li "Pending" at bounding box center [555, 438] width 199 height 29
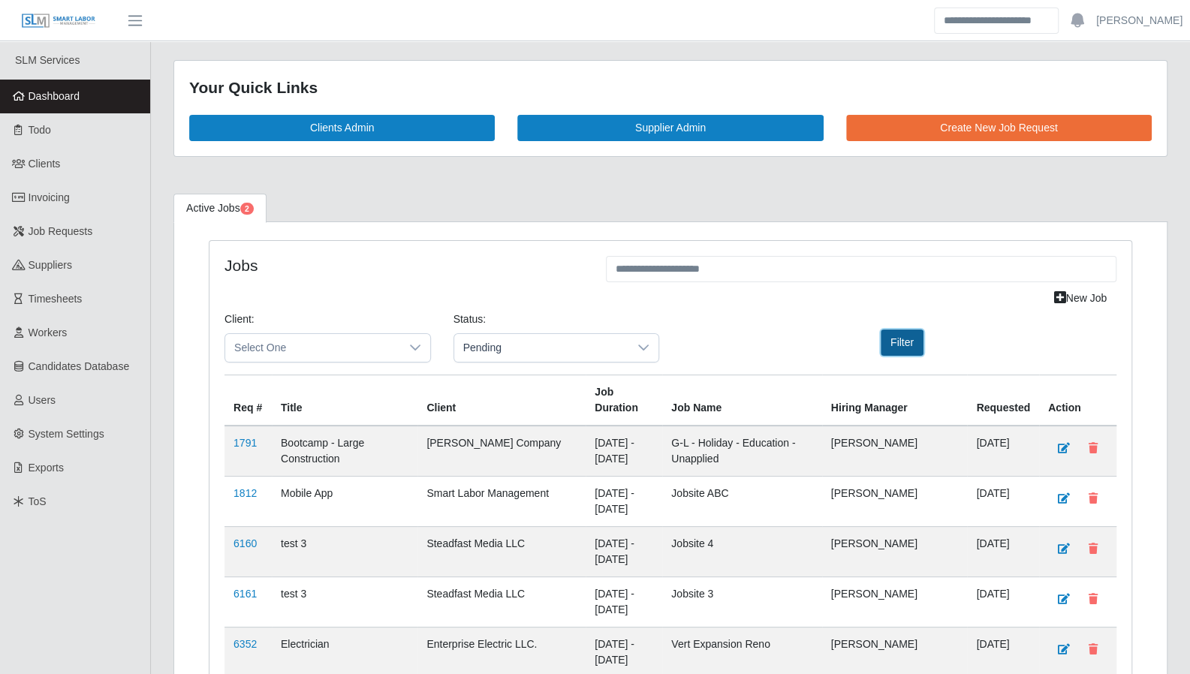
click at [892, 339] on button "Filter" at bounding box center [901, 342] width 43 height 26
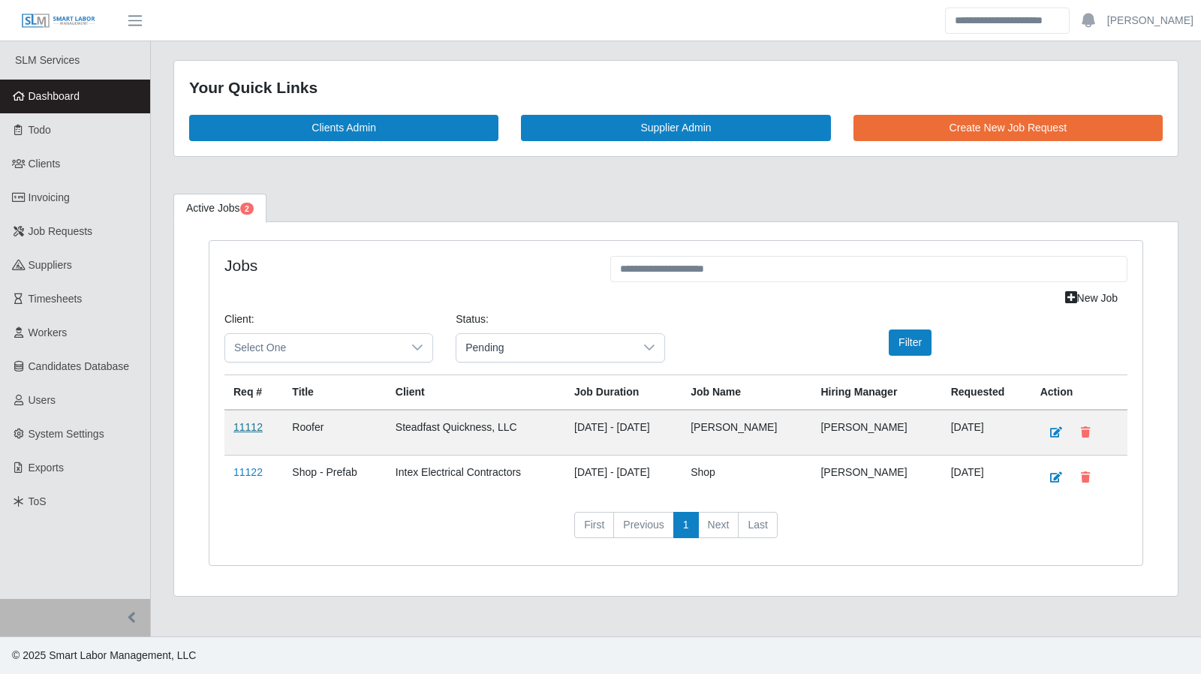
click at [241, 421] on link "11112" at bounding box center [247, 427] width 29 height 12
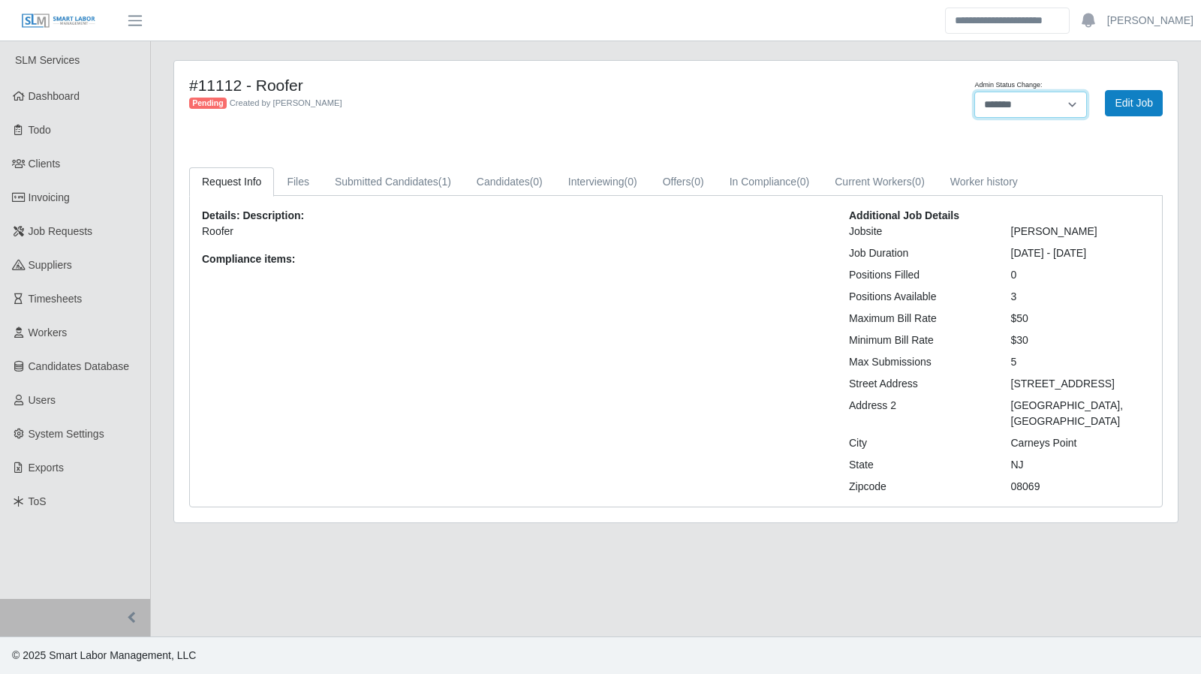
click at [1027, 102] on select "******* **** ******" at bounding box center [1030, 105] width 113 height 26
select select "****"
click at [974, 92] on select "******* **** ******" at bounding box center [1030, 105] width 113 height 26
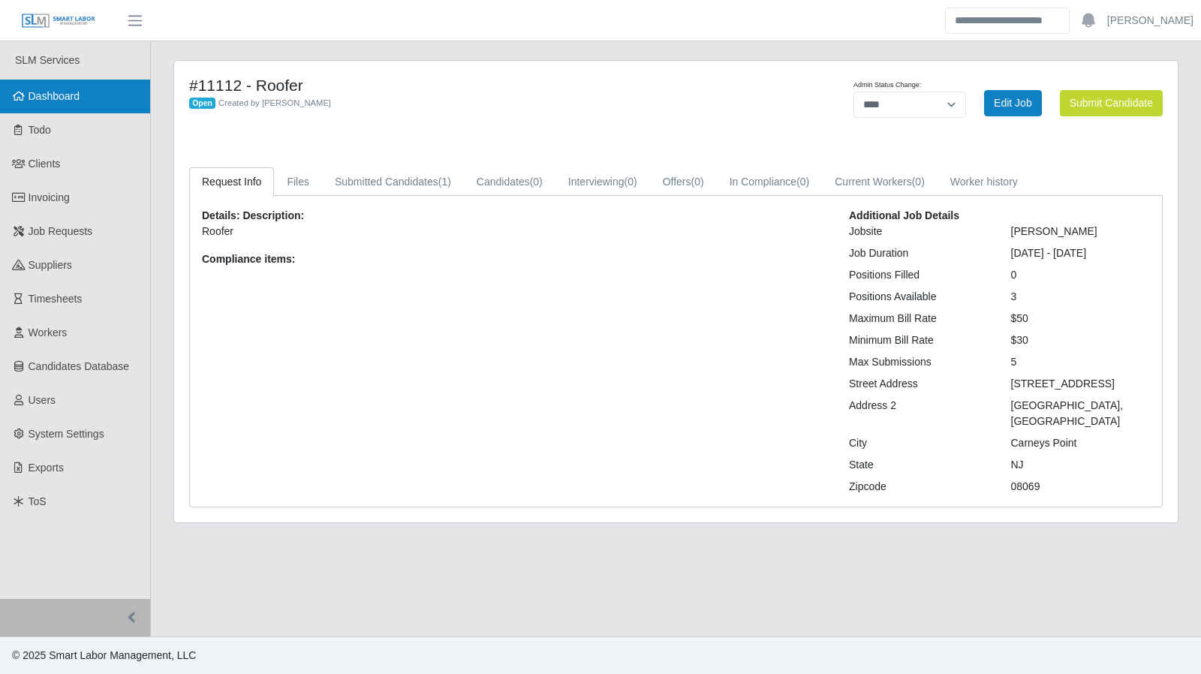
click at [57, 101] on span "Dashboard" at bounding box center [55, 96] width 52 height 12
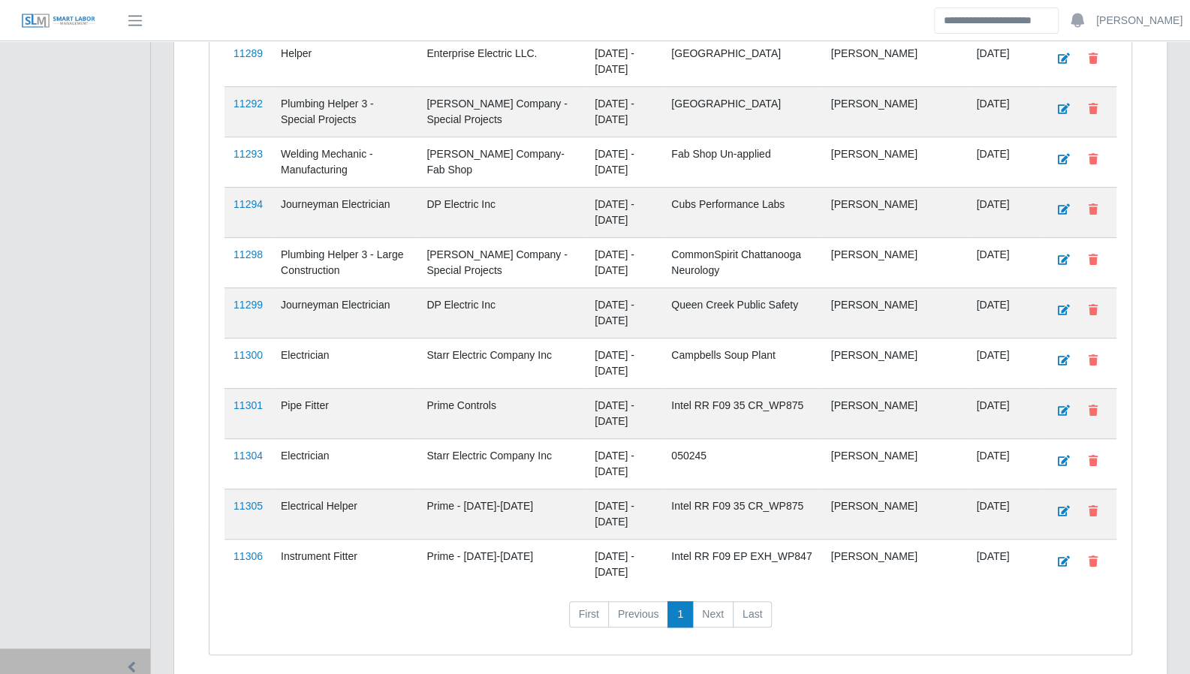
scroll to position [3868, 0]
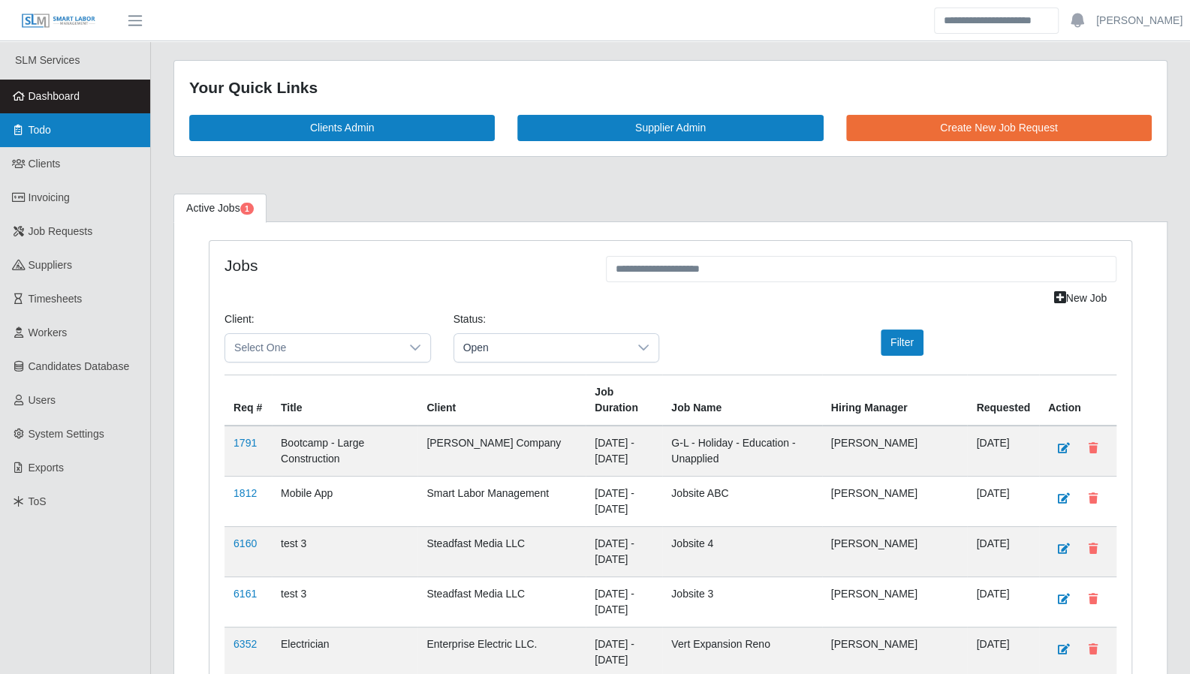
click at [54, 121] on link "Todo" at bounding box center [75, 130] width 150 height 34
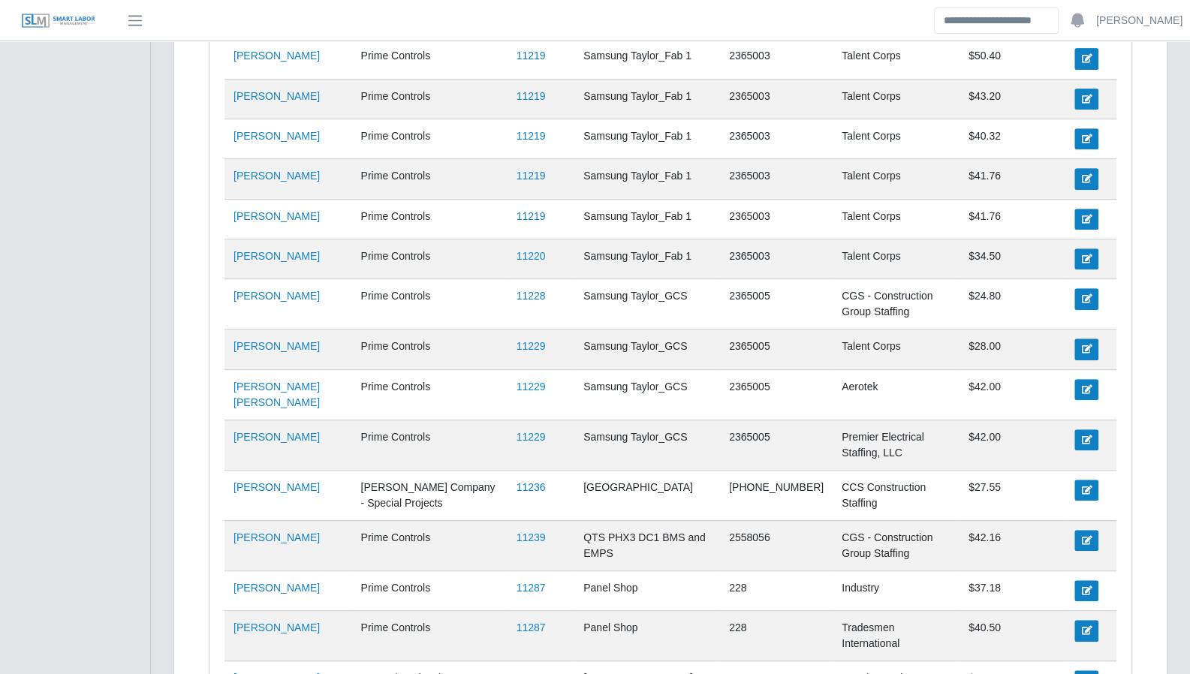
scroll to position [4033, 0]
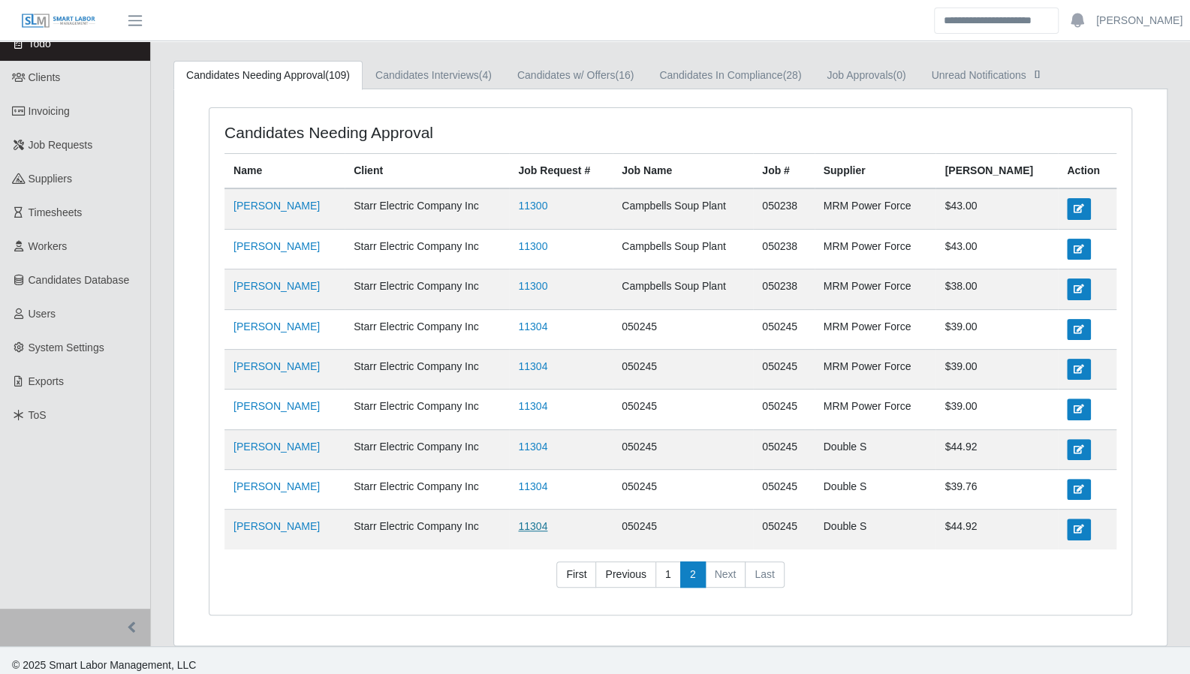
click at [547, 522] on link "11304" at bounding box center [532, 526] width 29 height 12
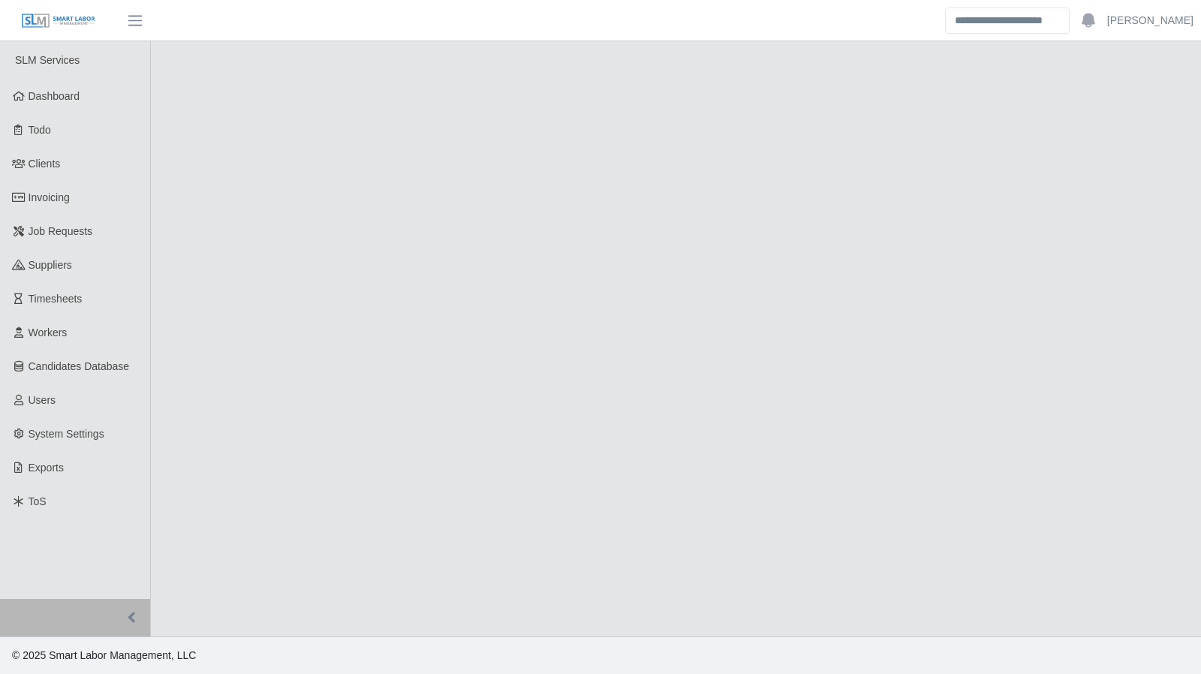
select select "****"
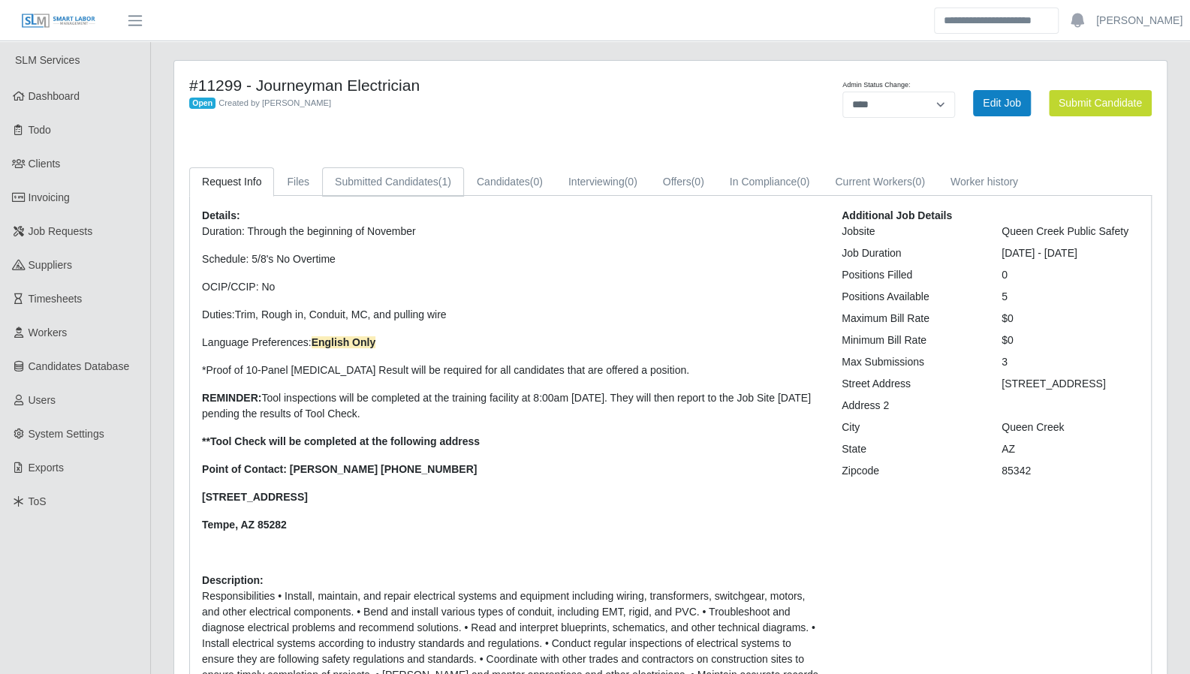
click at [417, 181] on link "Submitted Candidates (1)" at bounding box center [393, 181] width 142 height 29
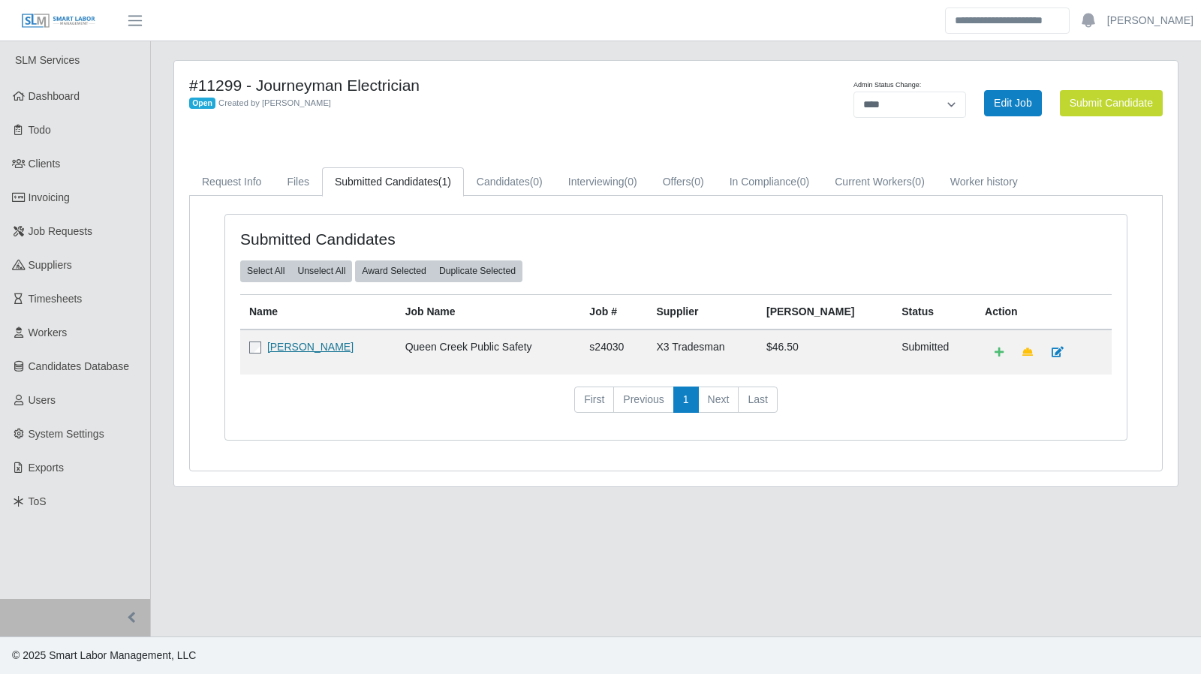
click at [315, 349] on link "Cherish Wauneka" at bounding box center [310, 347] width 86 height 12
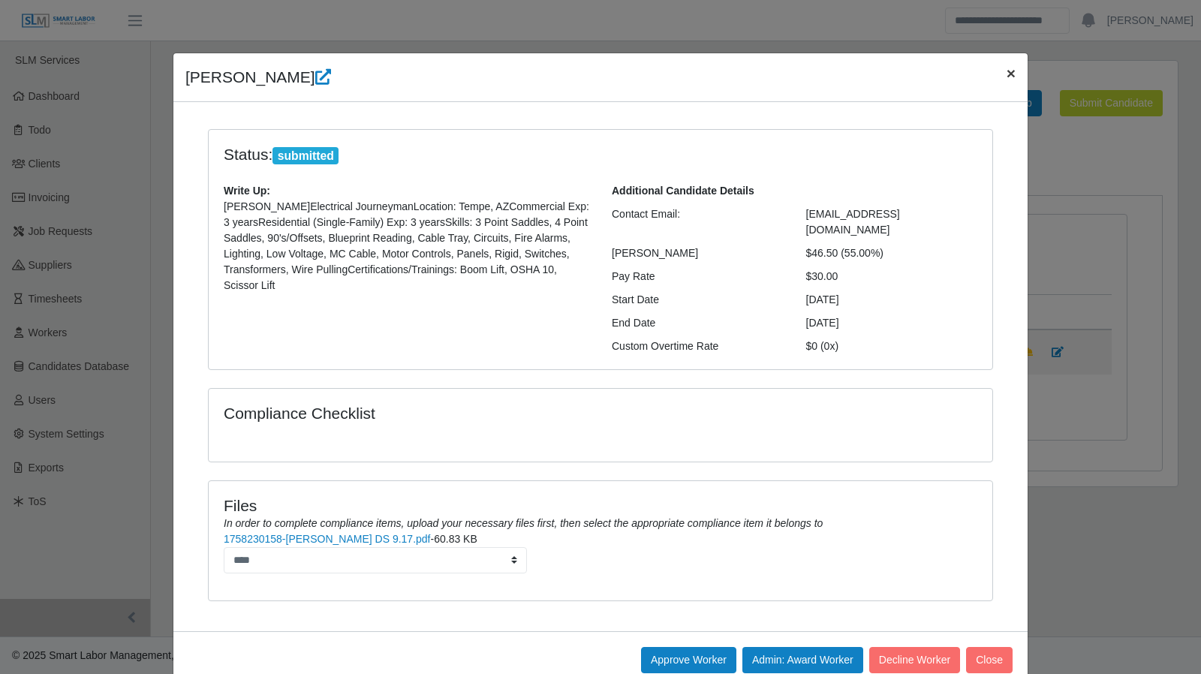
drag, startPoint x: 1003, startPoint y: 72, endPoint x: 768, endPoint y: 69, distance: 234.9
click at [1006, 72] on span "×" at bounding box center [1010, 73] width 9 height 17
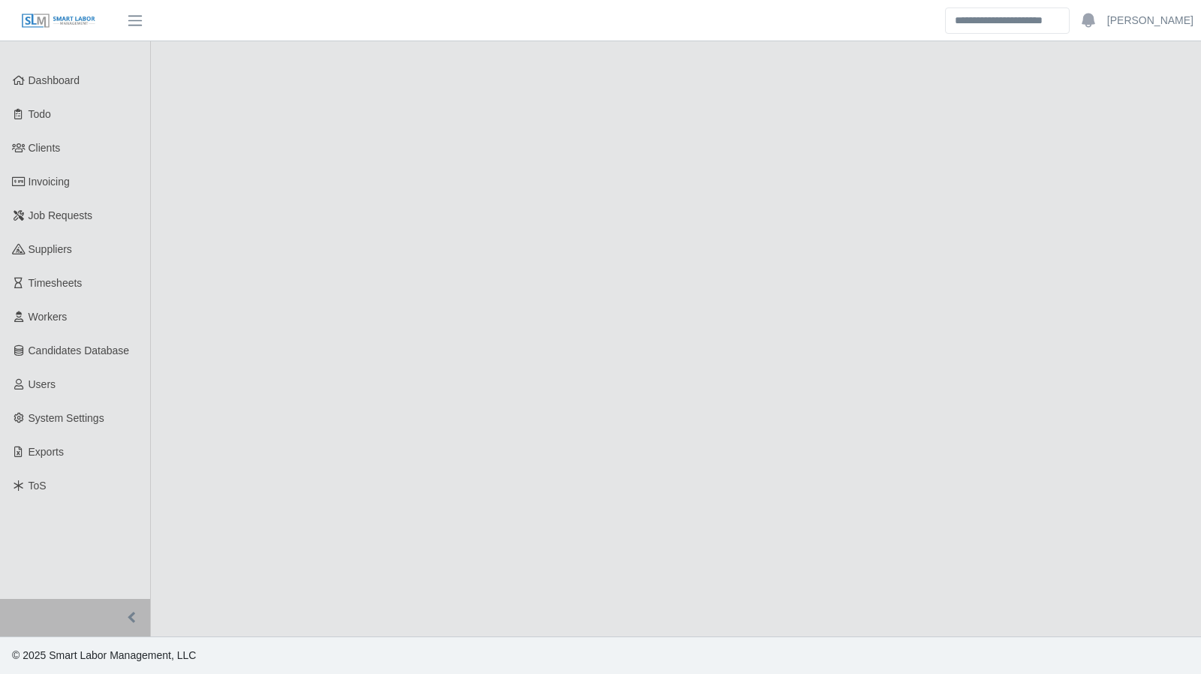
select select "****"
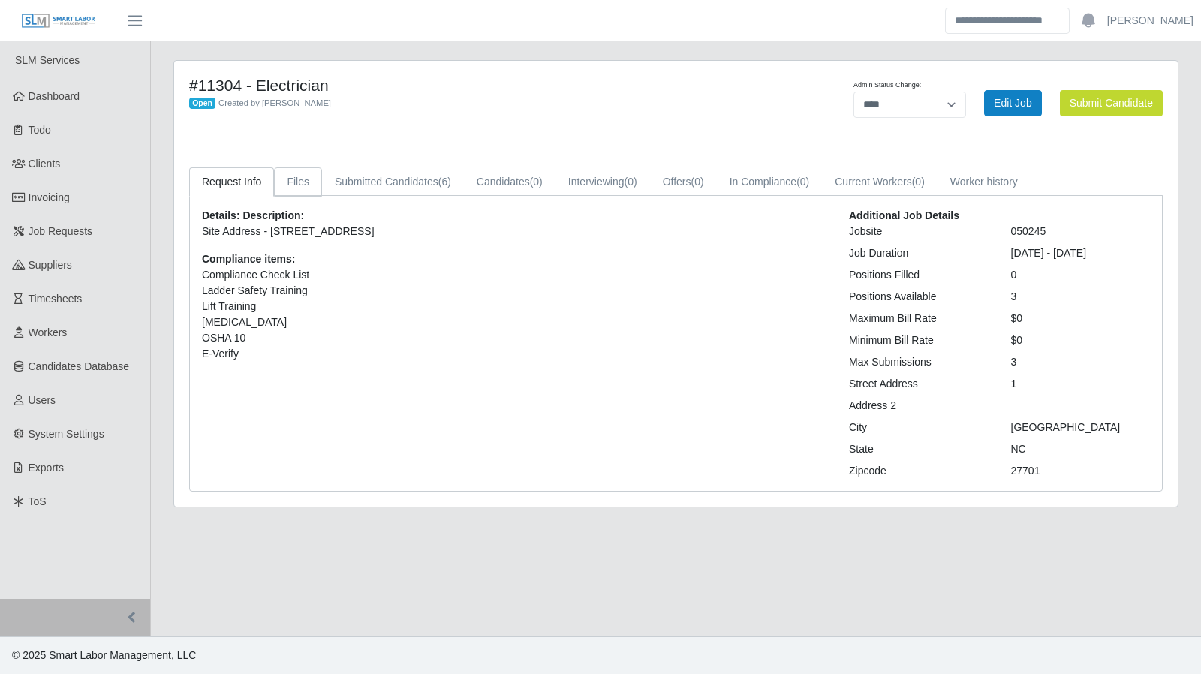
click at [305, 182] on link "Files" at bounding box center [298, 181] width 48 height 29
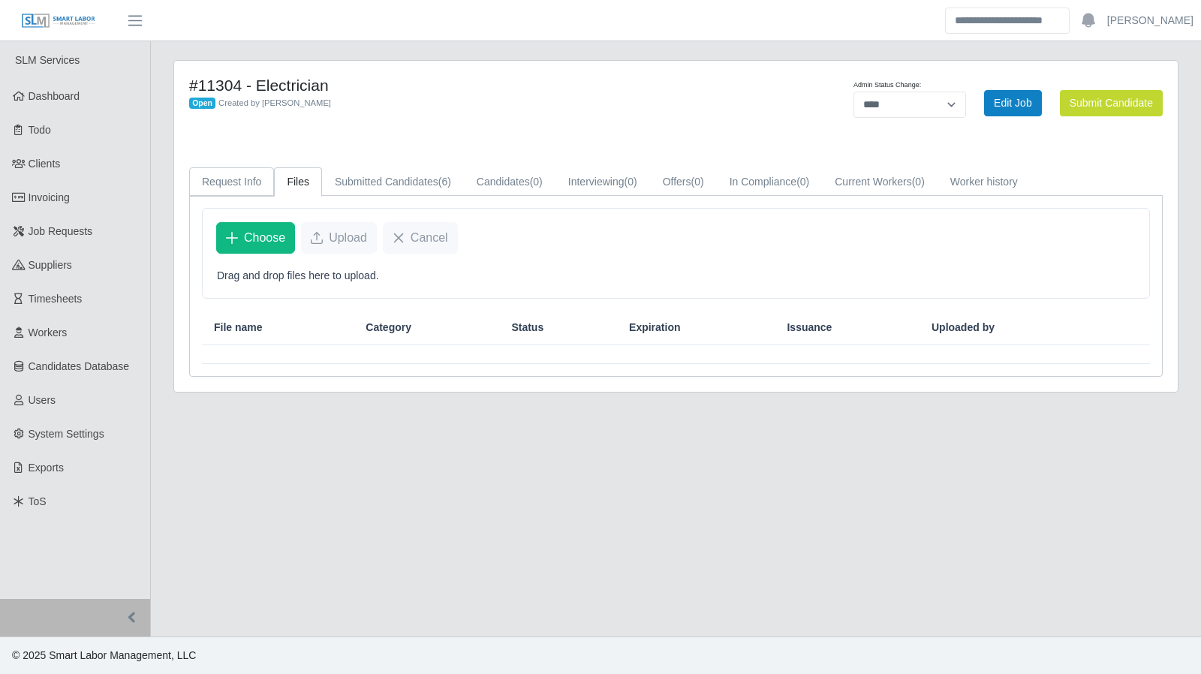
click at [242, 182] on link "Request Info" at bounding box center [231, 181] width 85 height 29
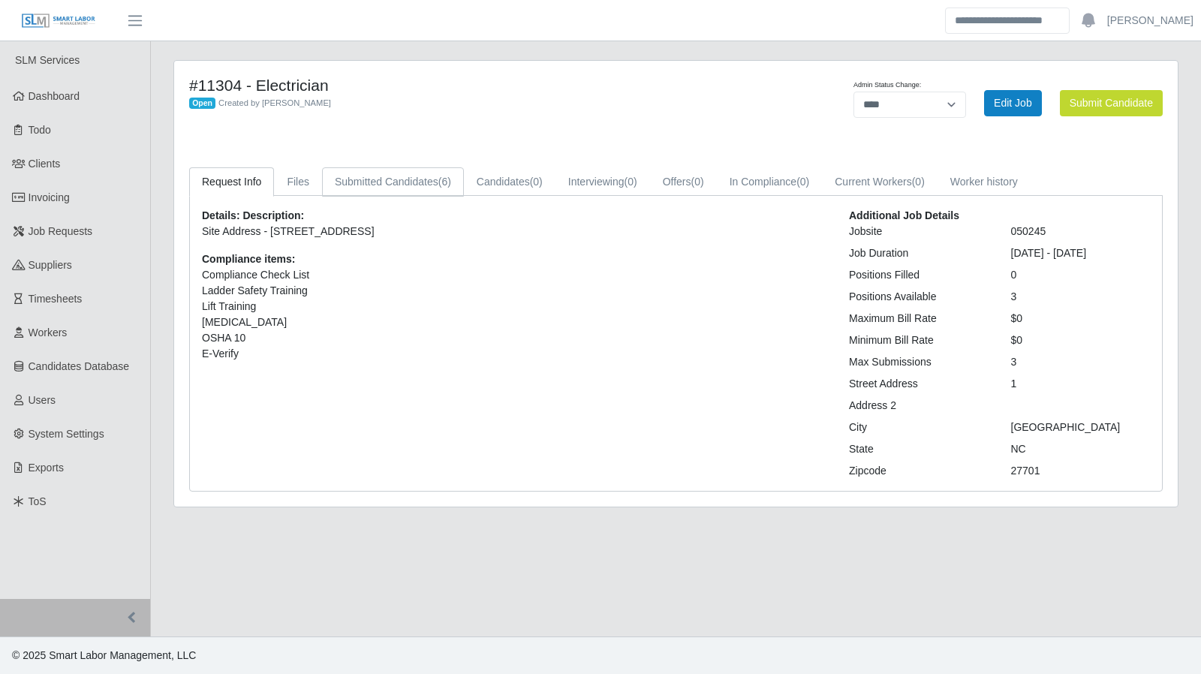
click at [387, 178] on link "Submitted Candidates (6)" at bounding box center [393, 181] width 142 height 29
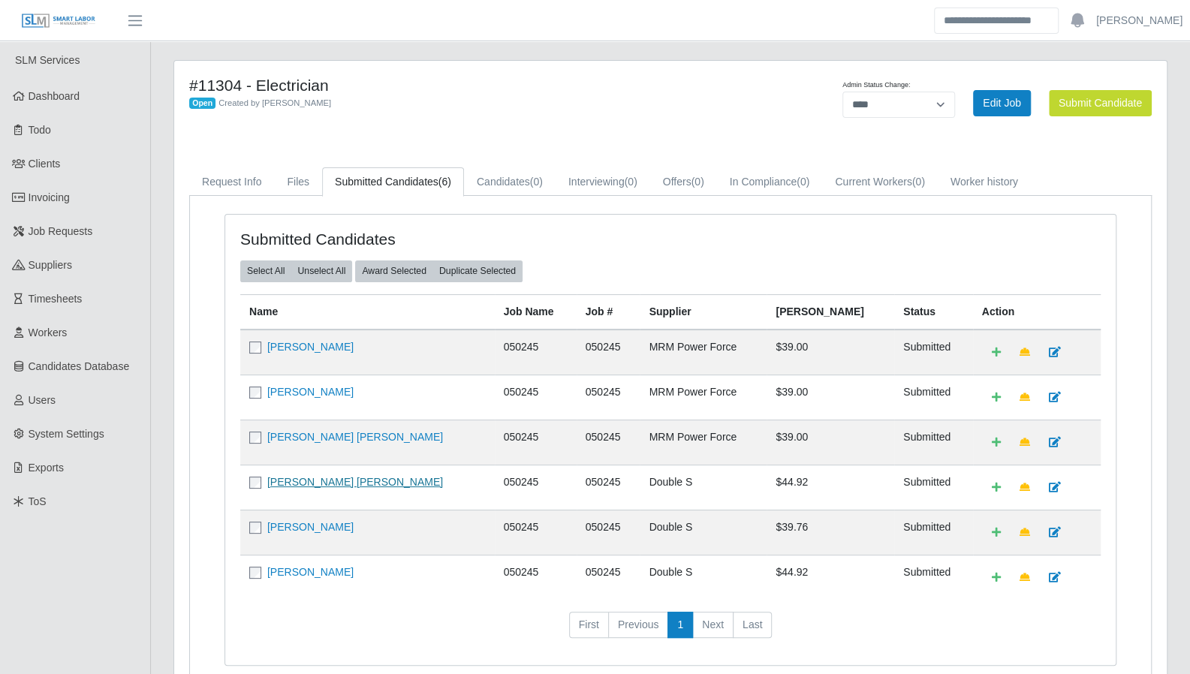
click at [344, 481] on link "[PERSON_NAME] [PERSON_NAME]" at bounding box center [355, 482] width 176 height 12
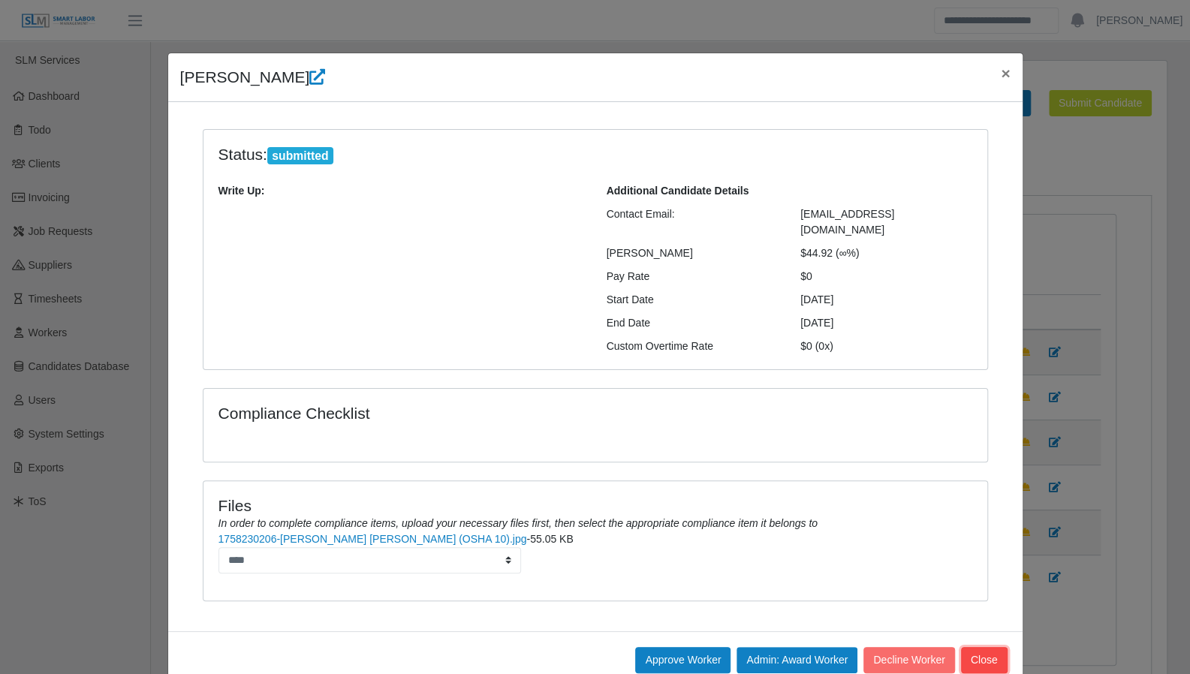
click at [970, 647] on button "Close" at bounding box center [984, 660] width 47 height 26
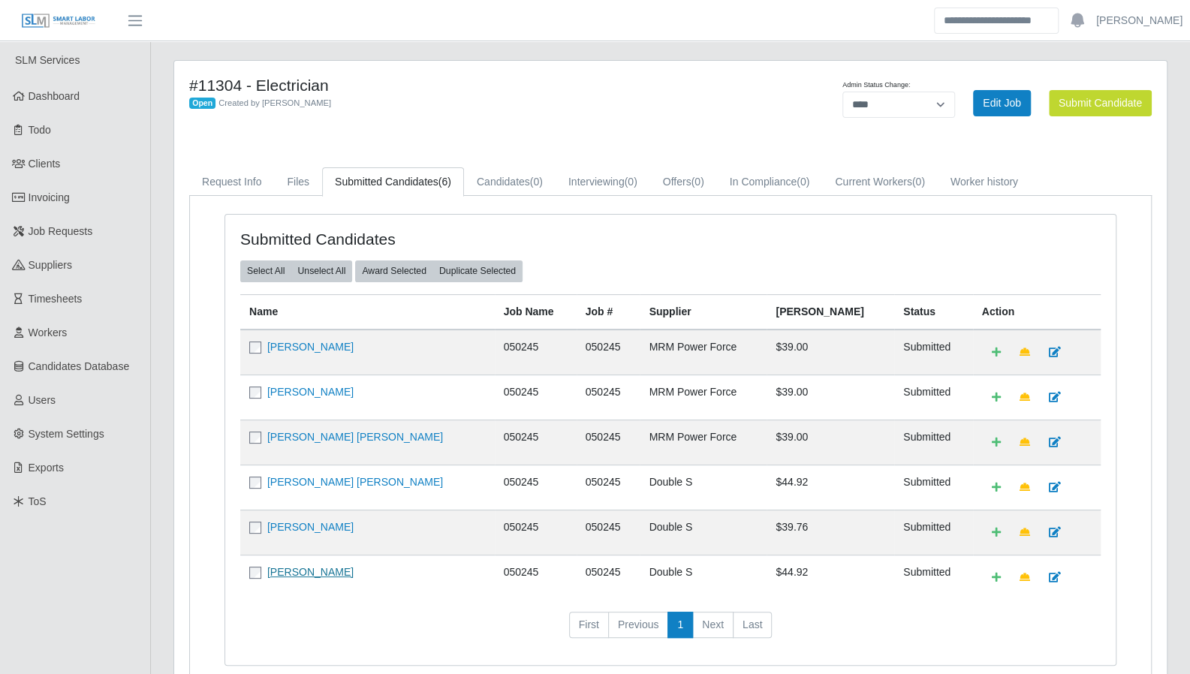
click at [320, 569] on link "[PERSON_NAME]" at bounding box center [310, 572] width 86 height 12
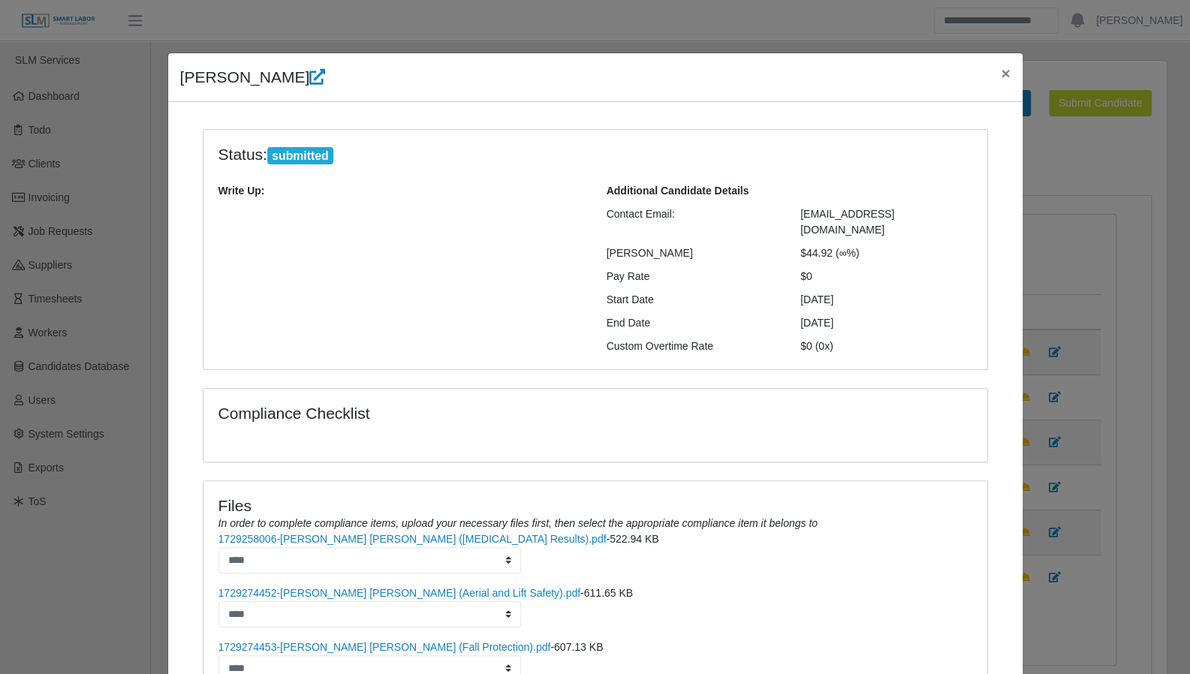
scroll to position [179, 0]
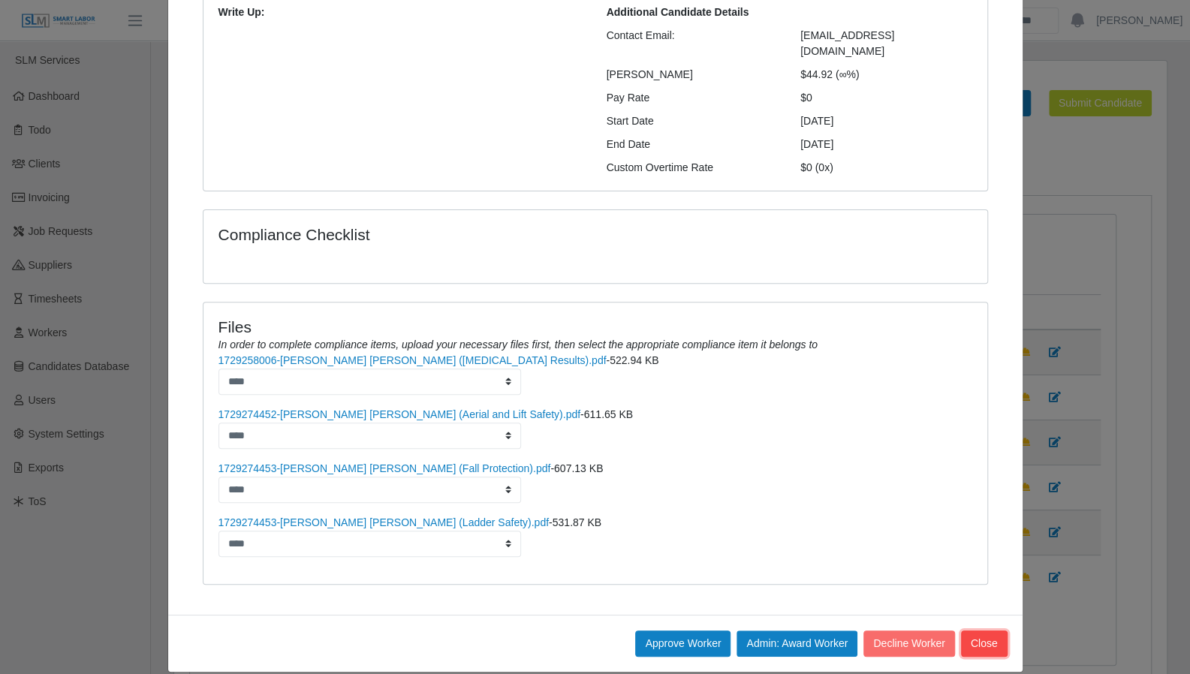
click at [976, 630] on button "Close" at bounding box center [984, 643] width 47 height 26
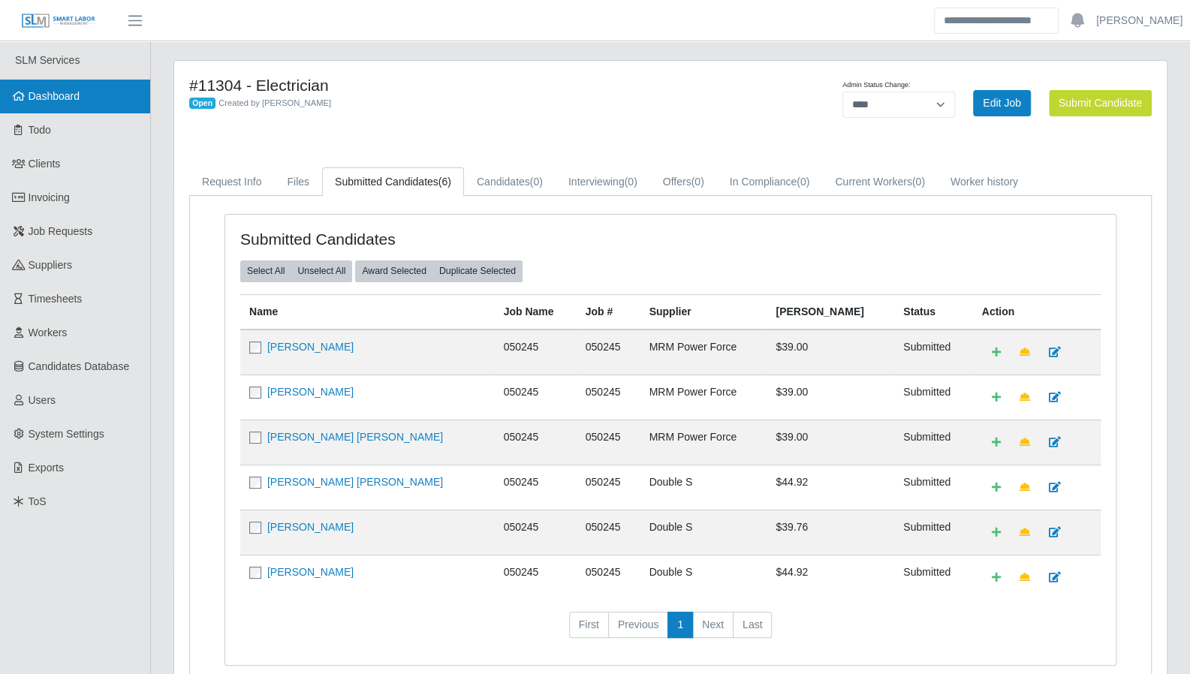
click at [90, 104] on link "Dashboard" at bounding box center [75, 97] width 150 height 34
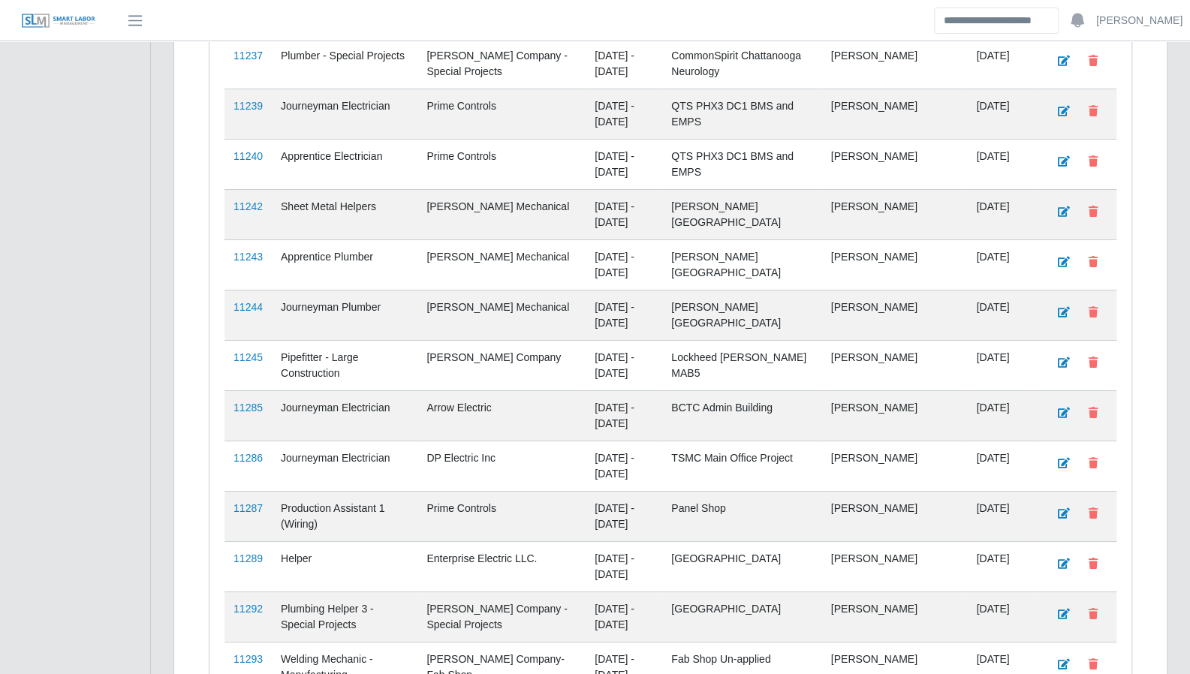
scroll to position [3350, 0]
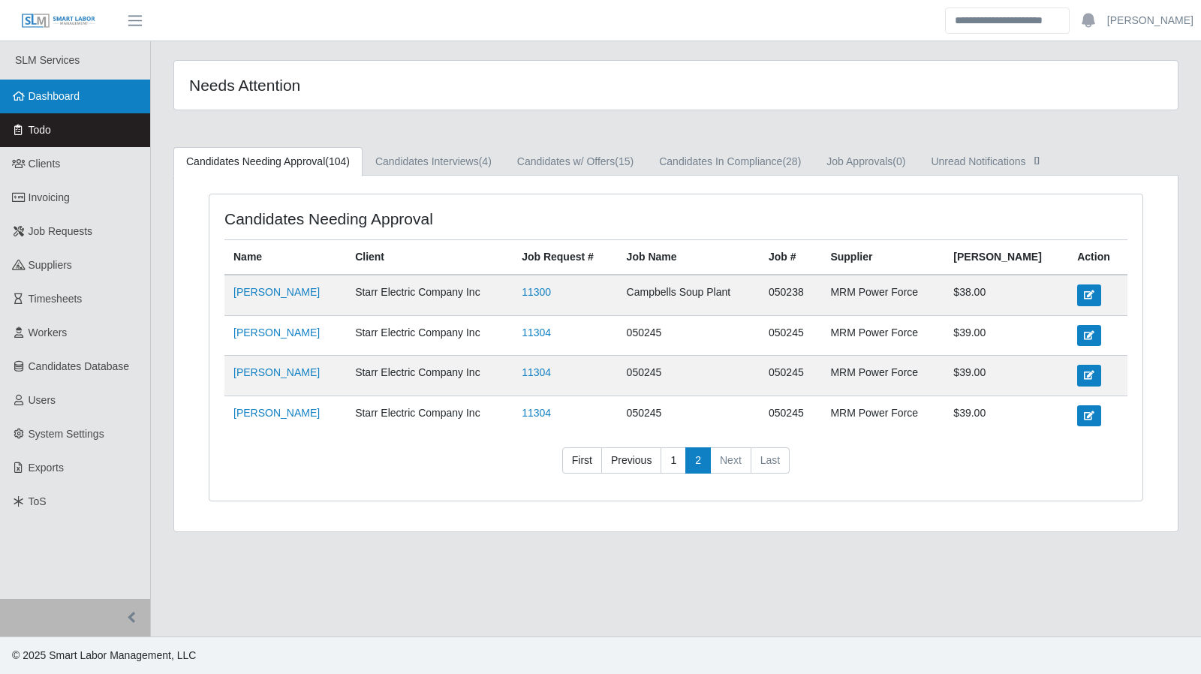
click at [63, 87] on link "Dashboard" at bounding box center [75, 97] width 150 height 34
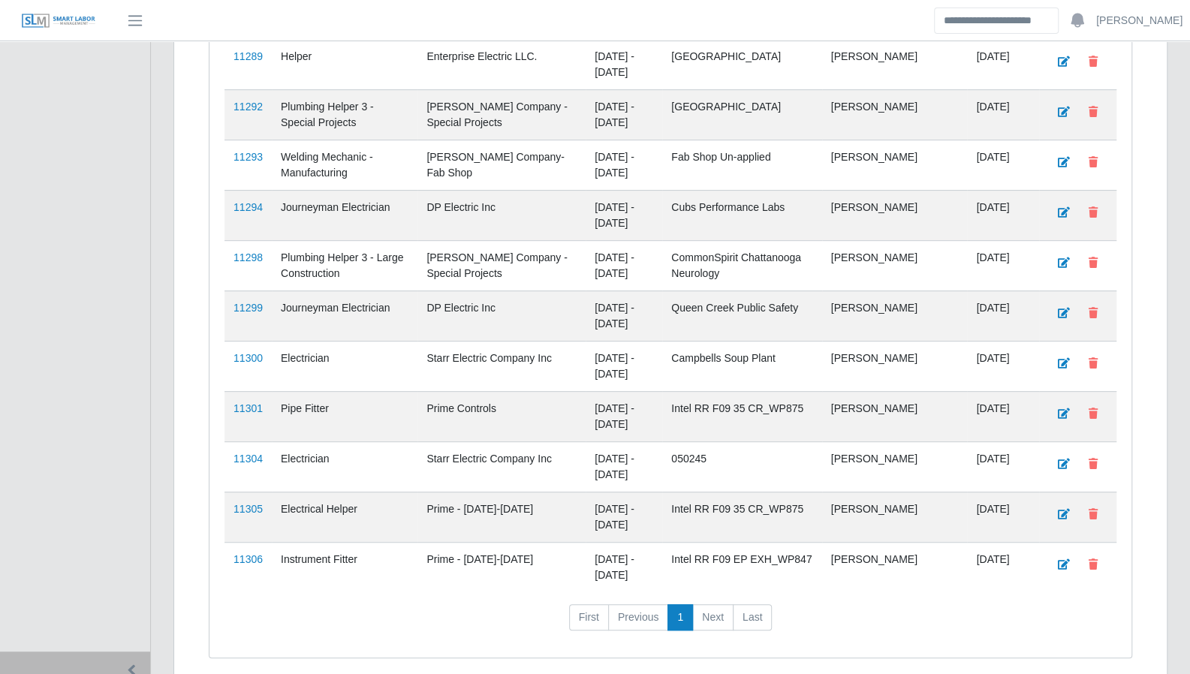
scroll to position [3868, 0]
